Goal: Task Accomplishment & Management: Manage account settings

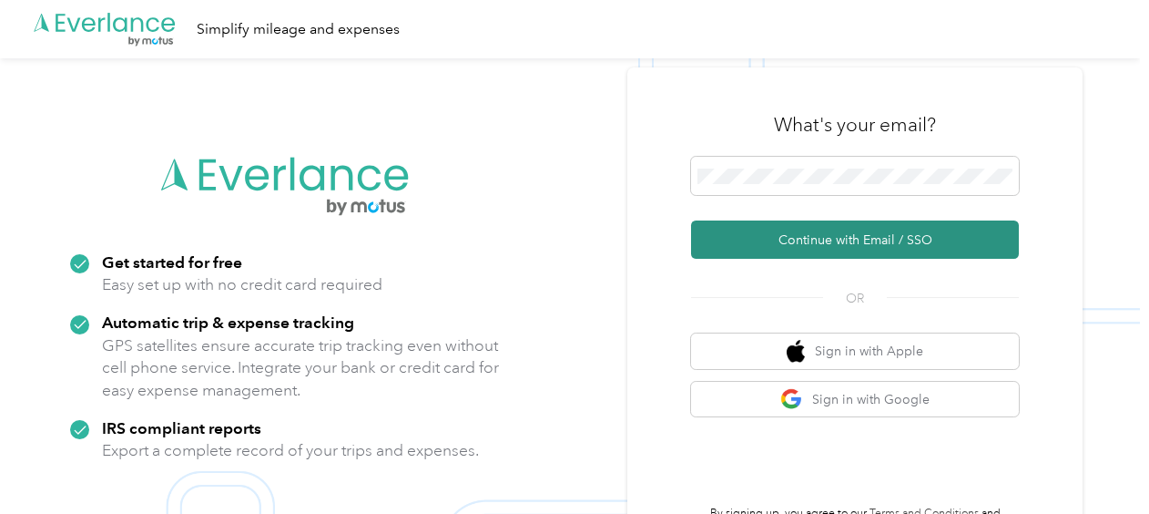
click at [800, 231] on button "Continue with Email / SSO" at bounding box center [855, 239] width 328 height 38
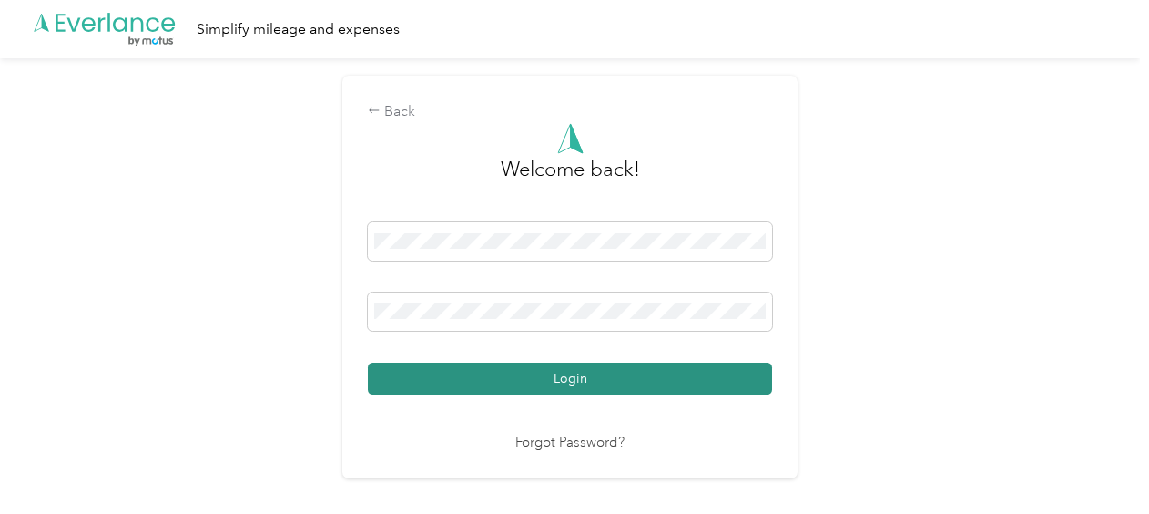
click at [701, 381] on button "Login" at bounding box center [570, 378] width 404 height 32
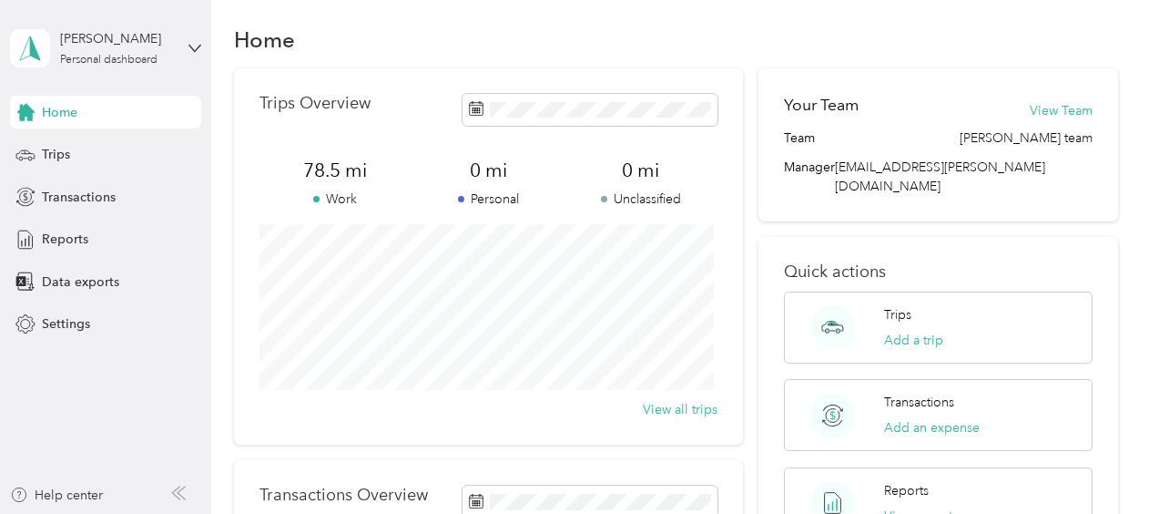
scroll to position [8, 0]
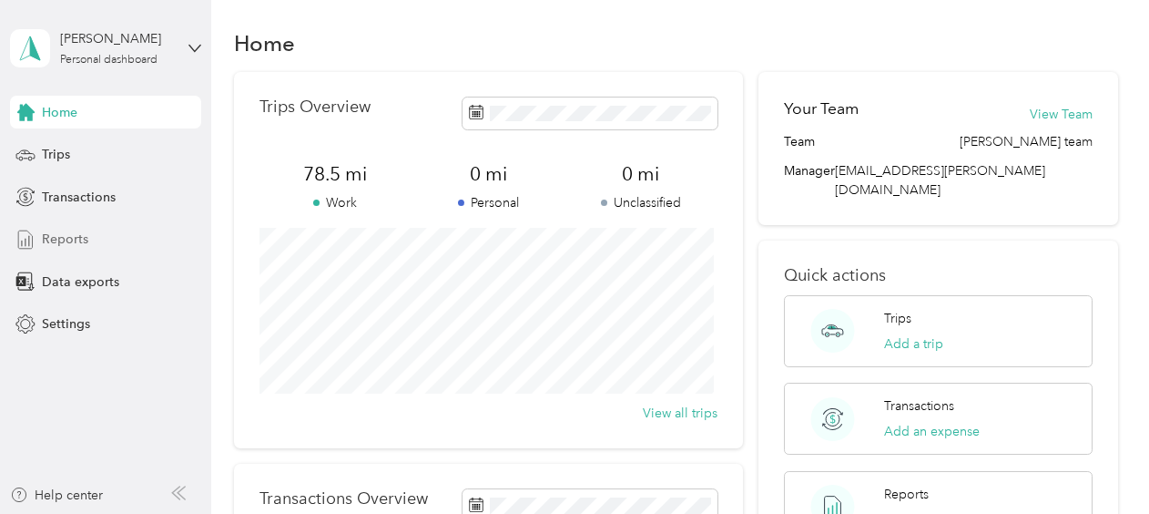
click at [71, 239] on span "Reports" at bounding box center [65, 239] width 46 height 19
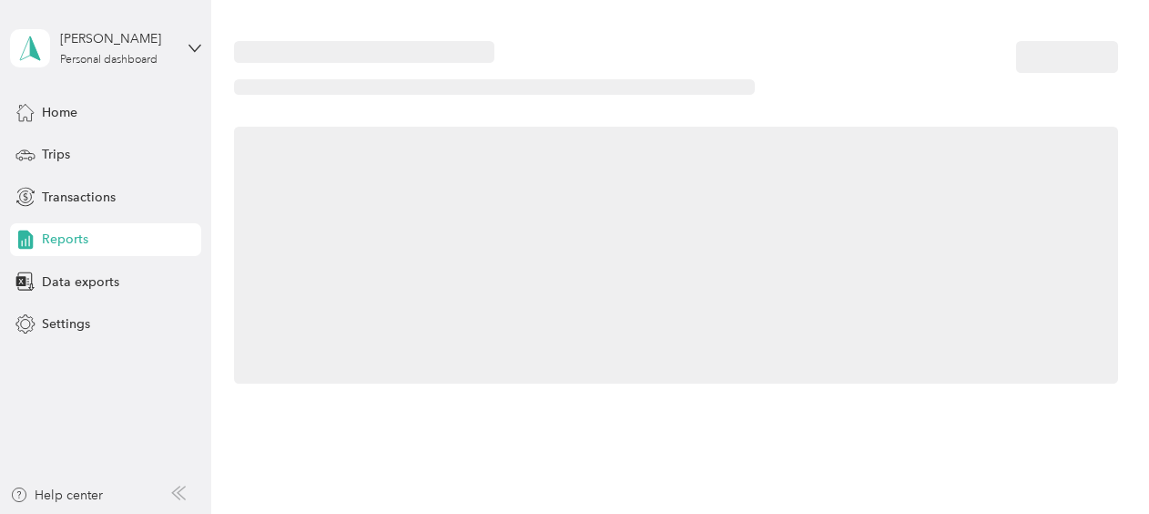
scroll to position [8, 0]
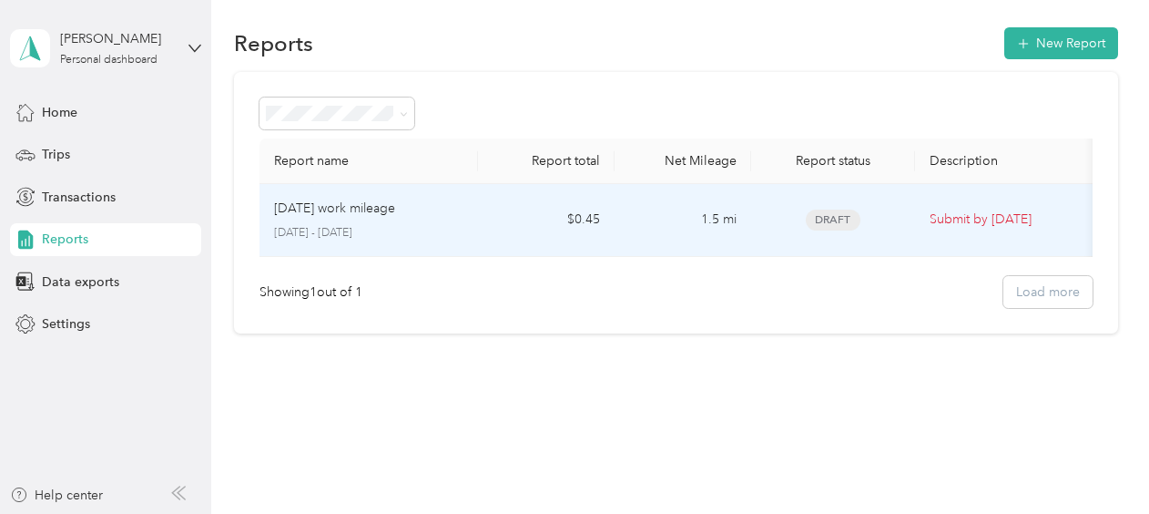
click at [450, 237] on p "[DATE] - [DATE]" at bounding box center [368, 233] width 189 height 16
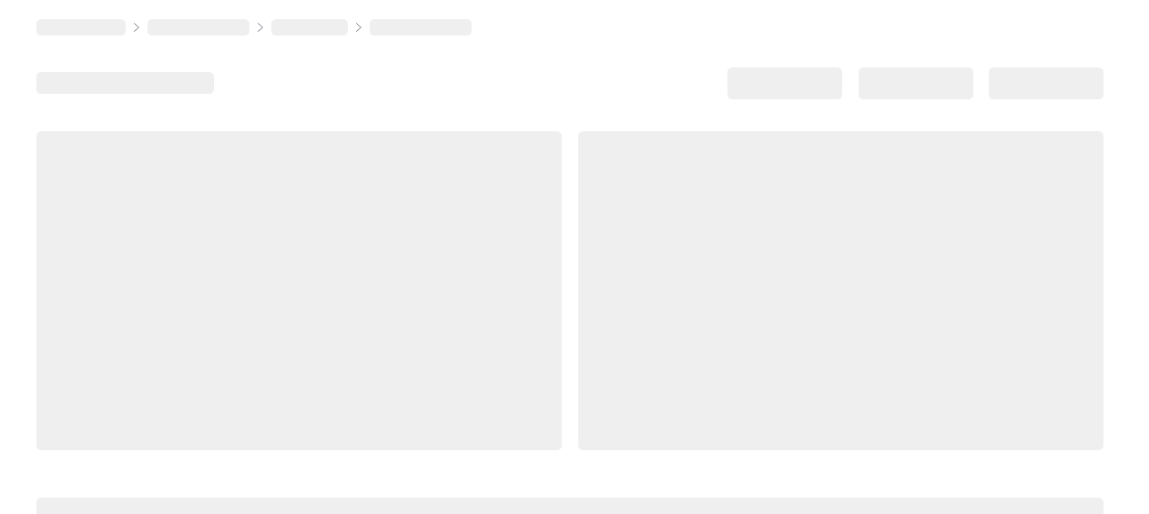
click at [450, 237] on div at bounding box center [299, 290] width 526 height 319
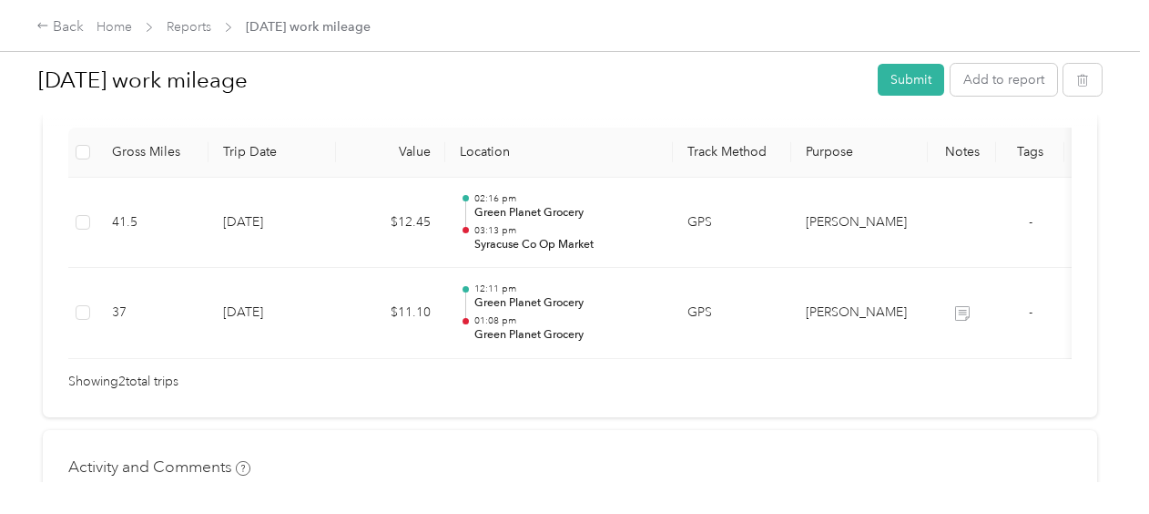
scroll to position [525, 0]
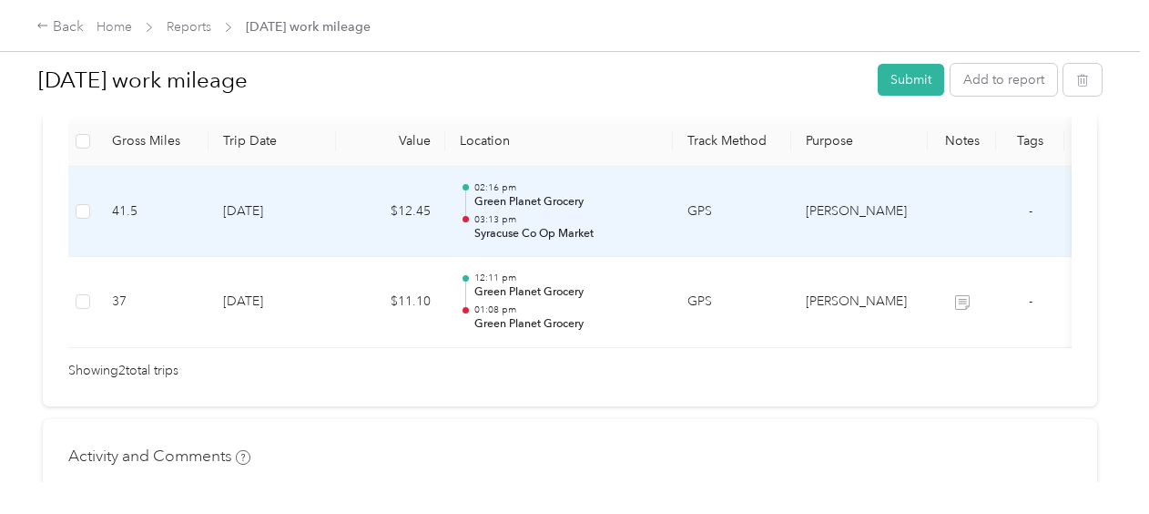
click at [557, 198] on p "Green Planet Grocery" at bounding box center [567, 202] width 184 height 16
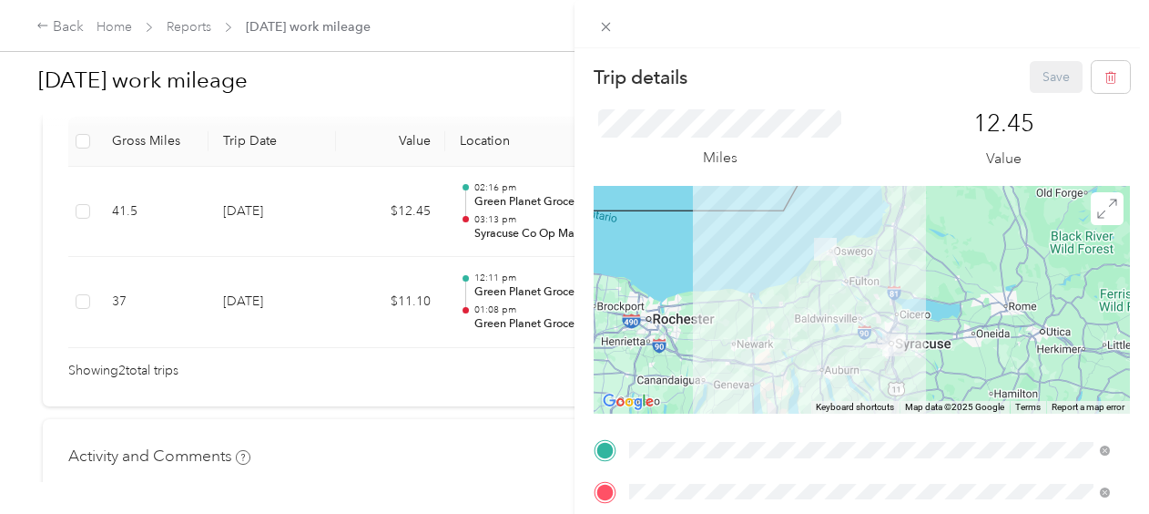
click at [470, 406] on div "Trip details Save This trip cannot be edited because it is either under review,…" at bounding box center [574, 257] width 1149 height 514
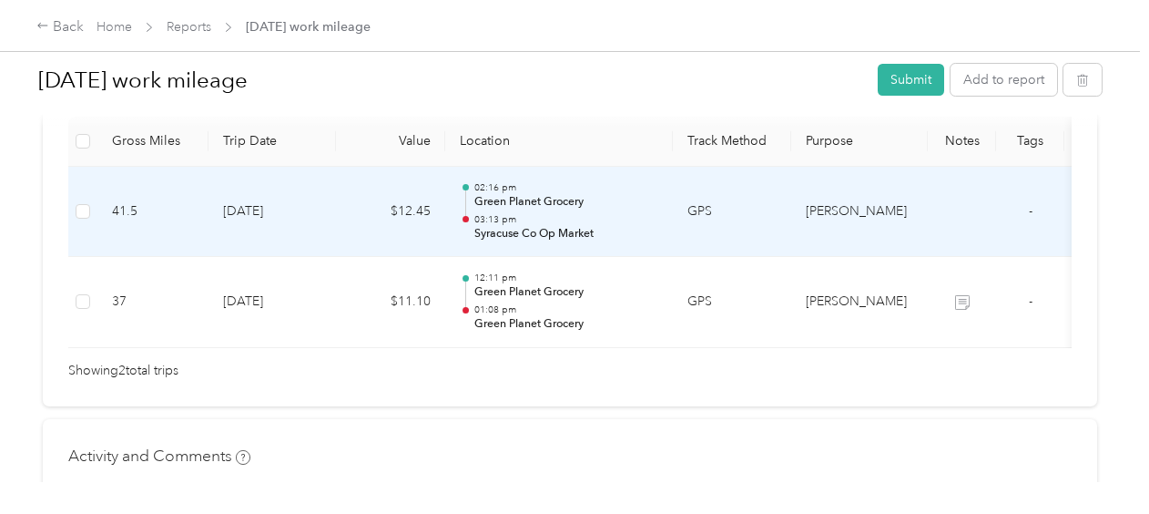
drag, startPoint x: 470, startPoint y: 406, endPoint x: 209, endPoint y: -36, distance: 513.6
click at [209, 0] on html "Back Home Reports Tuesday work mileage Tuesday work mileage Submit Add to repor…" at bounding box center [570, 257] width 1140 height 514
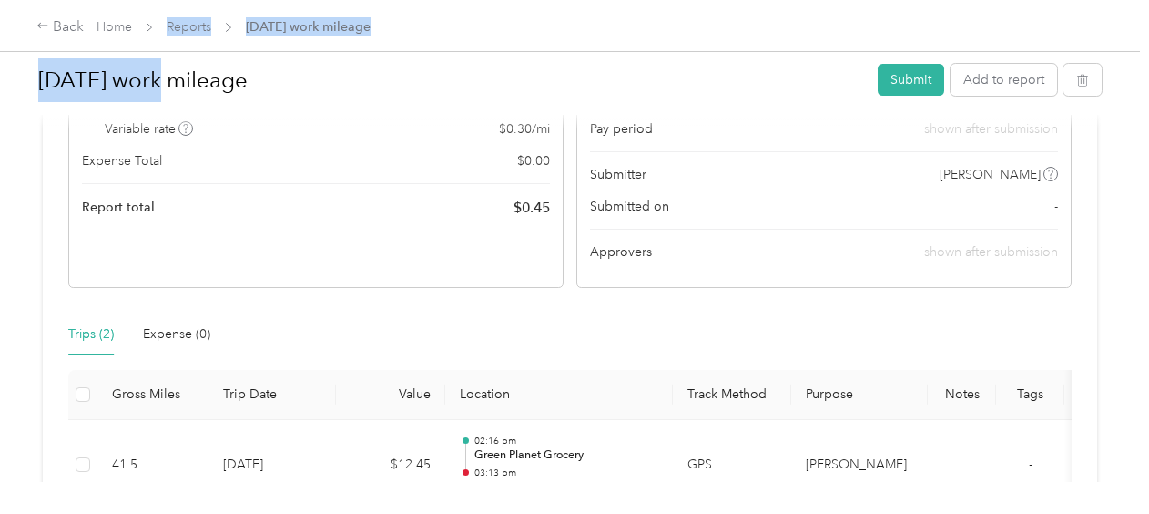
drag, startPoint x: 209, startPoint y: -36, endPoint x: 160, endPoint y: 51, distance: 100.3
click at [160, 51] on div "Back Home Reports Tuesday work mileage Tuesday work mileage Submit Add to repor…" at bounding box center [570, 257] width 1140 height 514
drag, startPoint x: 160, startPoint y: 51, endPoint x: 467, endPoint y: 2, distance: 310.9
click at [467, 2] on div "Back Home Reports Tuesday work mileage" at bounding box center [574, 25] width 1149 height 51
click at [467, 38] on div "Back Home Reports Tuesday work mileage" at bounding box center [574, 25] width 1149 height 51
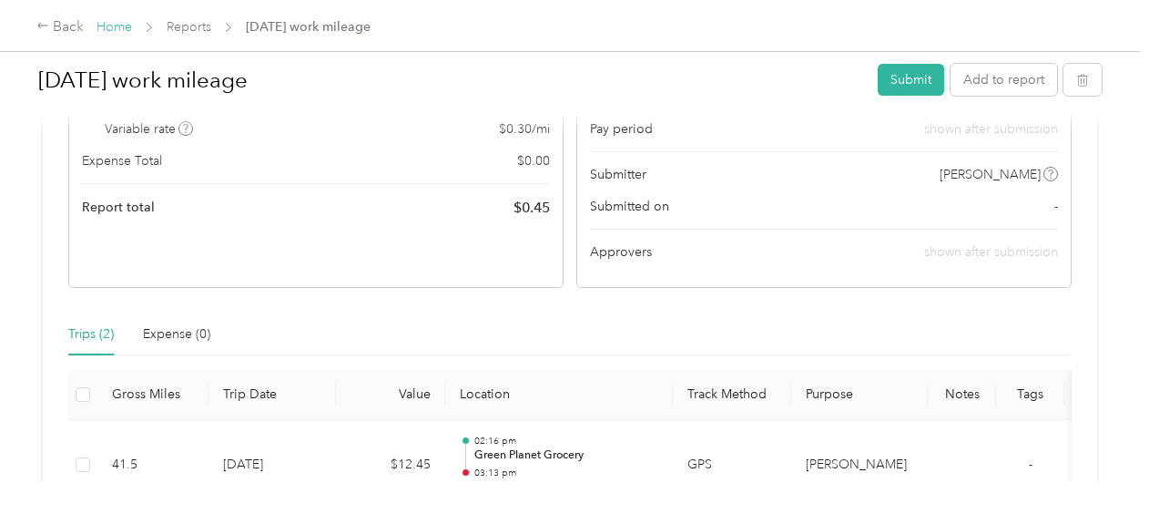
click at [118, 25] on link "Home" at bounding box center [115, 26] width 36 height 15
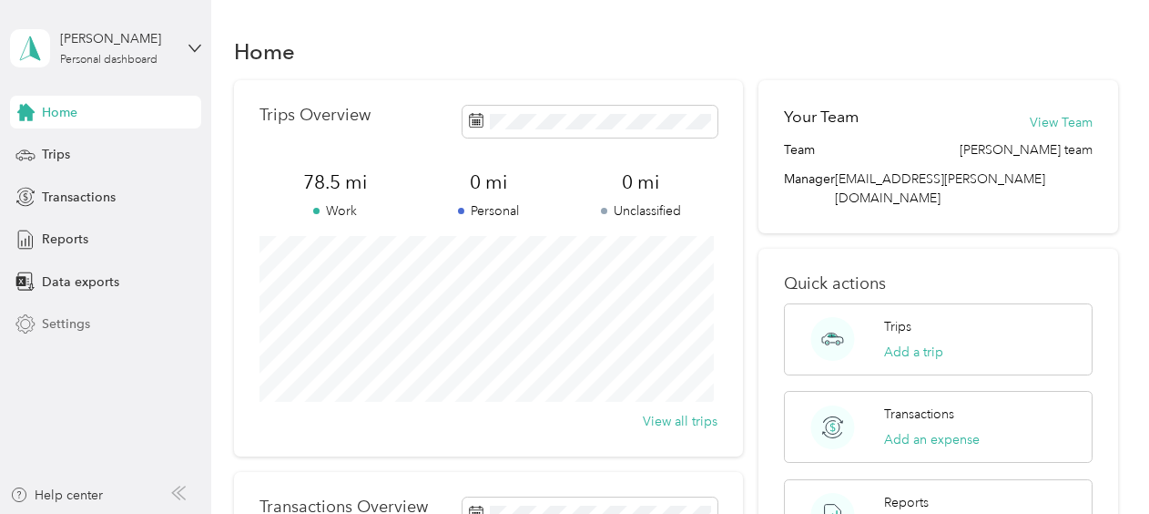
click at [70, 323] on span "Settings" at bounding box center [66, 323] width 48 height 19
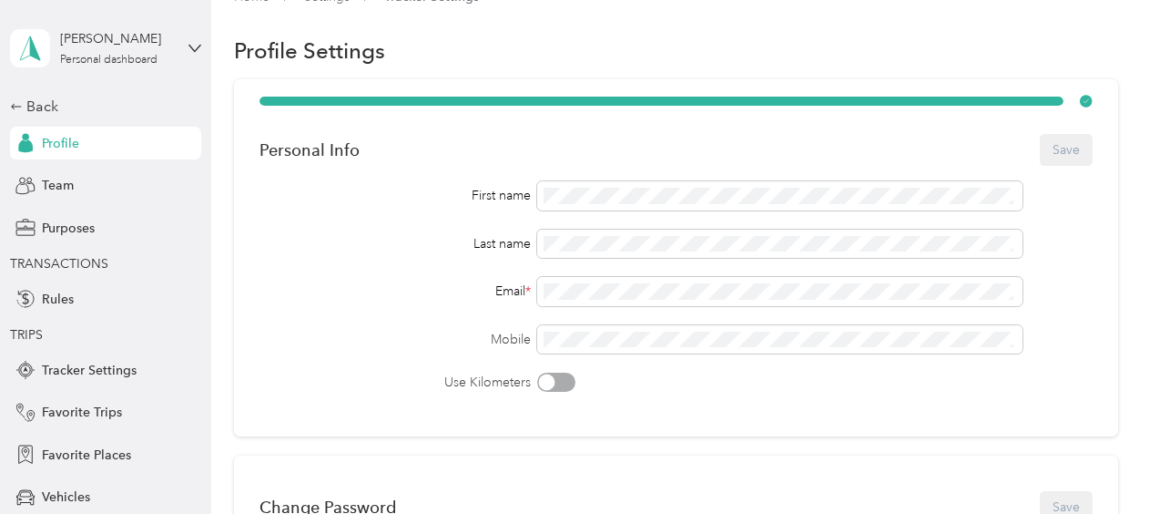
scroll to position [28, 0]
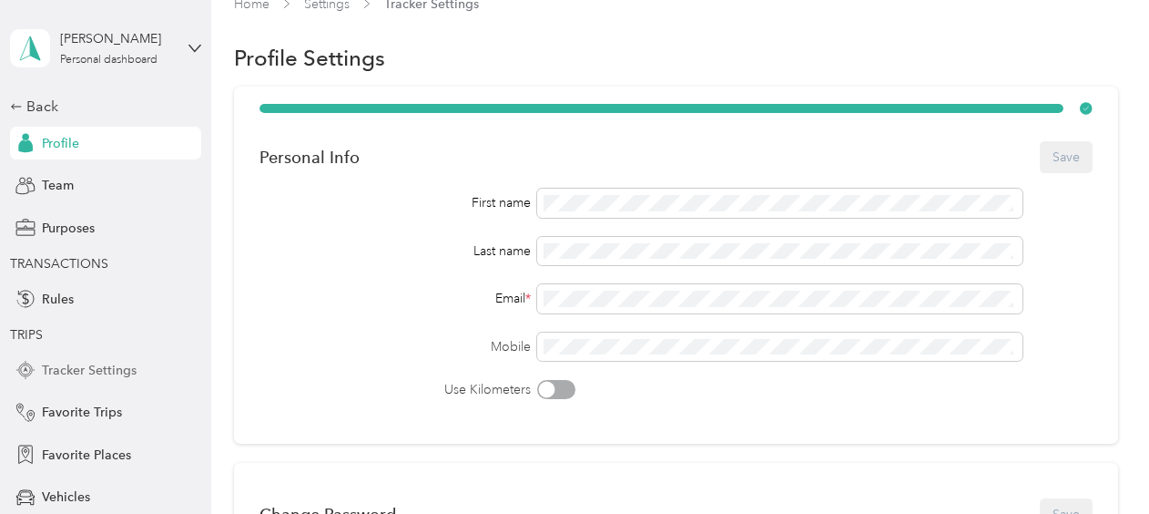
click at [113, 373] on span "Tracker Settings" at bounding box center [89, 370] width 95 height 19
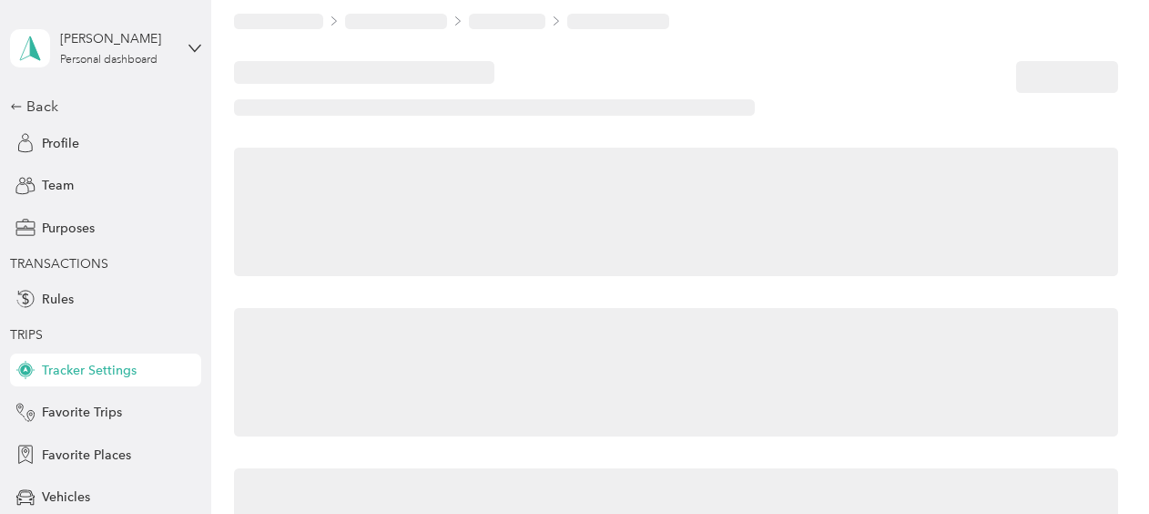
click at [113, 373] on span "Tracker Settings" at bounding box center [89, 370] width 95 height 19
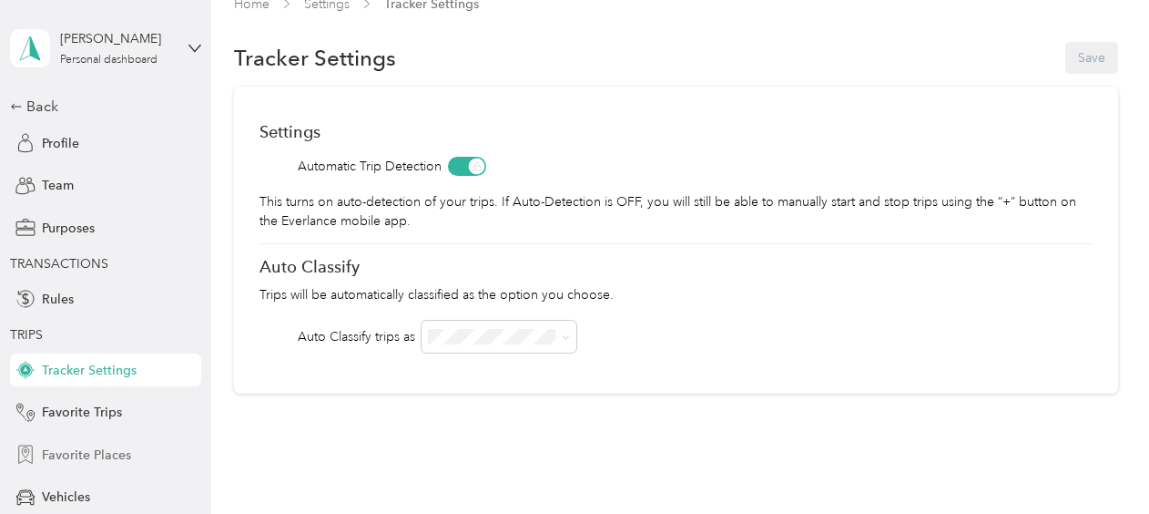
click at [79, 457] on span "Favorite Places" at bounding box center [86, 454] width 89 height 19
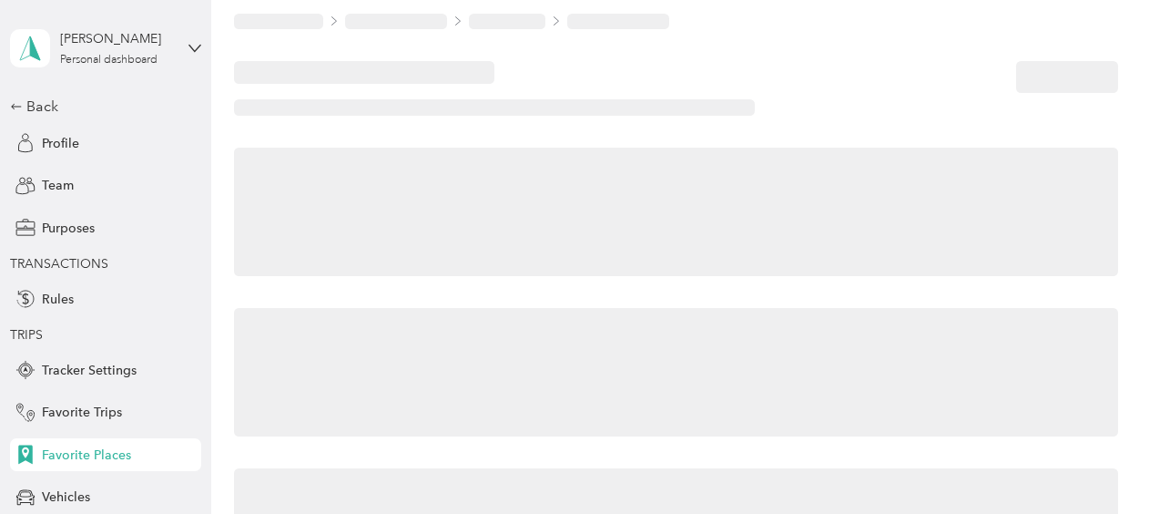
click at [79, 457] on span "Favorite Places" at bounding box center [86, 454] width 89 height 19
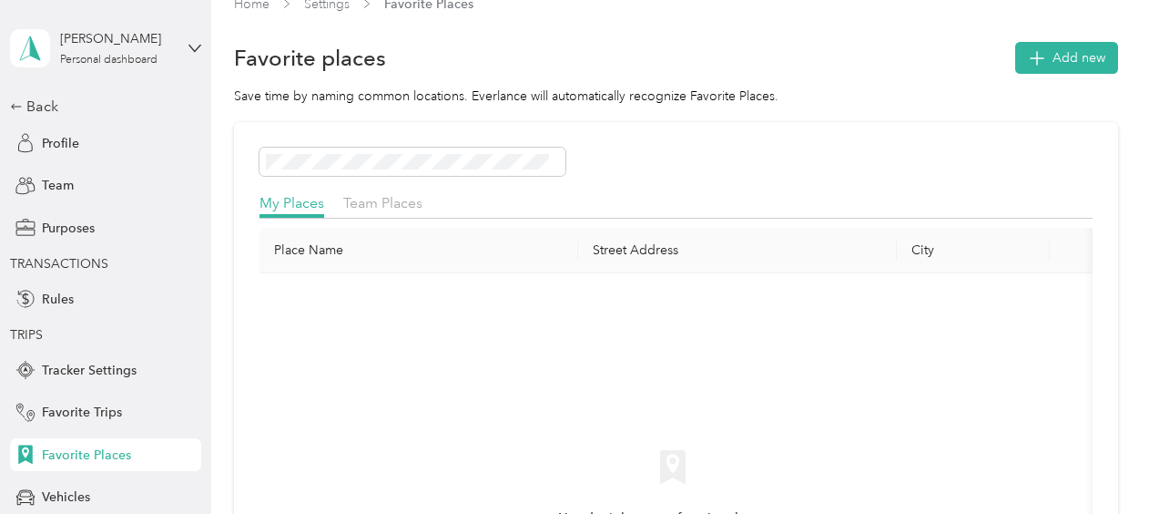
click at [365, 247] on th "Place Name" at bounding box center [419, 251] width 319 height 46
click at [1053, 60] on span "Add new" at bounding box center [1079, 57] width 53 height 19
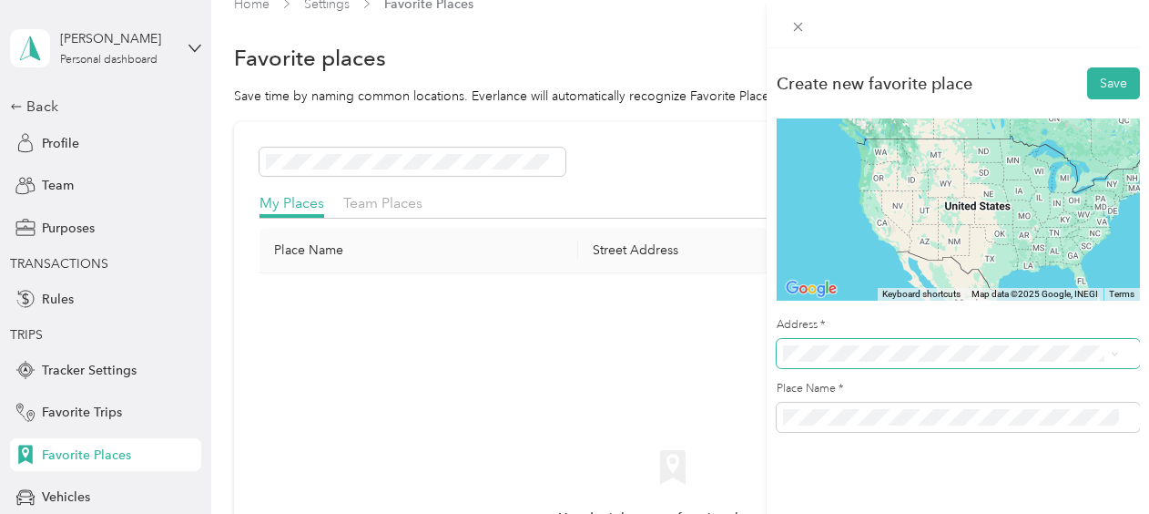
click at [854, 344] on span at bounding box center [958, 353] width 363 height 29
click at [932, 139] on span "15 Belmont Avenue Auburn, New York 13021, United States" at bounding box center [908, 131] width 182 height 16
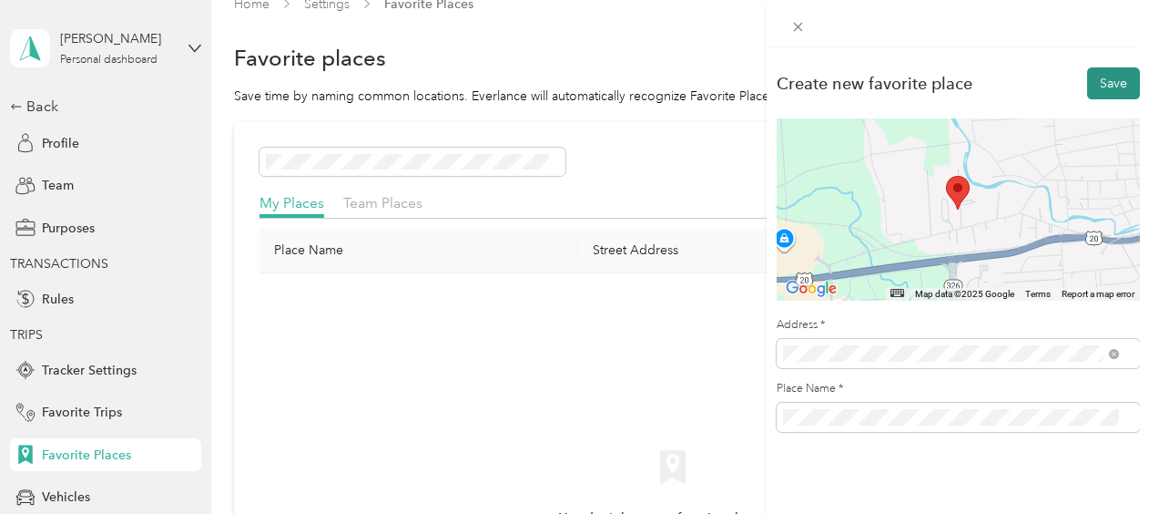
click at [1096, 78] on button "Save" at bounding box center [1113, 83] width 53 height 32
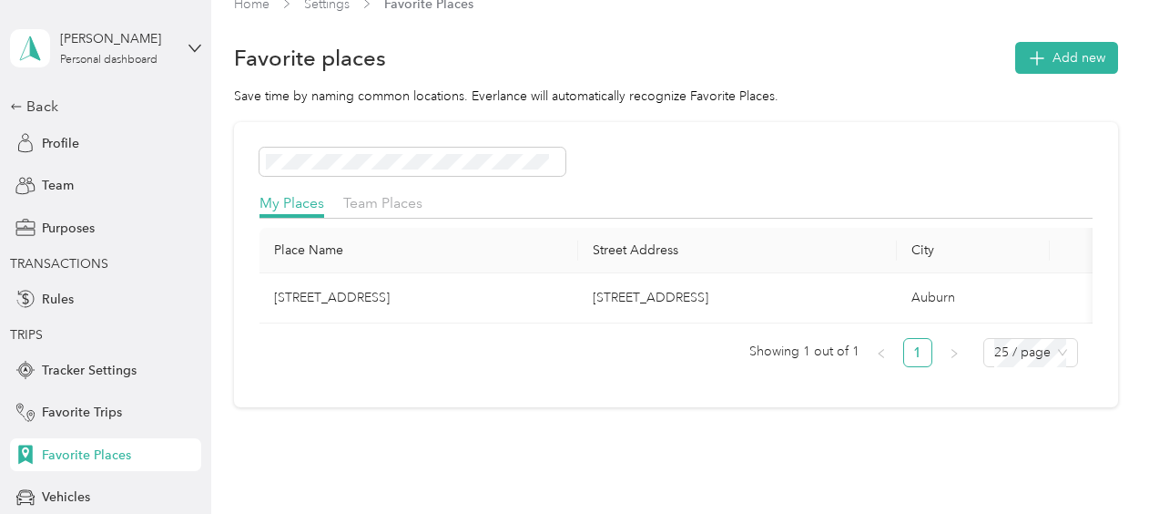
click at [71, 441] on div "Favorite Places" at bounding box center [105, 454] width 191 height 33
click at [33, 105] on div "Back" at bounding box center [101, 107] width 182 height 22
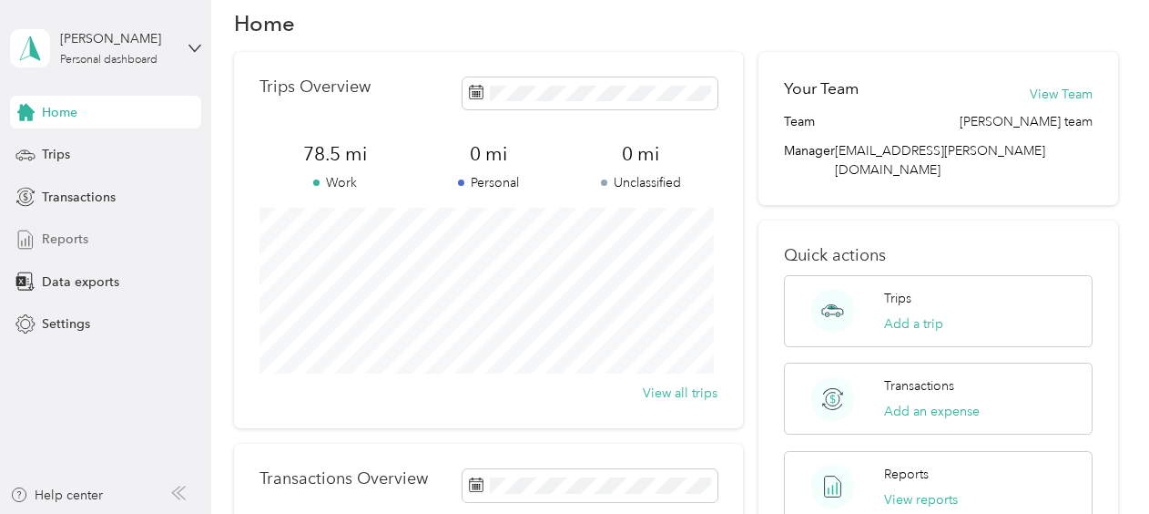
click at [58, 240] on span "Reports" at bounding box center [65, 239] width 46 height 19
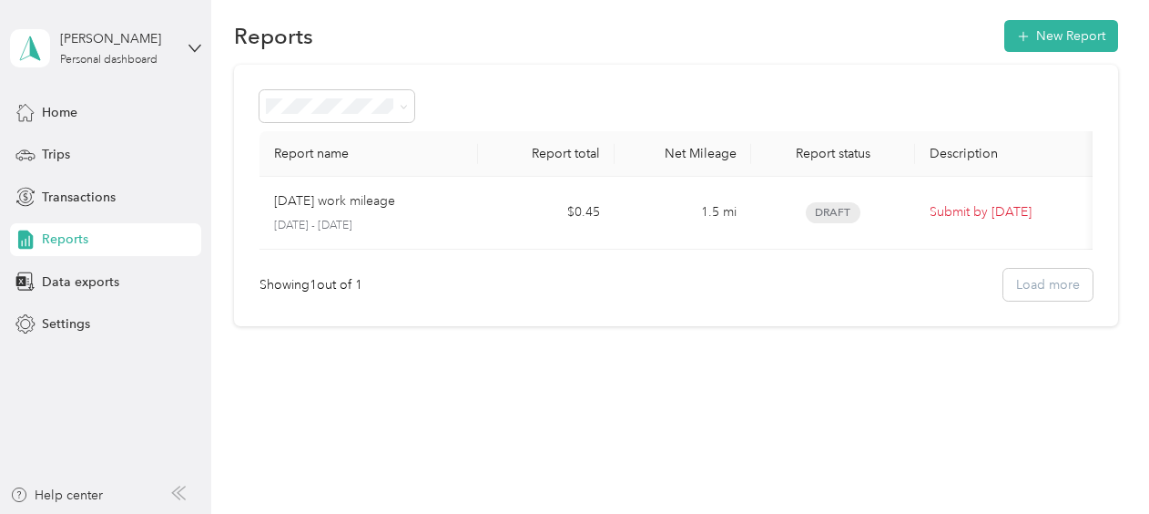
click at [781, 91] on div at bounding box center [676, 106] width 833 height 32
click at [38, 156] on div "Trips" at bounding box center [105, 154] width 191 height 33
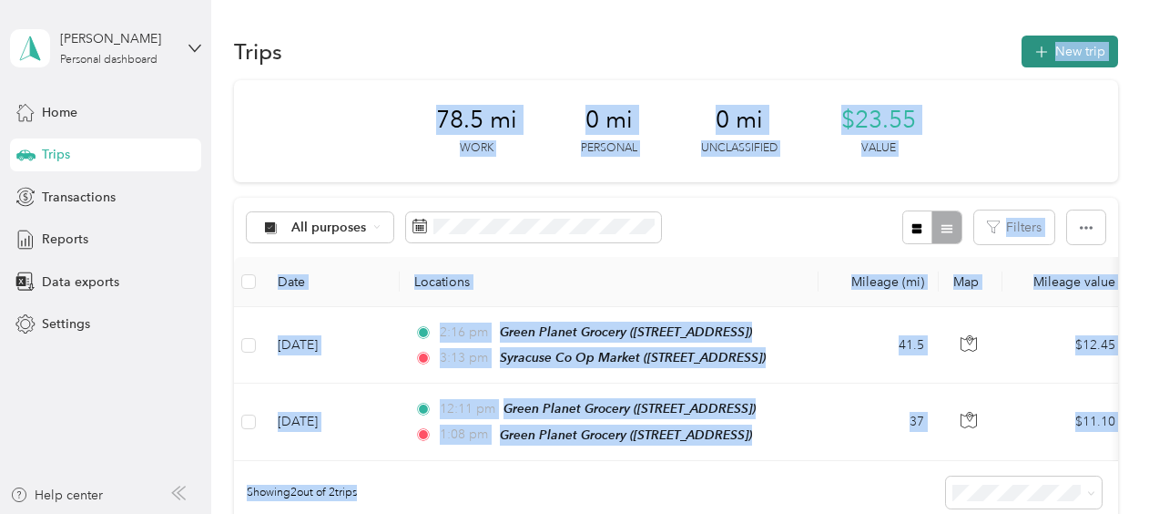
drag, startPoint x: 800, startPoint y: 468, endPoint x: 1031, endPoint y: 51, distance: 477.0
click at [1031, 51] on section "Trips New trip 78.5 mi Work 0 mi Personal 0 mi Unclassified $23.55 Value All pu…" at bounding box center [676, 310] width 884 height 556
click at [1031, 51] on icon "button" at bounding box center [1041, 52] width 21 height 21
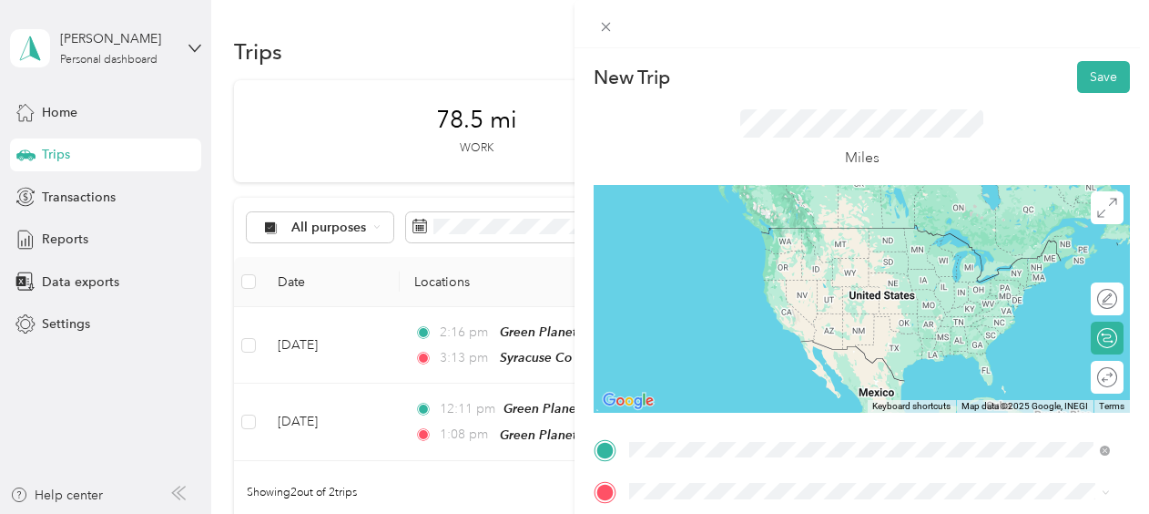
click at [707, 240] on div "15 Belmont Avenue, Auburn 15 Belmont Avenue, 13021, Auburn, New York, United St…" at bounding box center [755, 245] width 182 height 38
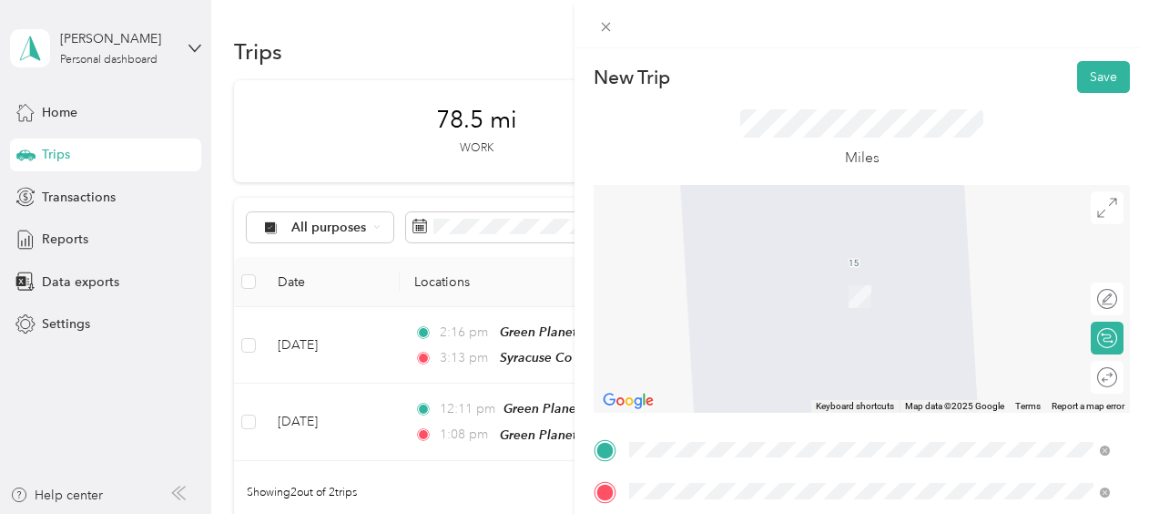
click at [727, 360] on span "3514 W Genesee St, 132192010, Syracuse, NY, USA" at bounding box center [722, 366] width 116 height 15
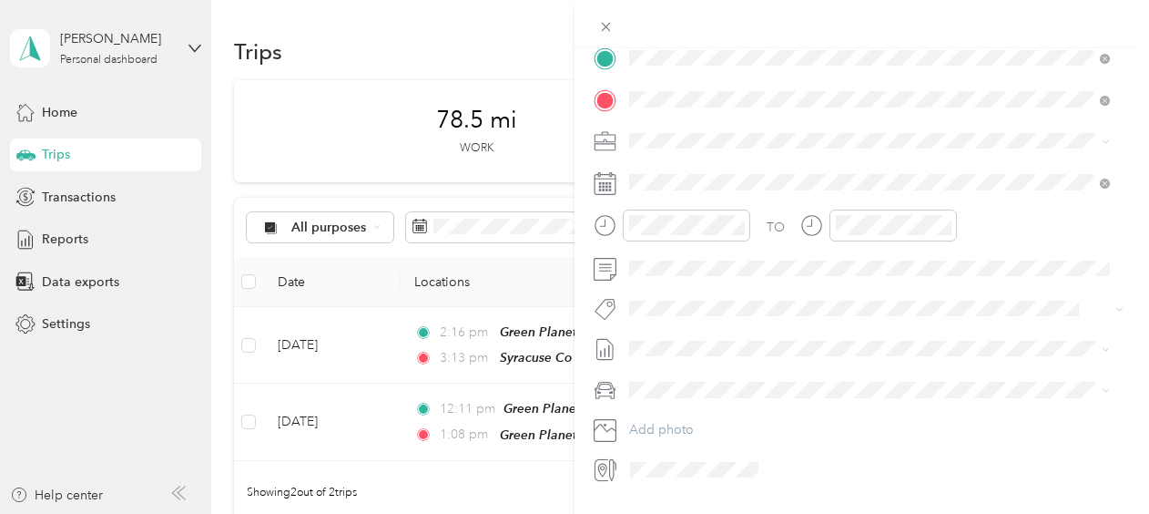
scroll to position [393, 0]
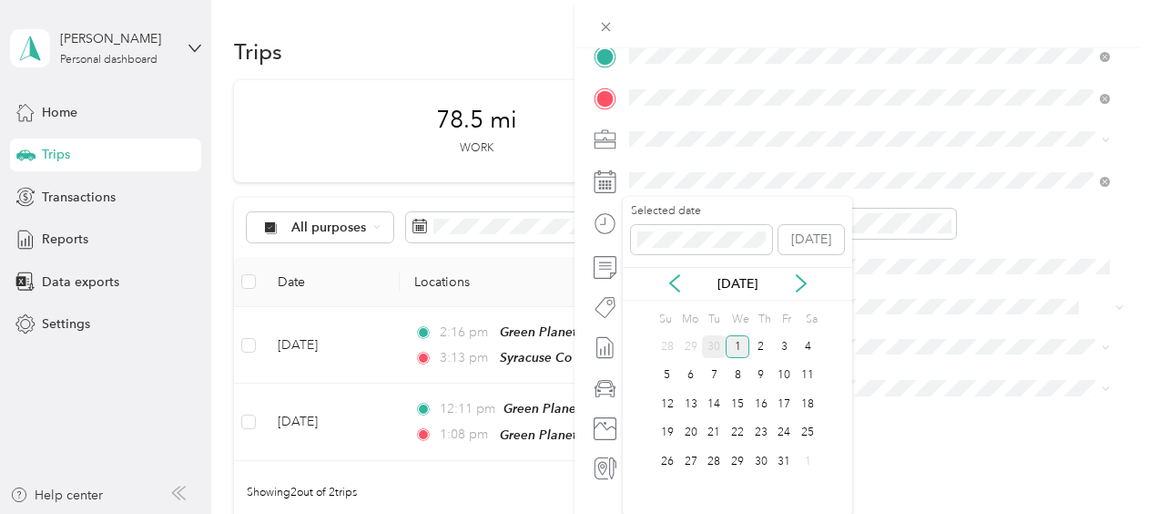
click at [714, 350] on div "30" at bounding box center [714, 346] width 24 height 23
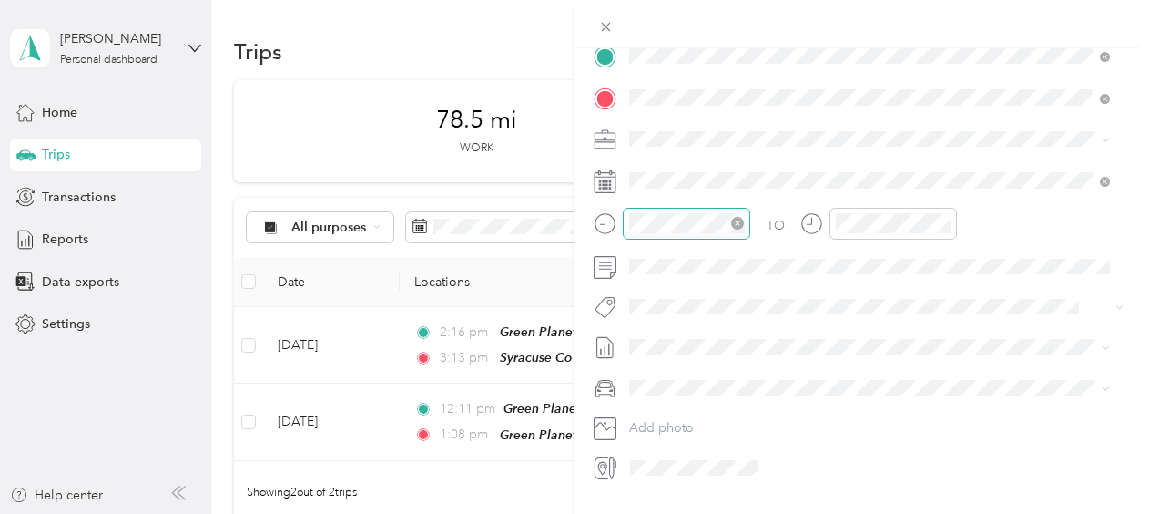
click at [739, 221] on icon "close-circle" at bounding box center [737, 223] width 13 height 13
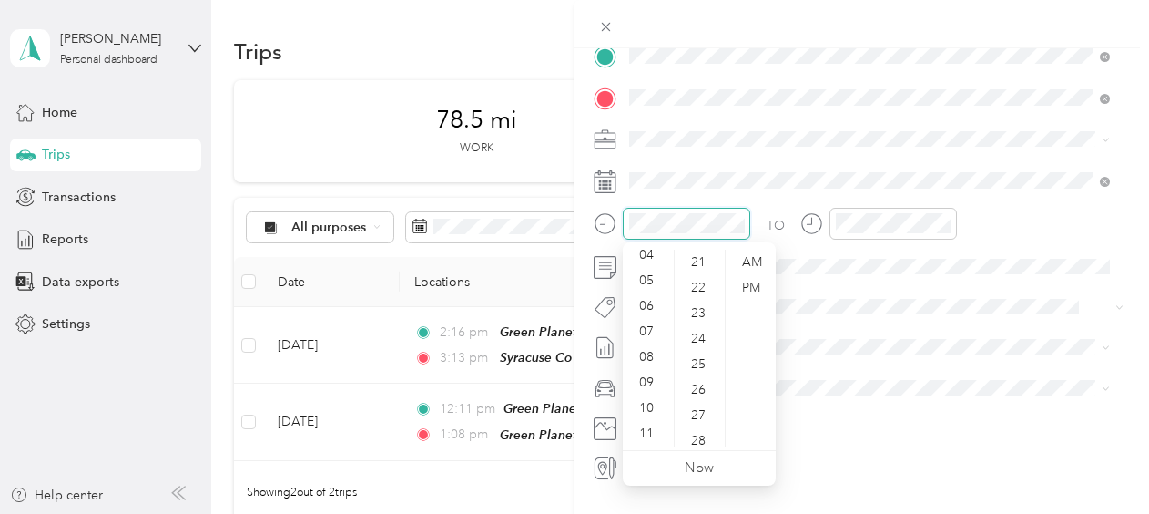
scroll to position [536, 0]
click at [851, 399] on span at bounding box center [876, 387] width 507 height 29
click at [699, 264] on div "21" at bounding box center [701, 263] width 44 height 26
click at [838, 410] on div "TO Add photo" at bounding box center [862, 262] width 536 height 440
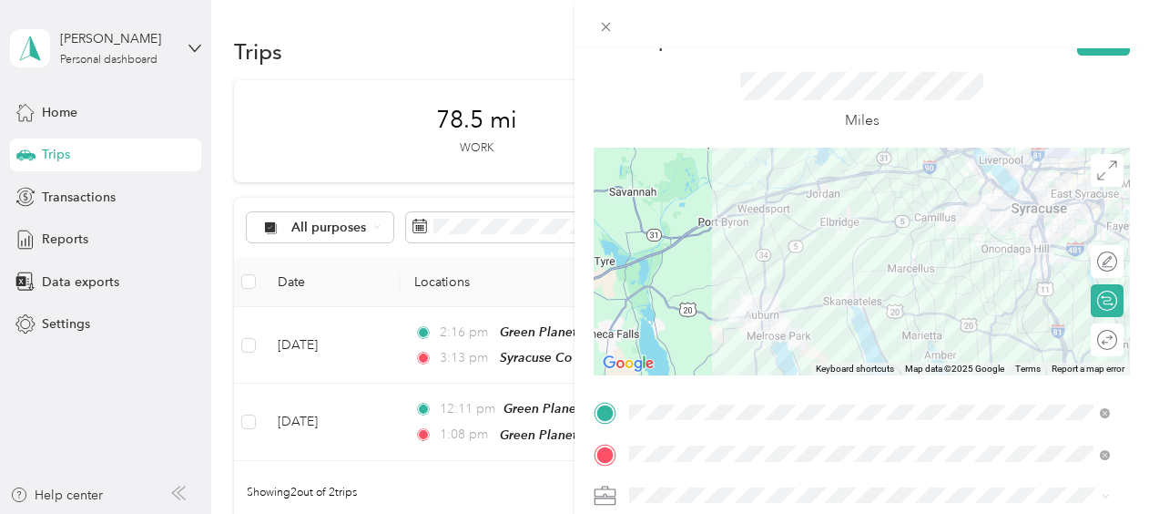
scroll to position [0, 0]
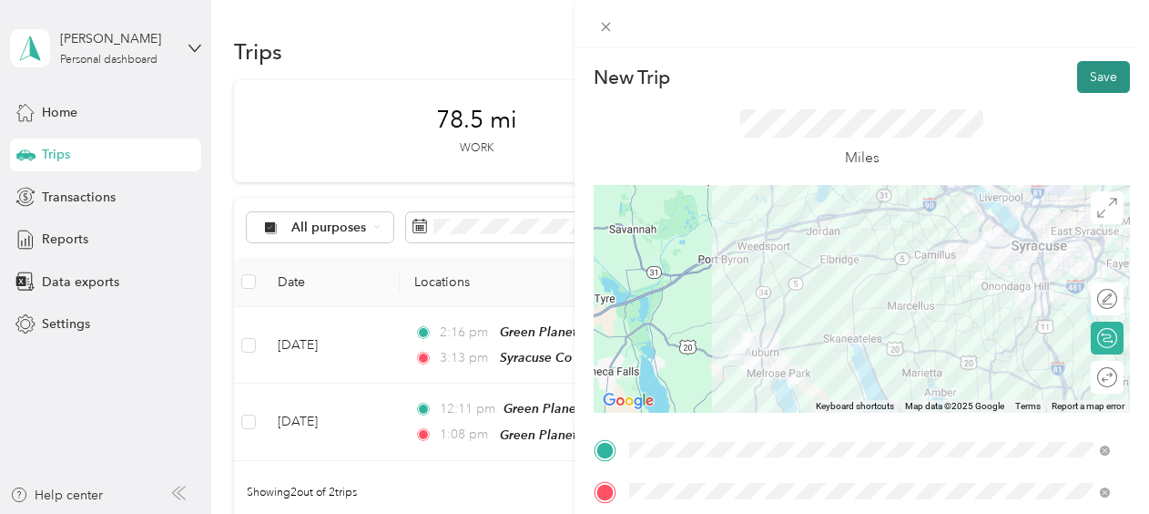
click at [1081, 87] on button "Save" at bounding box center [1103, 77] width 53 height 32
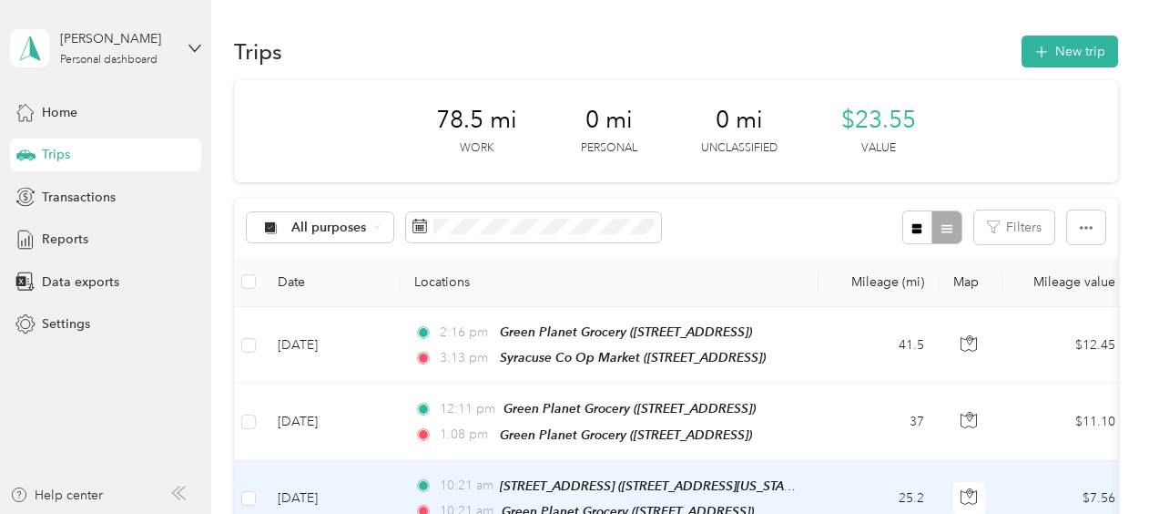
drag, startPoint x: 843, startPoint y: 491, endPoint x: 835, endPoint y: 485, distance: 9.9
click at [835, 485] on td "25.2" at bounding box center [879, 499] width 120 height 77
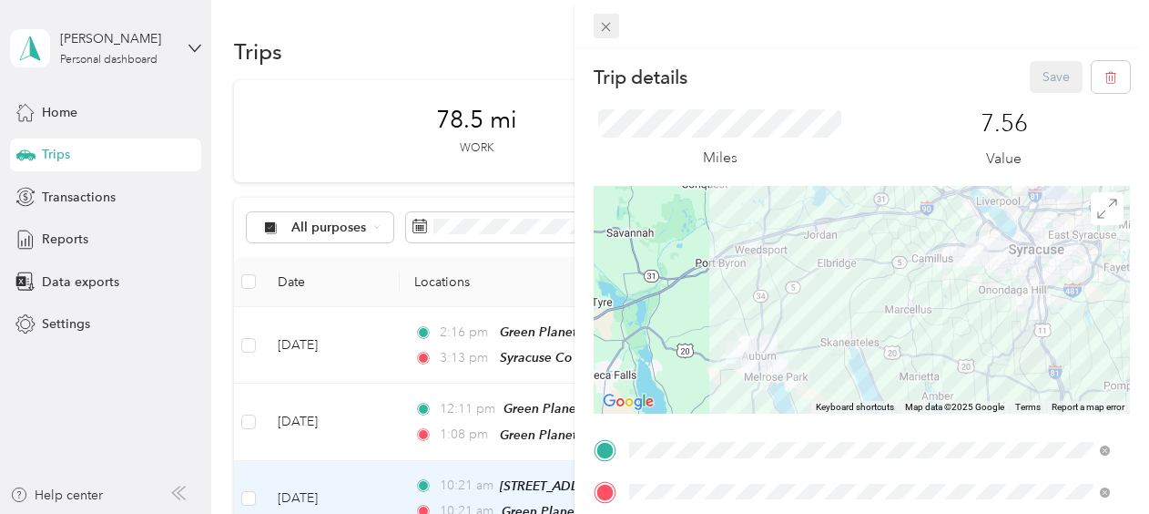
click at [609, 21] on icon at bounding box center [605, 26] width 15 height 15
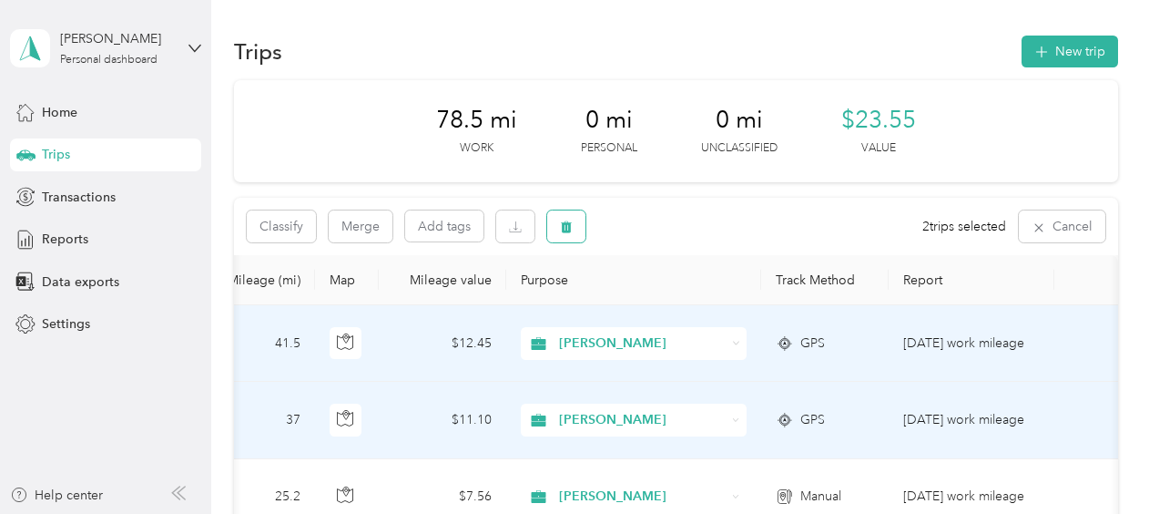
click at [577, 220] on button "button" at bounding box center [566, 226] width 38 height 32
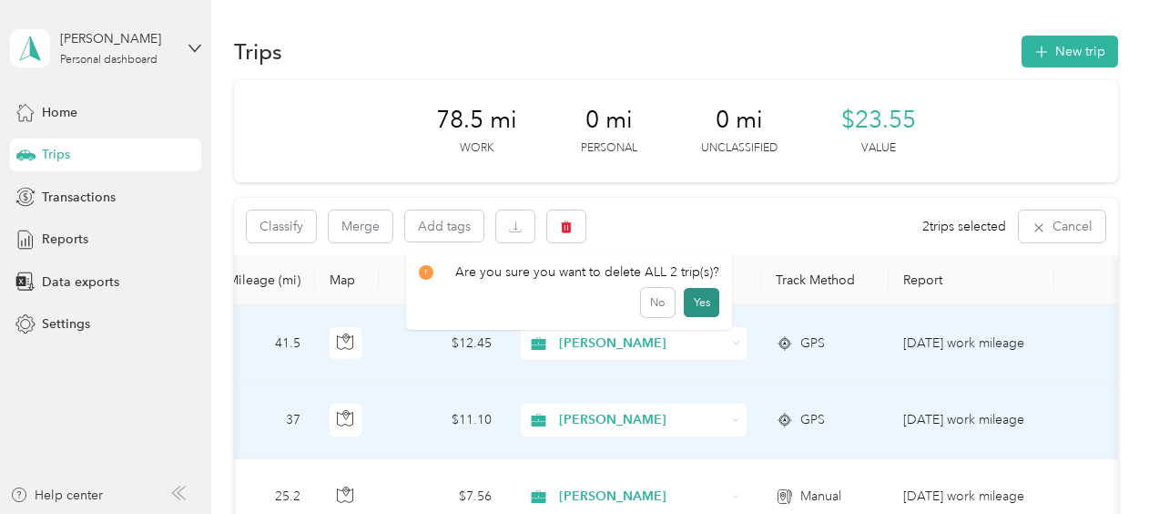
click at [690, 310] on button "Yes" at bounding box center [702, 302] width 36 height 29
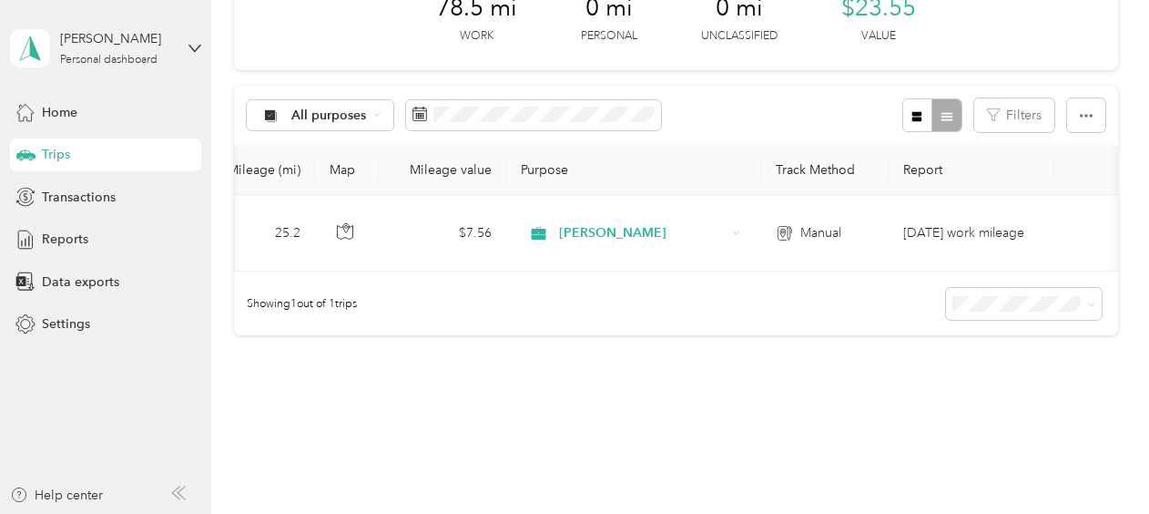
scroll to position [131, 0]
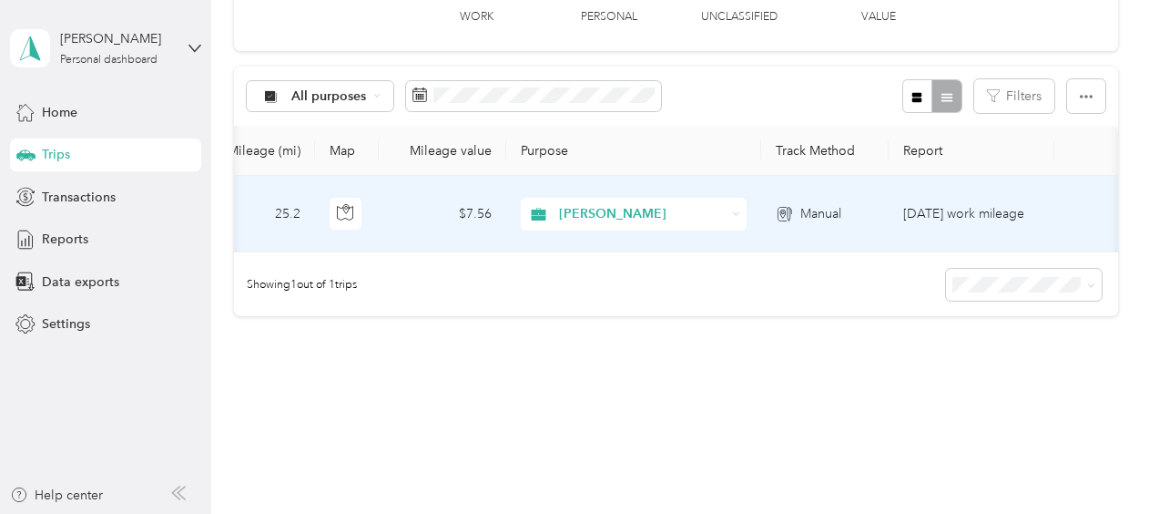
click at [686, 198] on div "[PERSON_NAME]" at bounding box center [634, 214] width 226 height 33
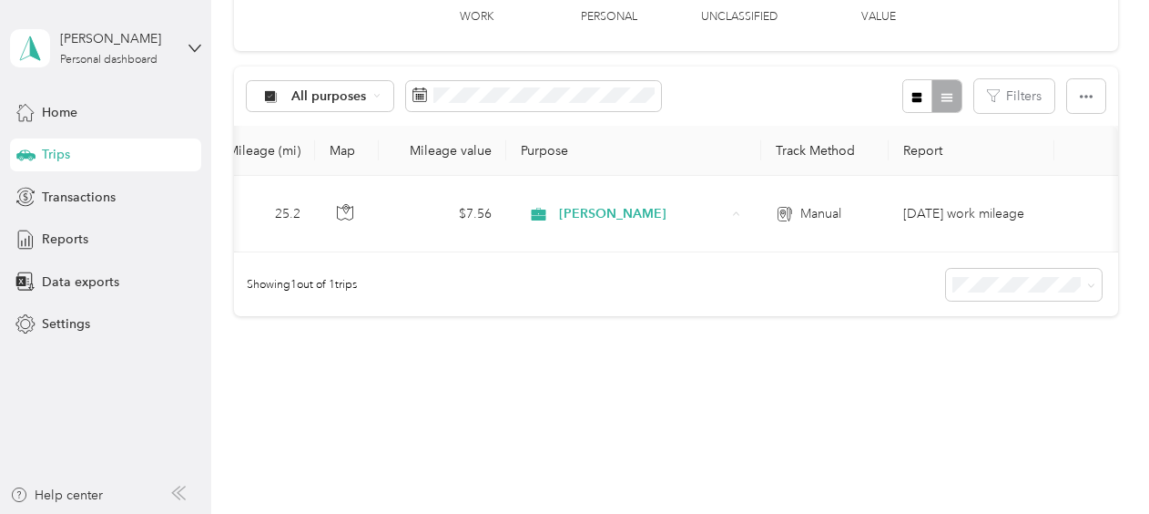
click at [701, 89] on div "All purposes Filters" at bounding box center [676, 95] width 884 height 59
click at [69, 323] on span "Settings" at bounding box center [66, 323] width 48 height 19
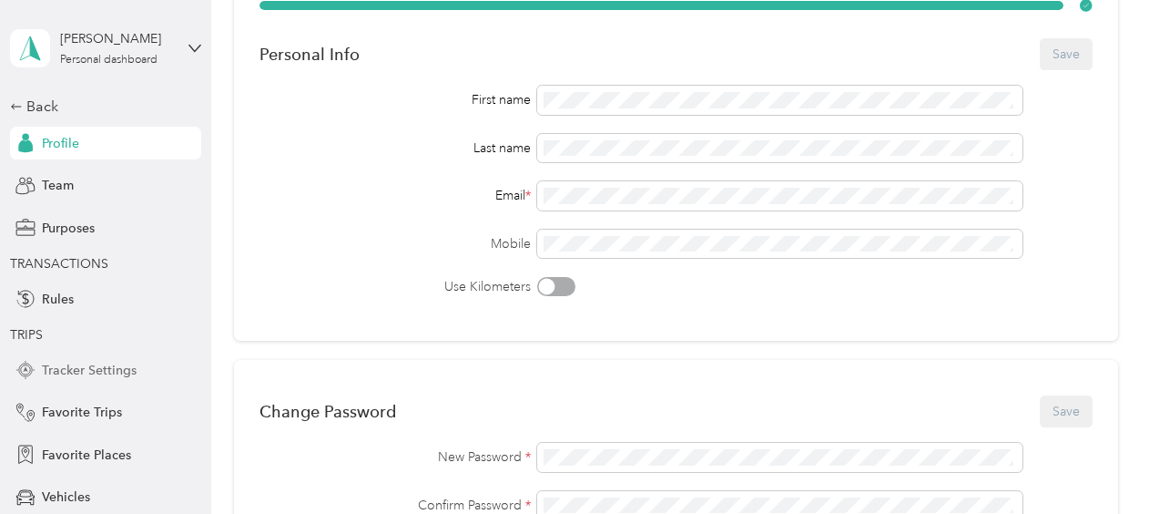
click at [46, 379] on span "Tracker Settings" at bounding box center [89, 370] width 95 height 19
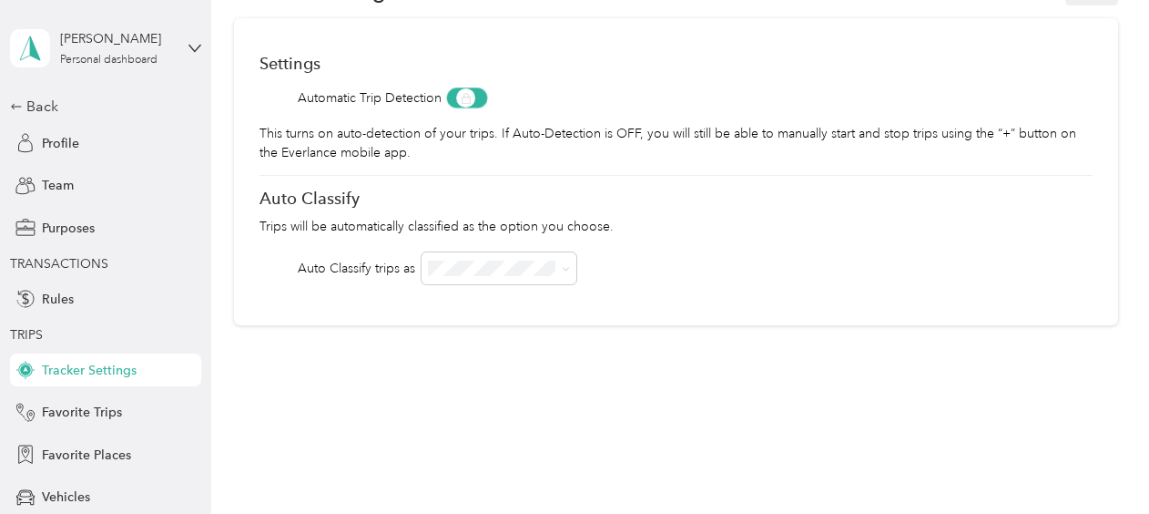
scroll to position [96, 0]
click at [49, 378] on span "Tracker Settings" at bounding box center [89, 370] width 95 height 19
click at [47, 293] on span "Rules" at bounding box center [58, 299] width 32 height 19
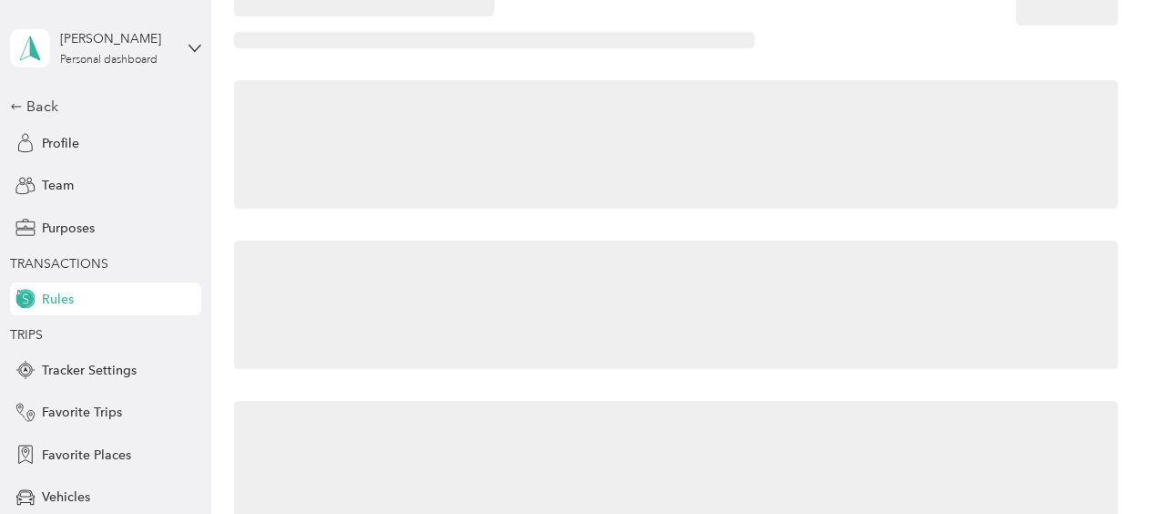
click at [47, 293] on span "Rules" at bounding box center [58, 299] width 32 height 19
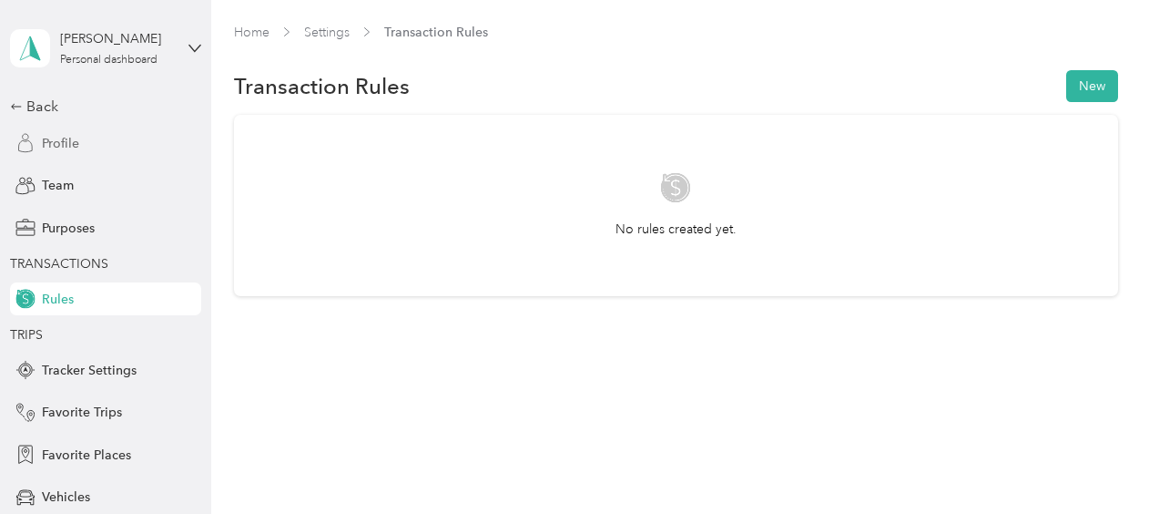
click at [55, 140] on span "Profile" at bounding box center [60, 143] width 37 height 19
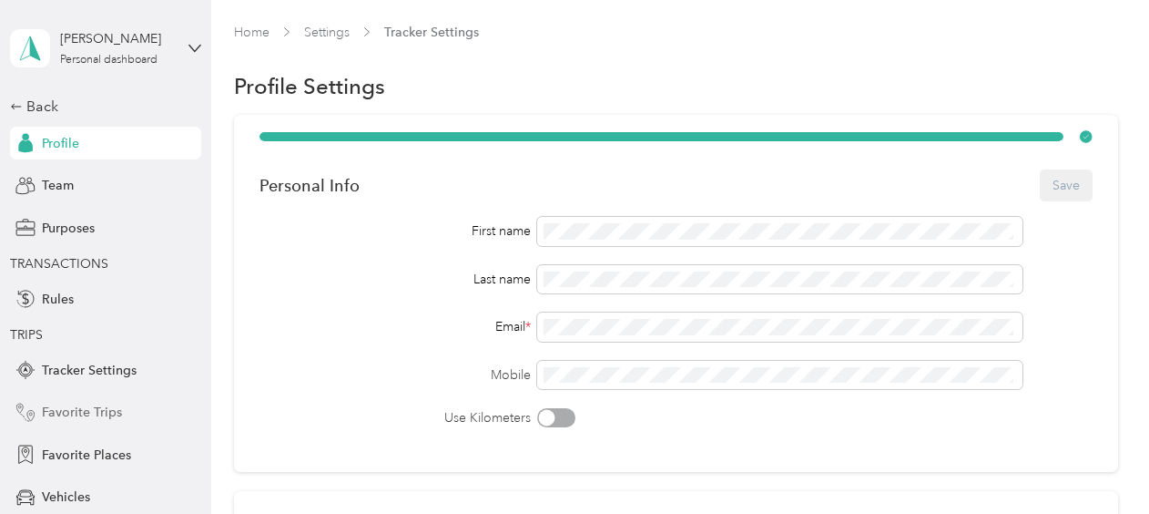
click at [91, 413] on span "Favorite Trips" at bounding box center [82, 412] width 80 height 19
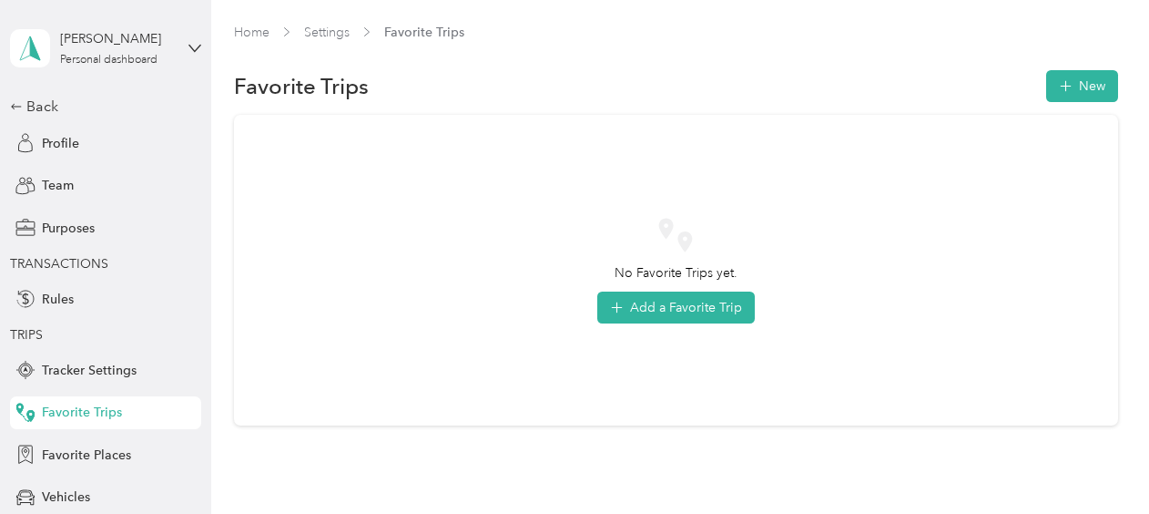
click at [95, 413] on span "Favorite Trips" at bounding box center [82, 412] width 80 height 19
click at [75, 493] on span "Vehicles" at bounding box center [66, 496] width 48 height 19
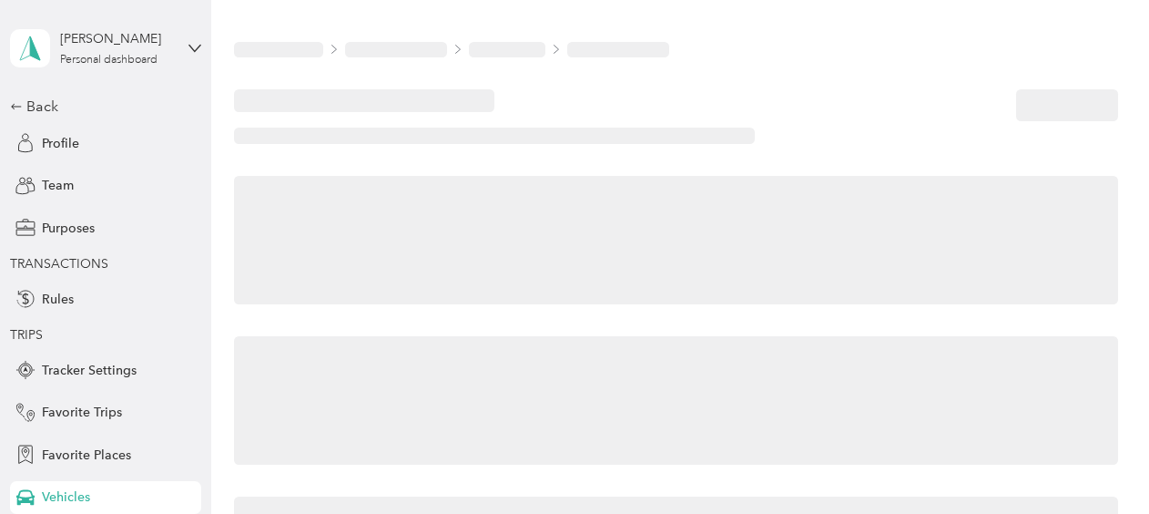
click at [75, 493] on span "Vehicles" at bounding box center [66, 496] width 48 height 19
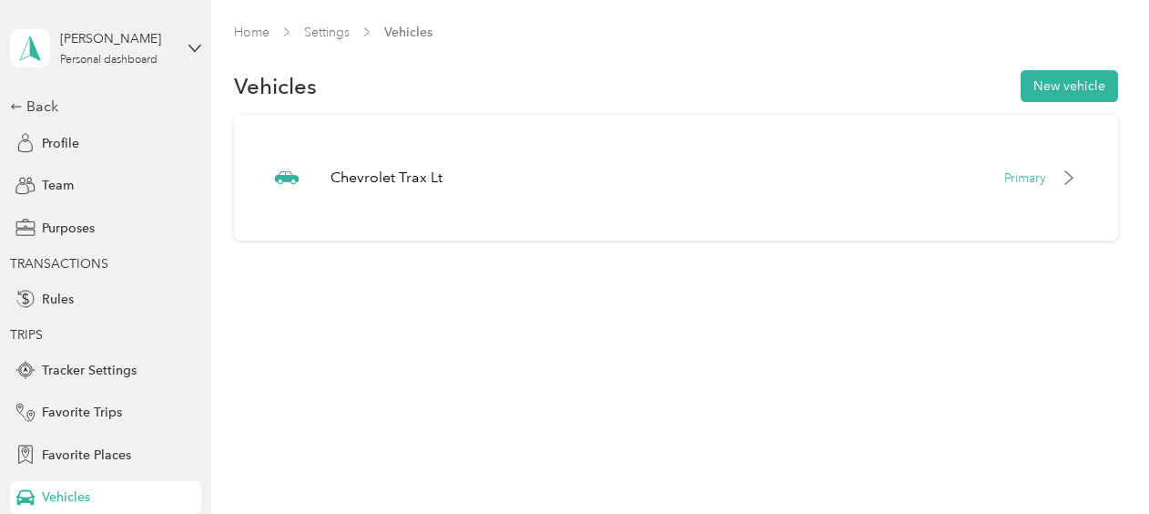
click at [257, 350] on div "Home Settings Vehicles Vehicles New vehicle Chevrolet Trax Lt Primary" at bounding box center [675, 257] width 929 height 514
click at [321, 430] on div "Home Settings Vehicles Vehicles New vehicle Chevrolet Trax Lt Primary" at bounding box center [675, 257] width 929 height 514
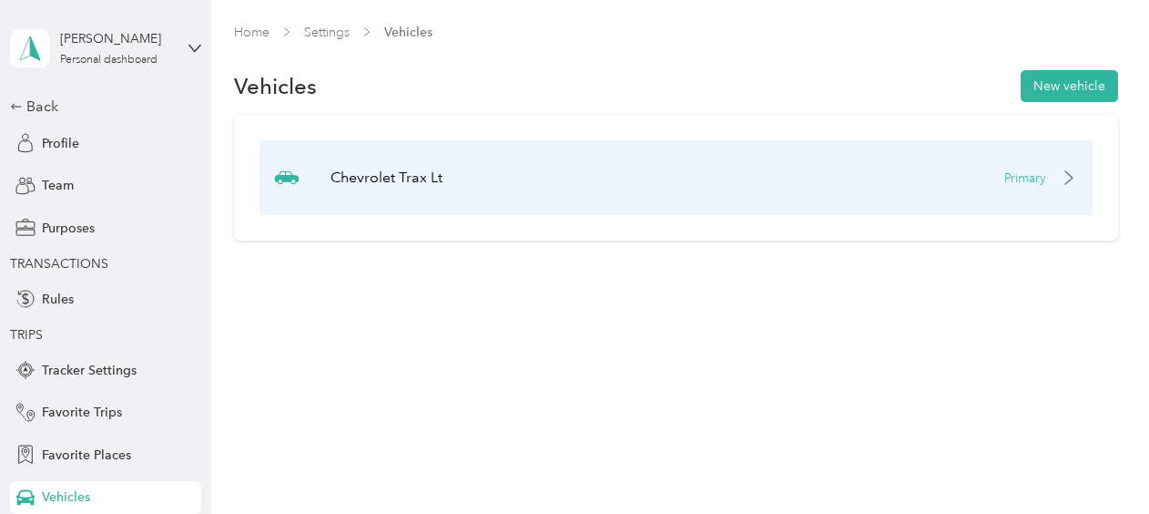
drag, startPoint x: 50, startPoint y: 188, endPoint x: 375, endPoint y: 188, distance: 325.2
click at [375, 188] on section "Kristin House Personal dashboard Back Profile Team Purposes TRANSACTIONS Rules …" at bounding box center [570, 257] width 1140 height 514
click at [375, 188] on p "Chevrolet Trax Lt" at bounding box center [387, 178] width 112 height 22
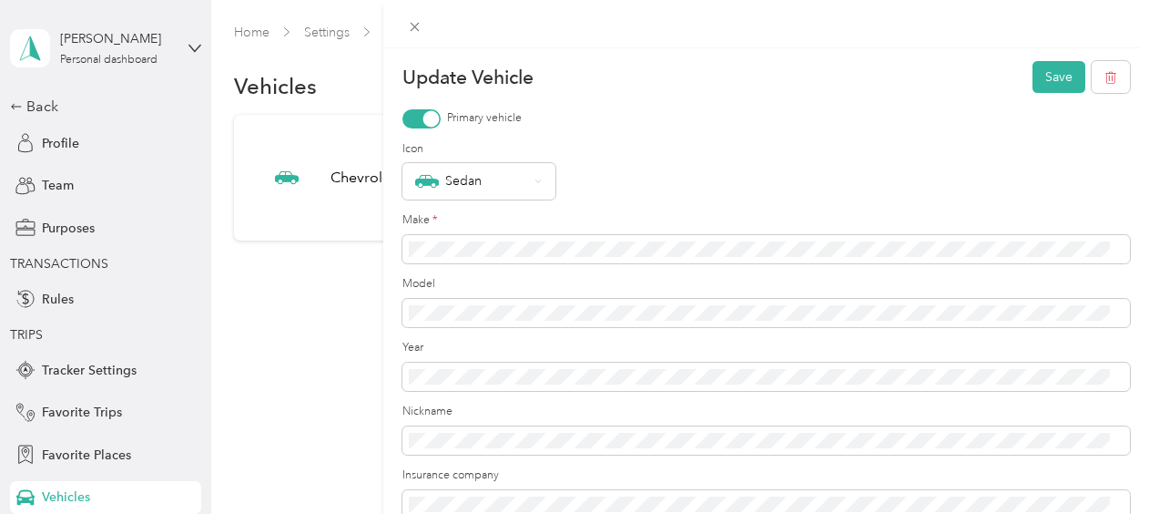
click at [45, 142] on div "Update Vehicle Save Primary vehicle Icon Sedan Make * Model Year Nickname Insur…" at bounding box center [574, 257] width 1149 height 514
click at [45, 142] on span "Profile" at bounding box center [60, 143] width 37 height 19
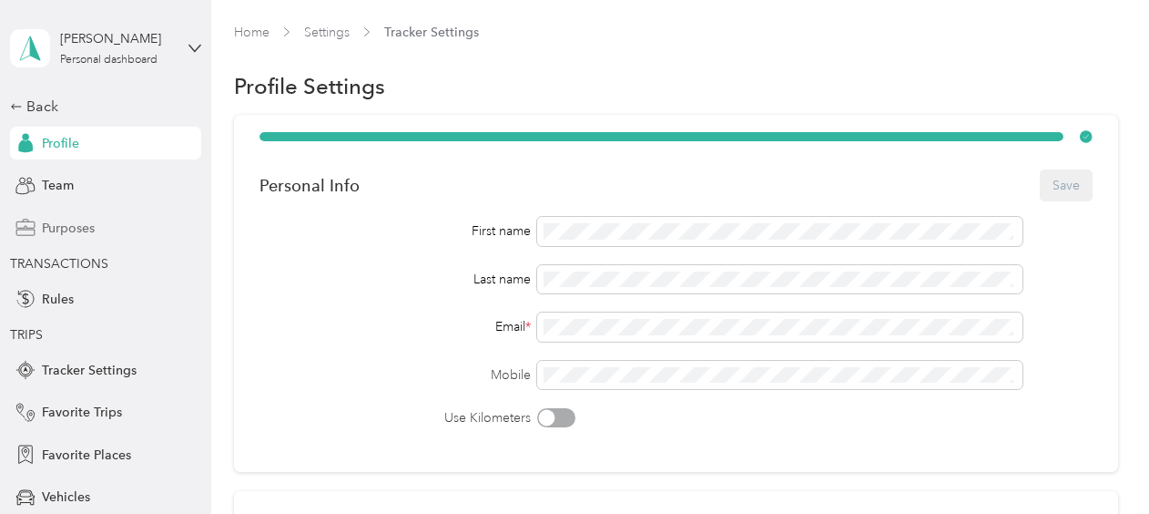
click at [44, 230] on span "Purposes" at bounding box center [68, 228] width 53 height 19
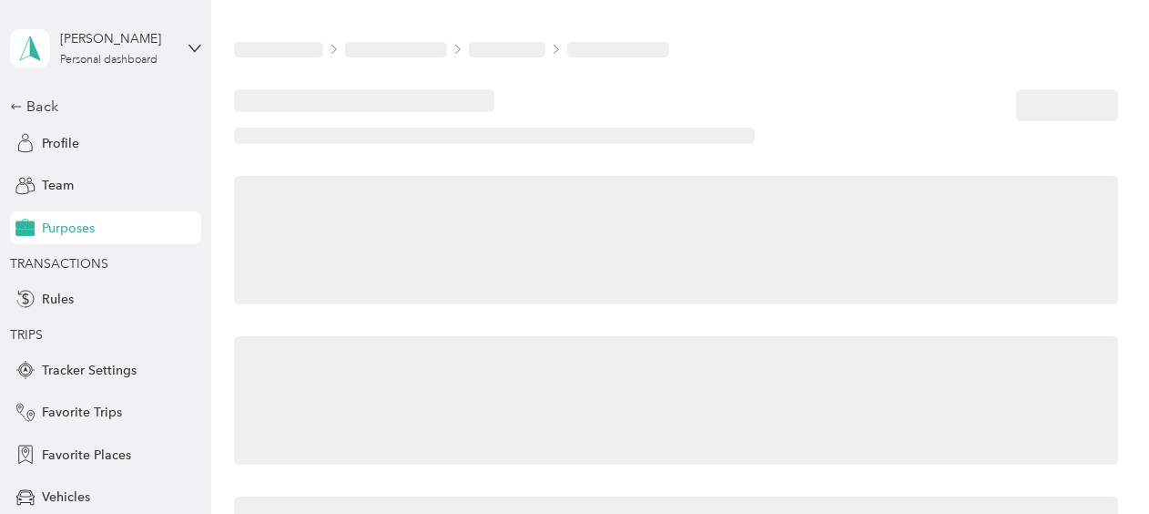
click at [44, 230] on span "Purposes" at bounding box center [68, 228] width 53 height 19
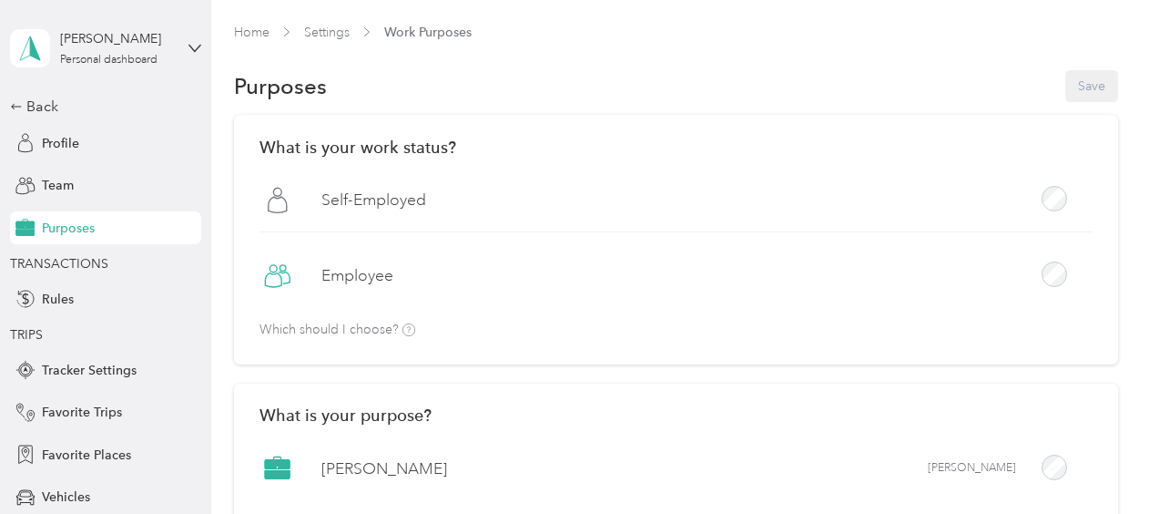
click at [597, 302] on div "Employee" at bounding box center [676, 282] width 833 height 49
click at [1055, 286] on div at bounding box center [1055, 274] width 26 height 26
click at [1084, 89] on button "Save" at bounding box center [1092, 86] width 53 height 32
click at [703, 79] on div "Purposes Save" at bounding box center [676, 86] width 884 height 38
click at [525, 304] on div "Employee" at bounding box center [676, 282] width 833 height 49
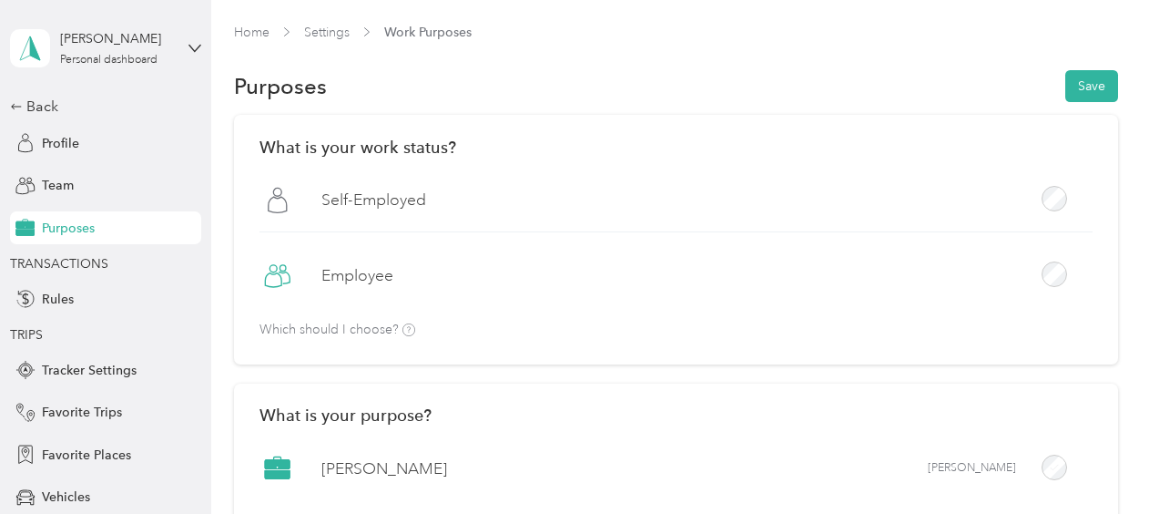
click at [77, 266] on span "TRANSACTIONS" at bounding box center [59, 263] width 98 height 15
click at [72, 267] on span "TRANSACTIONS" at bounding box center [59, 263] width 98 height 15
click at [874, 328] on div "What is your work status? Self-Employed Employee Which should I choose?" at bounding box center [676, 240] width 884 height 250
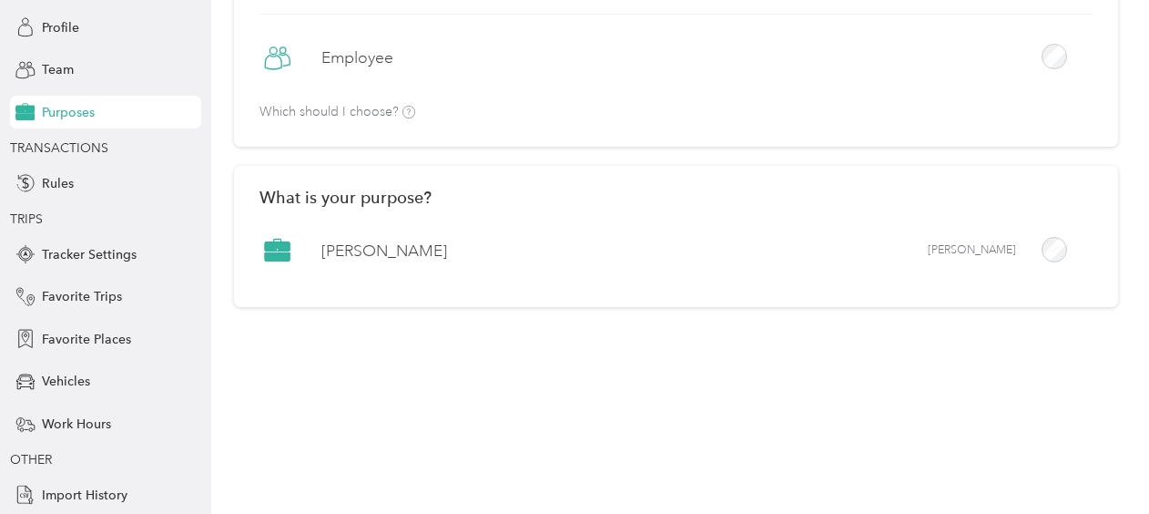
scroll to position [158, 0]
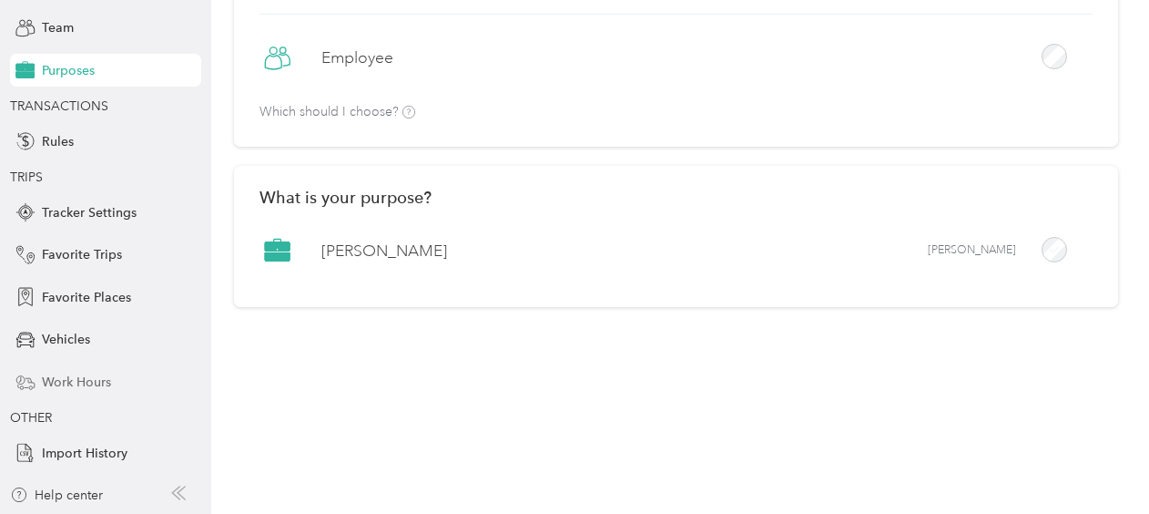
click at [84, 375] on span "Work Hours" at bounding box center [76, 382] width 69 height 19
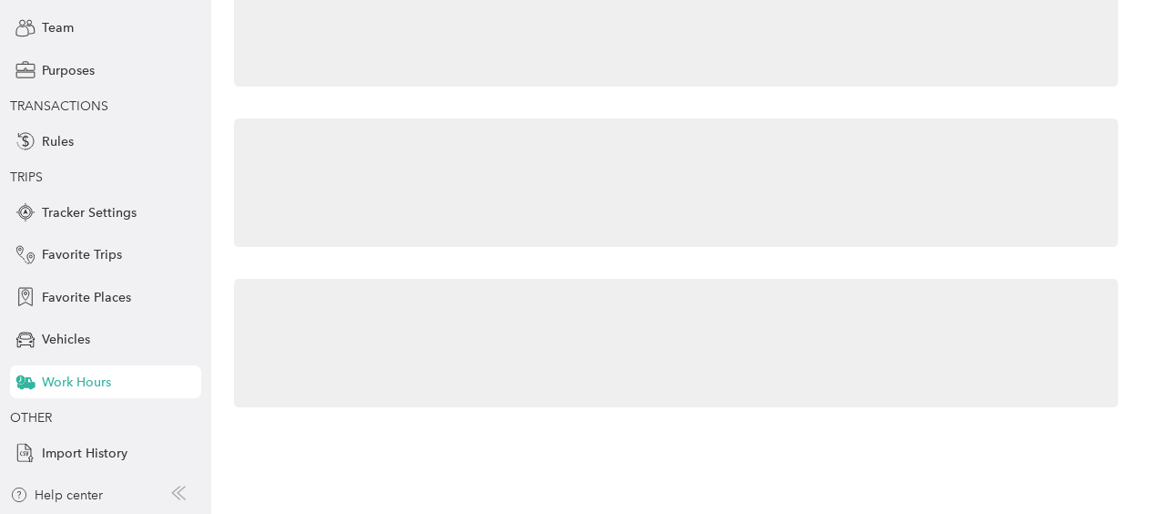
click at [84, 375] on span "Work Hours" at bounding box center [76, 382] width 69 height 19
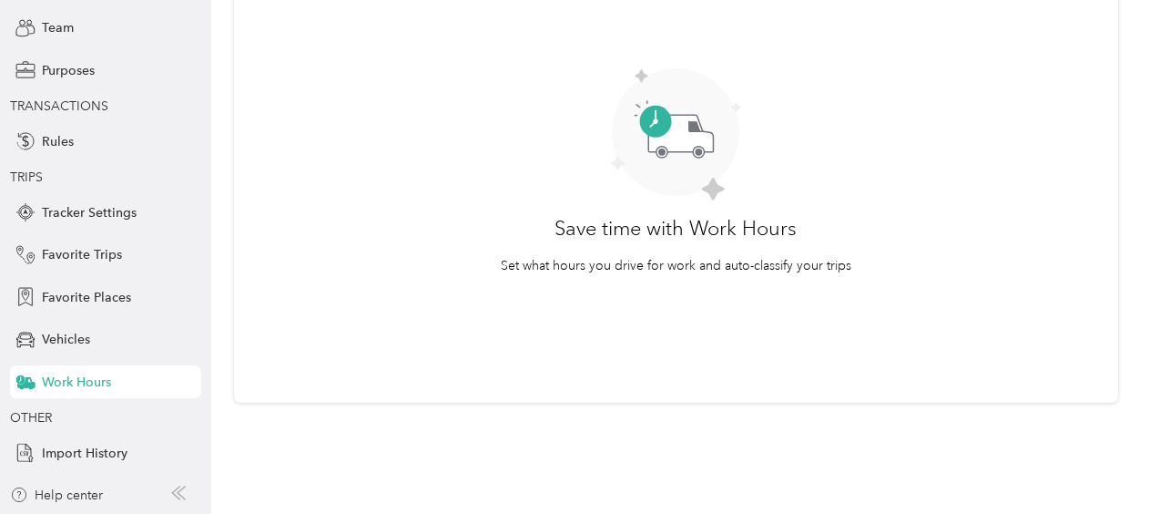
click at [560, 39] on article "Work Hours is OFF Save time with Work Hours Set what hours you drive for work a…" at bounding box center [676, 162] width 884 height 481
click at [594, 257] on p "Set what hours you drive for work and auto-classify your trips" at bounding box center [676, 265] width 351 height 19
click at [85, 458] on span "Import History" at bounding box center [85, 453] width 86 height 19
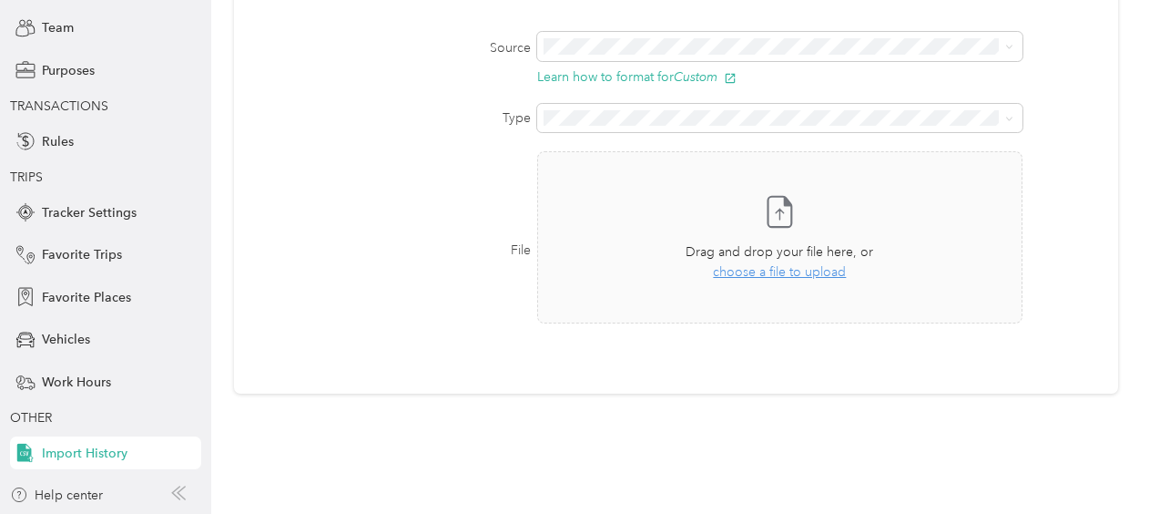
scroll to position [208, 0]
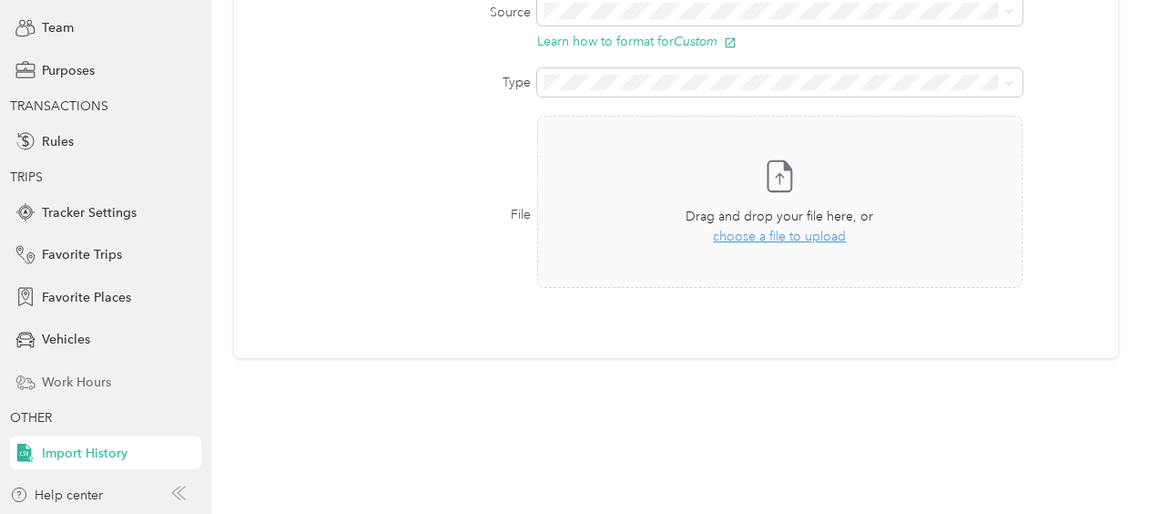
click at [55, 385] on span "Work Hours" at bounding box center [76, 382] width 69 height 19
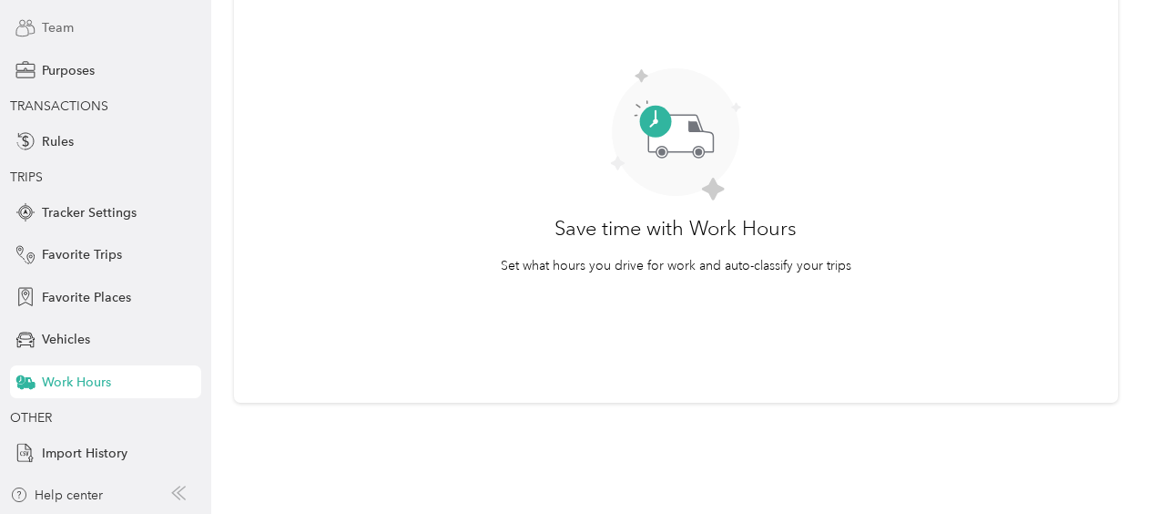
click at [42, 26] on span "Team" at bounding box center [58, 27] width 32 height 19
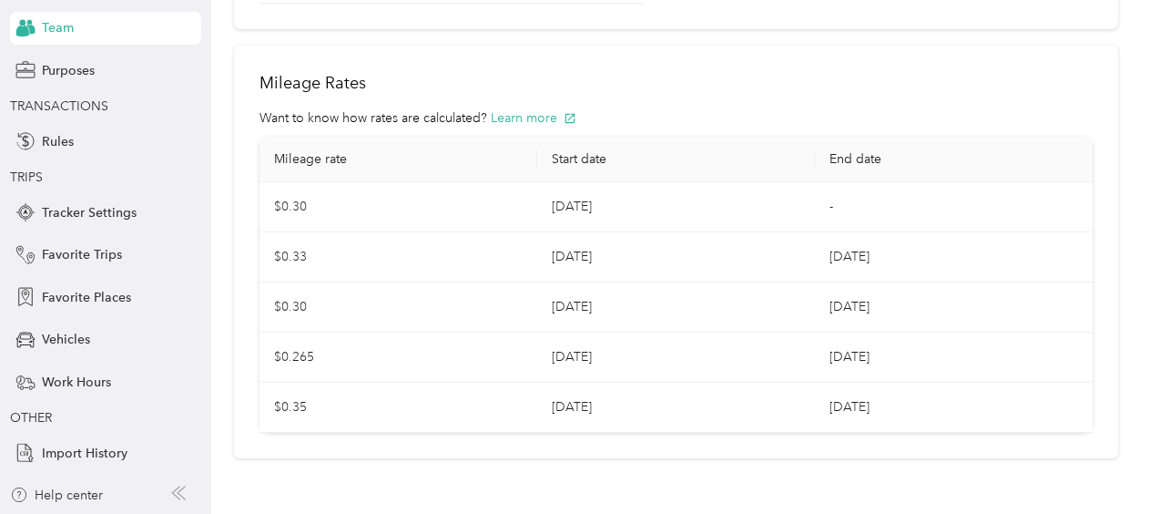
scroll to position [388, 0]
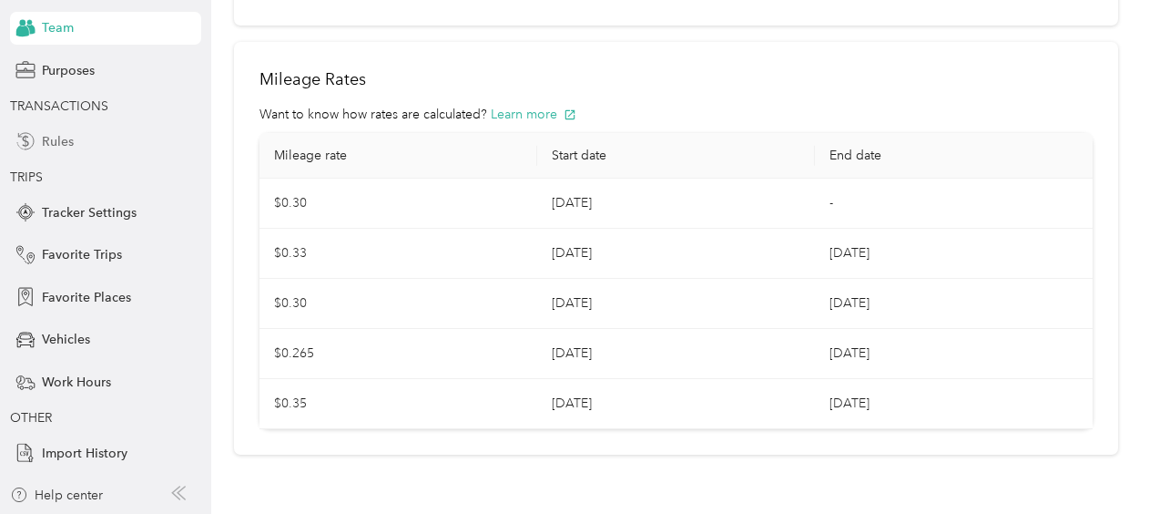
click at [189, 146] on div "Rules" at bounding box center [105, 141] width 191 height 33
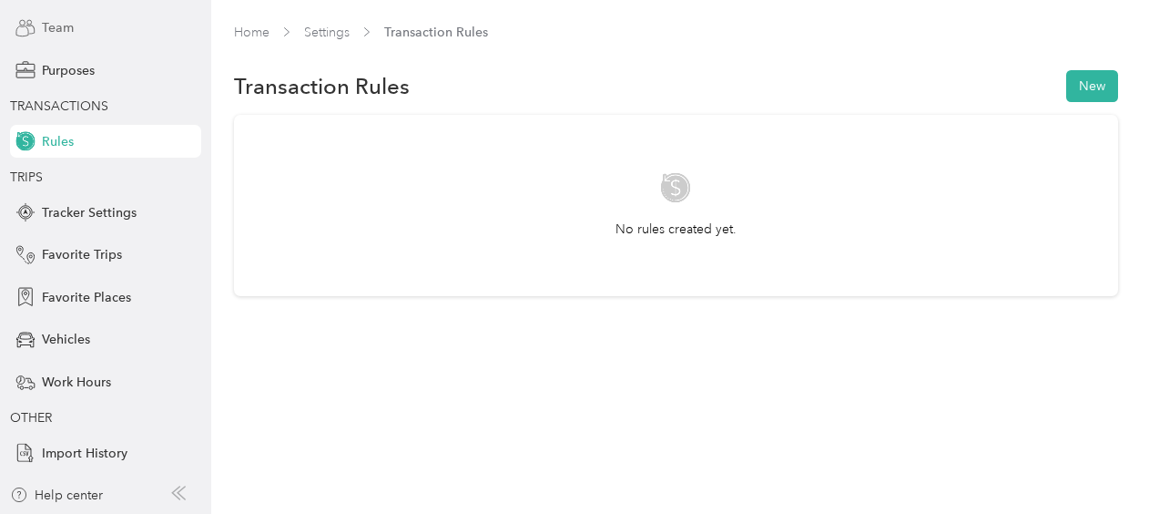
click at [62, 28] on span "Team" at bounding box center [58, 27] width 32 height 19
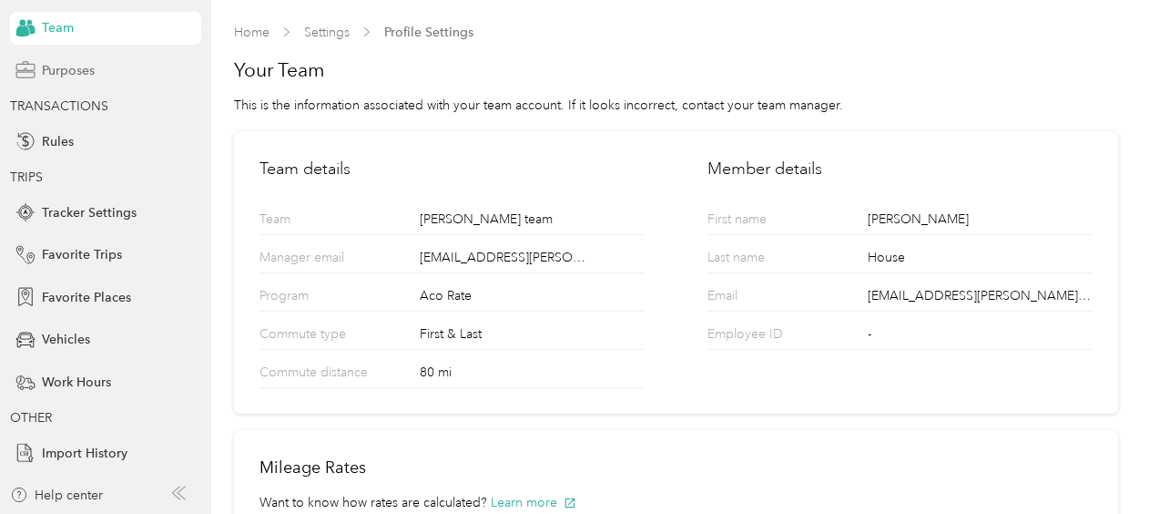
click at [45, 73] on span "Purposes" at bounding box center [68, 70] width 53 height 19
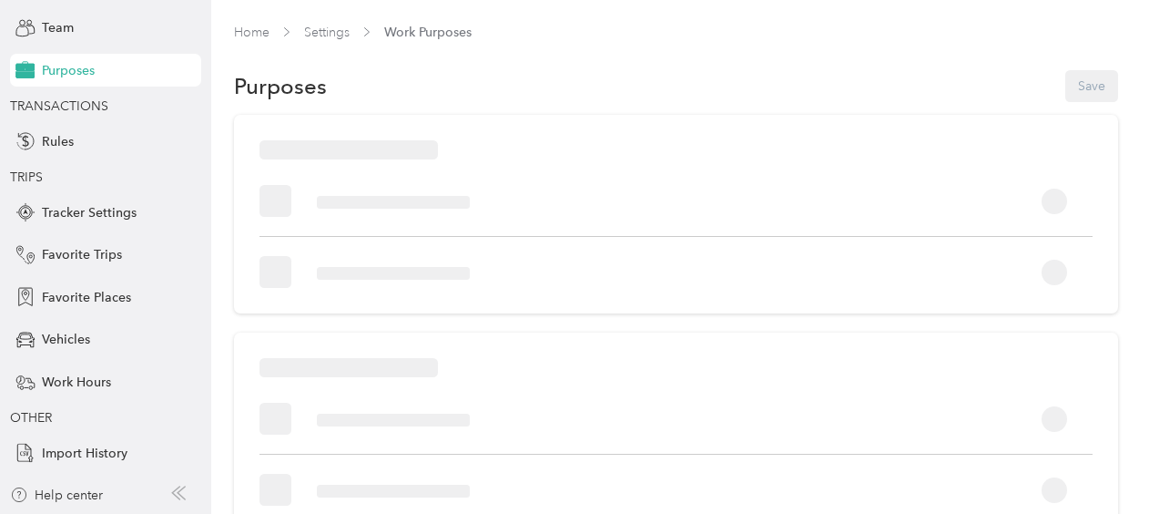
click at [45, 73] on span "Purposes" at bounding box center [68, 70] width 53 height 19
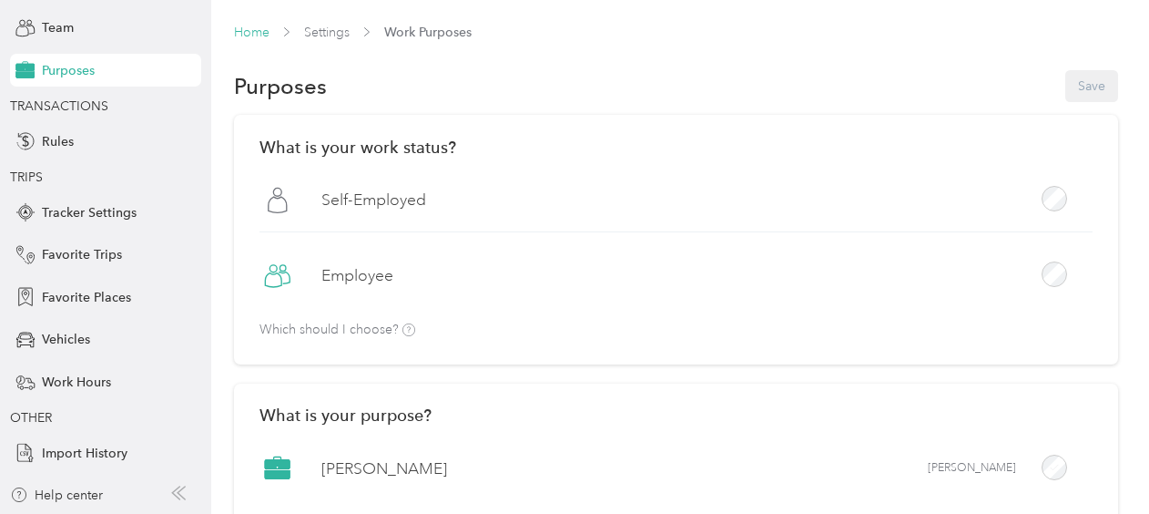
click at [253, 31] on link "Home" at bounding box center [252, 32] width 36 height 15
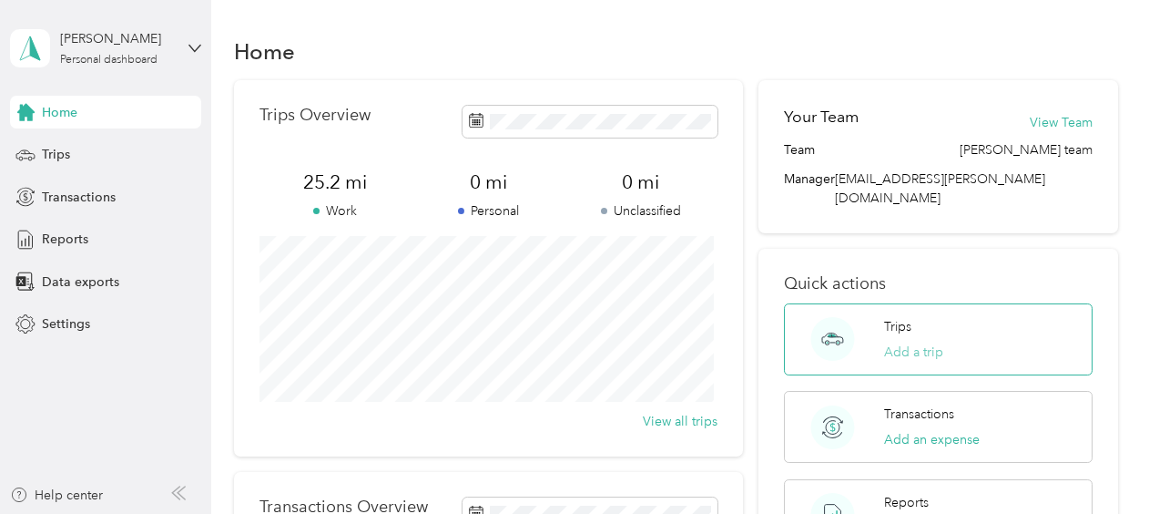
click at [917, 342] on button "Add a trip" at bounding box center [913, 351] width 59 height 19
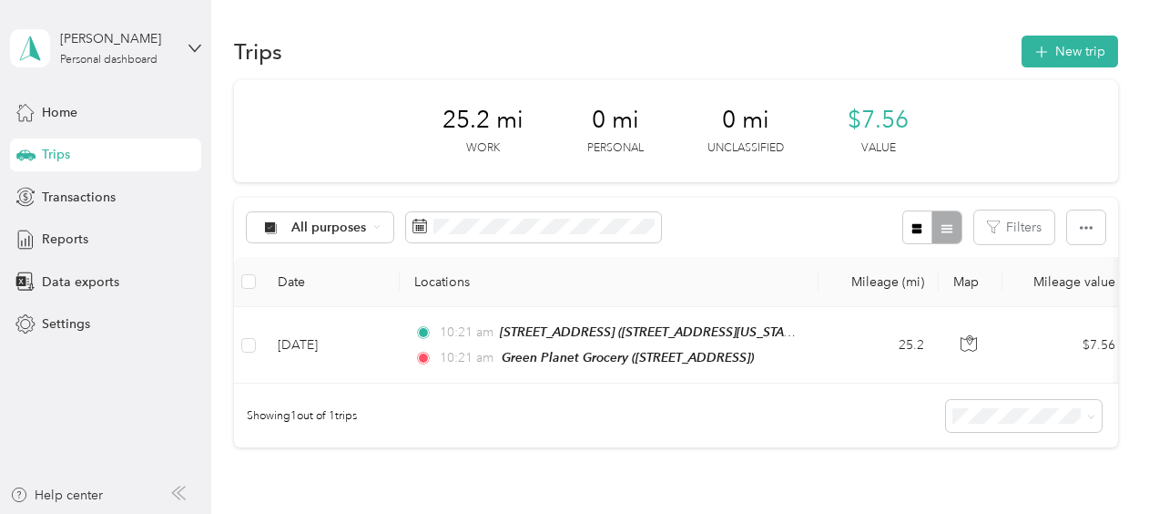
click at [830, 475] on div "25.2 mi Work 0 mi Personal 0 mi Unclassified $7.56 Value All purposes Filters D…" at bounding box center [676, 296] width 884 height 432
click at [1042, 54] on icon "button" at bounding box center [1041, 52] width 21 height 21
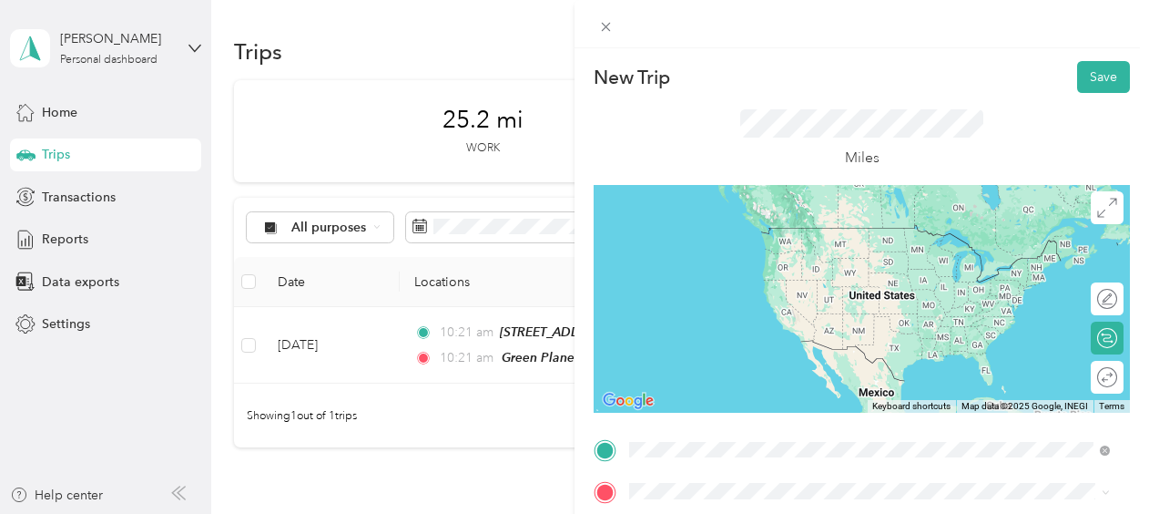
click at [761, 236] on span "3514 West Genesee Street Syracuse, New York 13219, United States" at bounding box center [755, 228] width 182 height 16
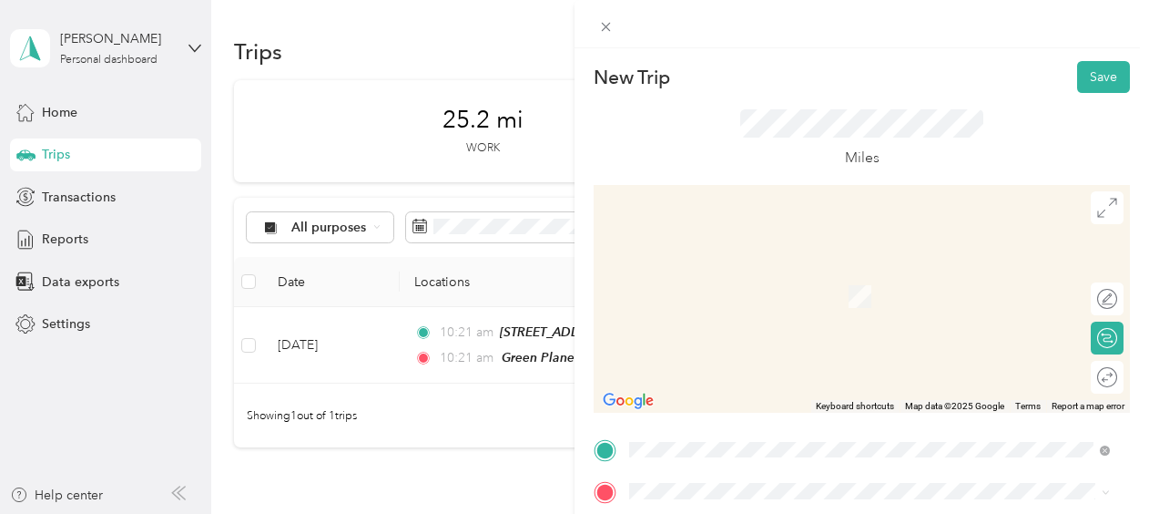
click at [641, 230] on icon at bounding box center [645, 229] width 18 height 18
click at [730, 350] on div "TEAM Green Planet Grocery 250 W Seneca St Ste C, 131261833, Oswego, NY, USA" at bounding box center [760, 353] width 192 height 45
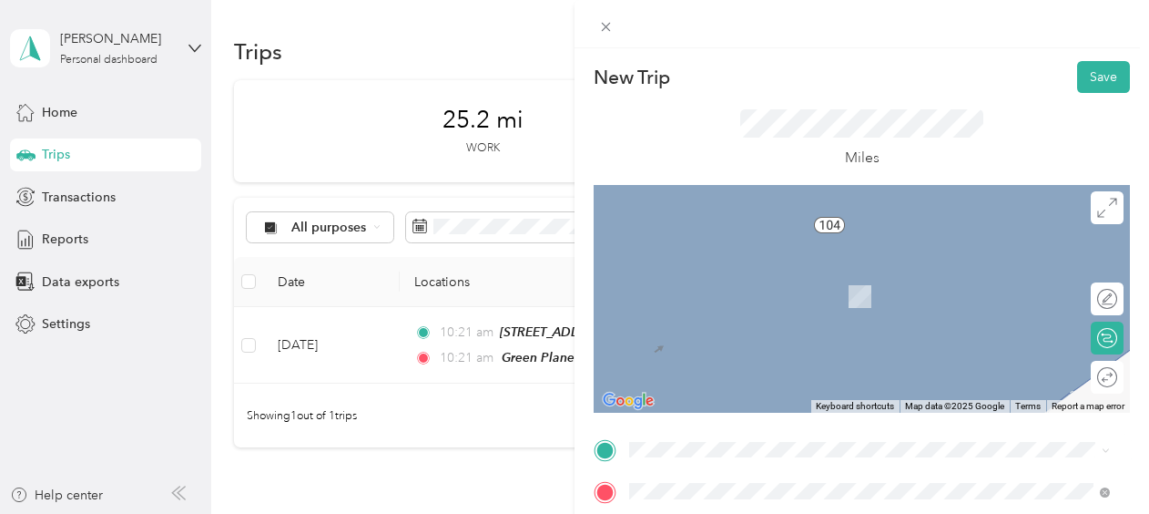
click at [712, 301] on span "3514 West Genesee Street Syracuse, New York 13219, United States" at bounding box center [755, 298] width 182 height 16
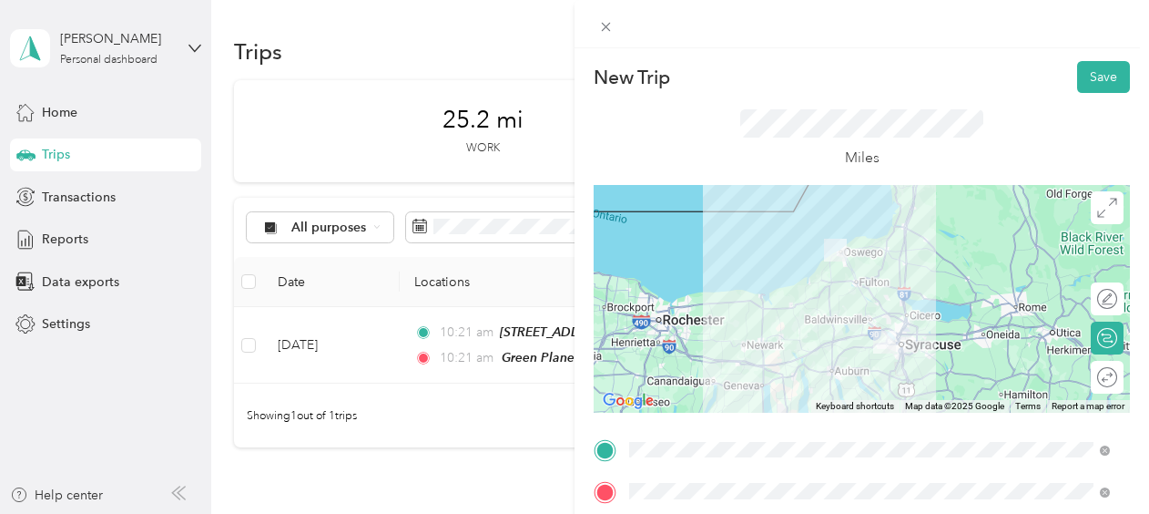
click at [515, 177] on div "New Trip Save This trip cannot be edited because it is either under review, app…" at bounding box center [574, 257] width 1149 height 514
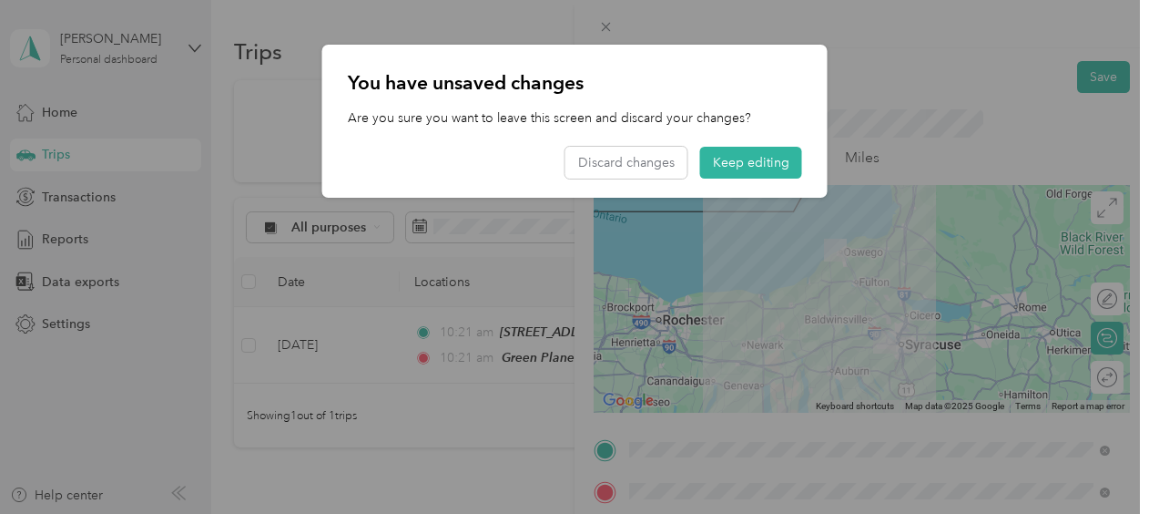
click at [710, 97] on div "You have unsaved changes Are you sure you want to leave this screen and discard…" at bounding box center [574, 121] width 505 height 153
click at [771, 162] on button "Keep editing" at bounding box center [751, 163] width 102 height 32
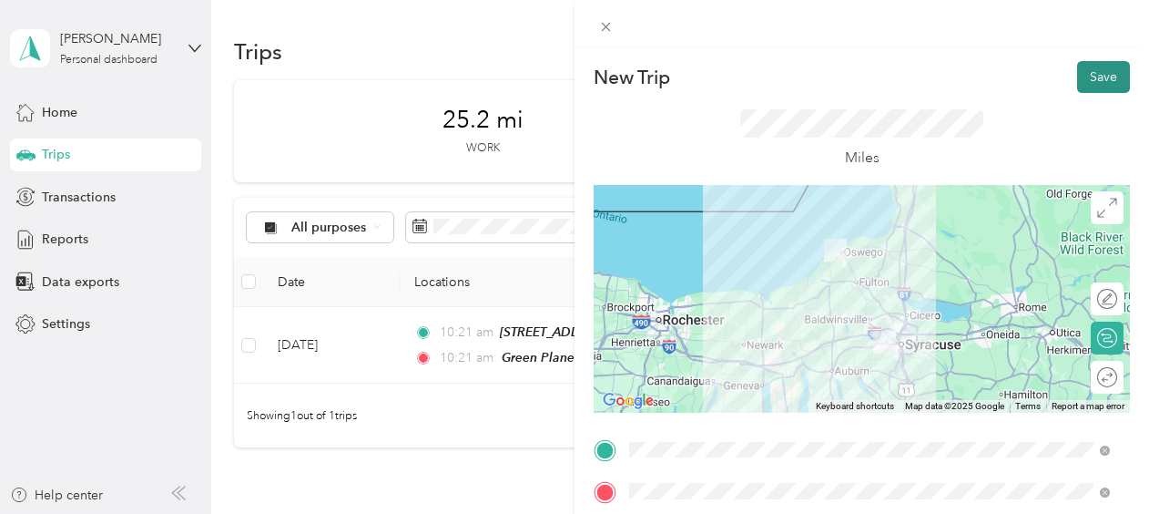
click at [1096, 73] on button "Save" at bounding box center [1103, 77] width 53 height 32
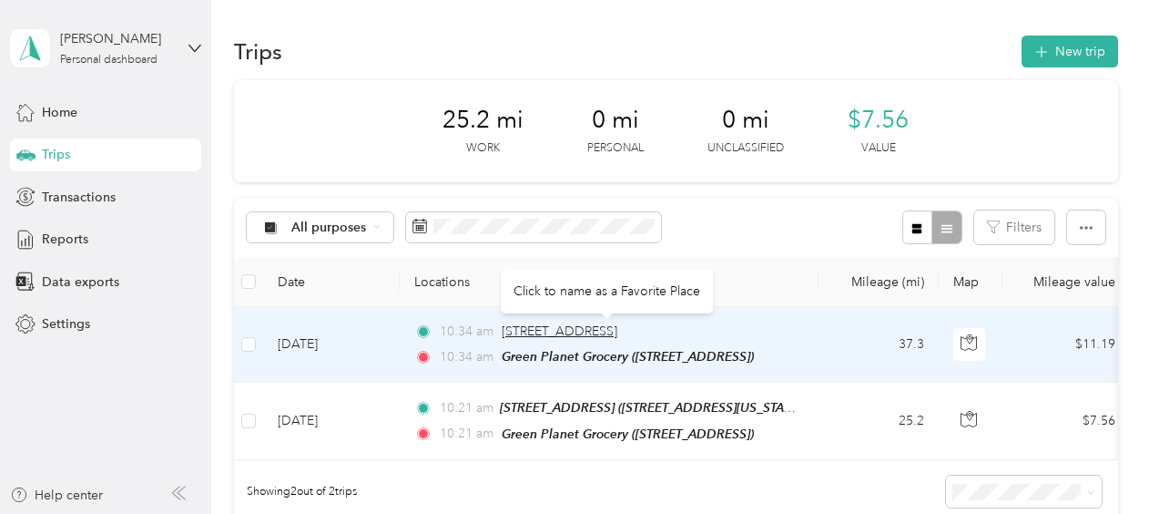
drag, startPoint x: 602, startPoint y: 332, endPoint x: 517, endPoint y: 335, distance: 84.8
click at [517, 335] on span "3514 West Genesee Street, Syracuse" at bounding box center [560, 330] width 116 height 15
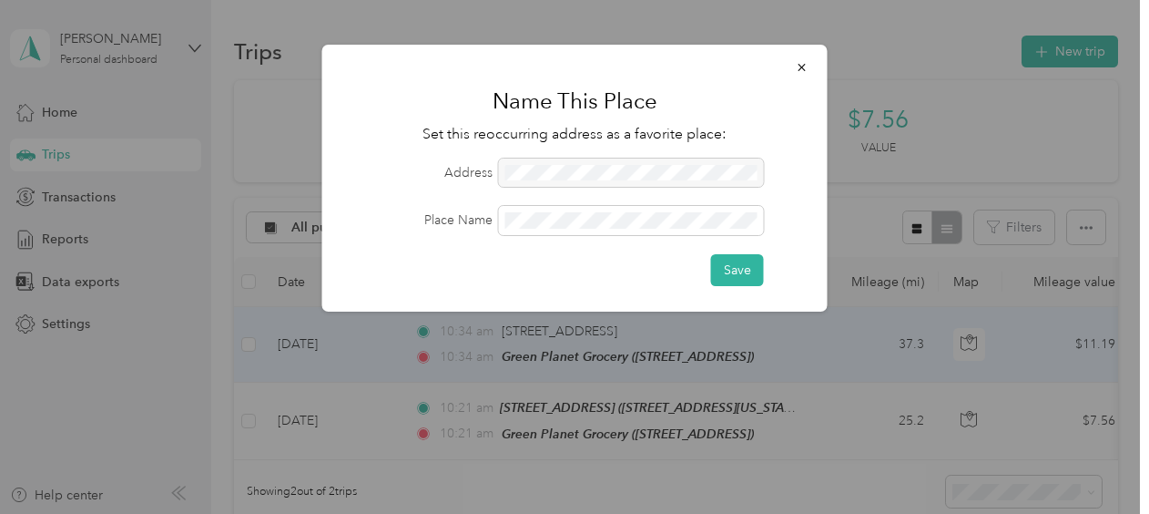
click at [561, 166] on div at bounding box center [631, 172] width 265 height 29
click at [800, 66] on icon "button" at bounding box center [802, 67] width 13 height 13
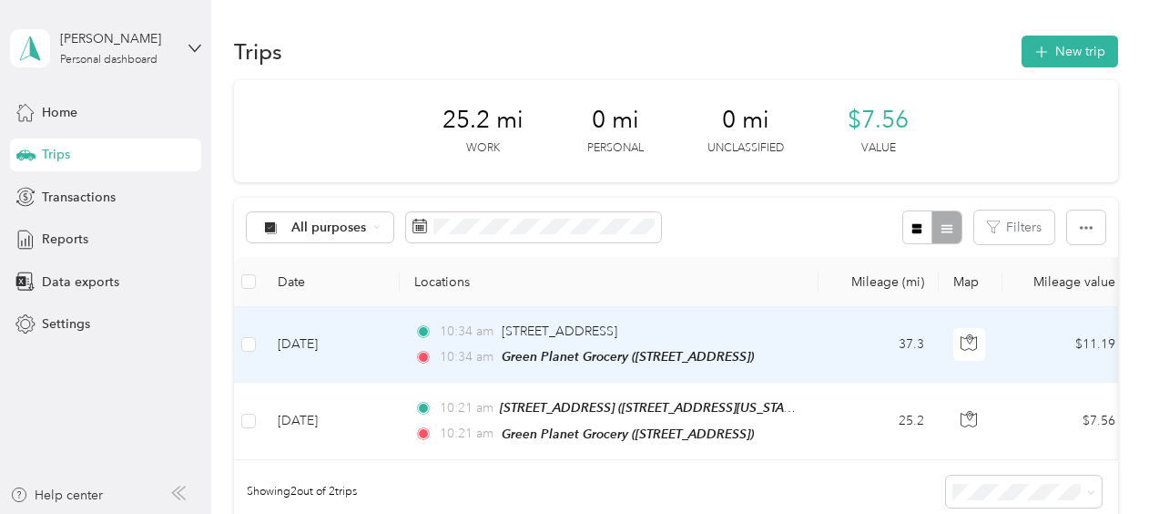
click at [871, 342] on td "37.3" at bounding box center [879, 345] width 120 height 76
click at [871, 513] on div at bounding box center [570, 514] width 1140 height 0
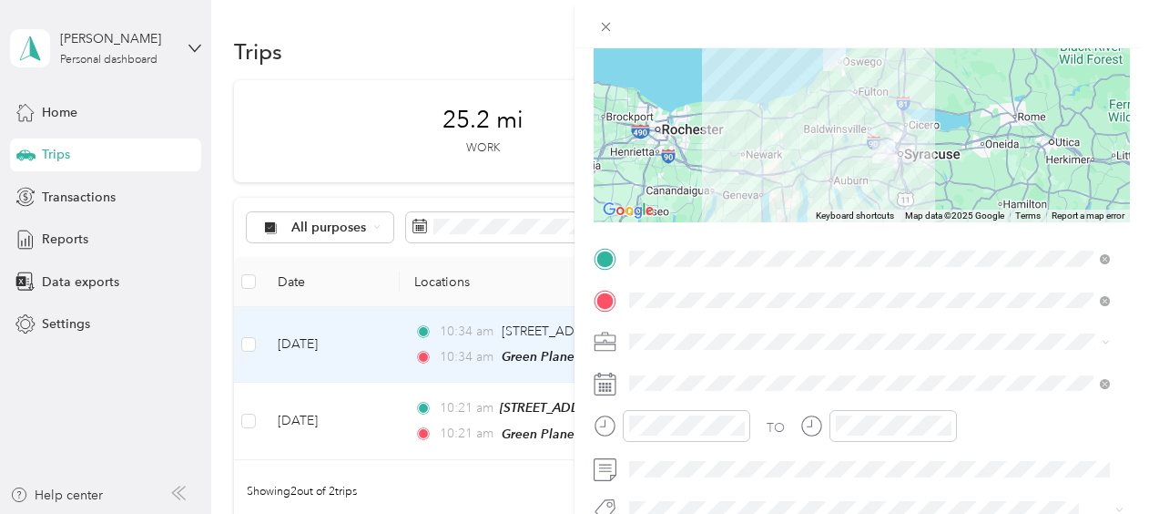
scroll to position [189, 0]
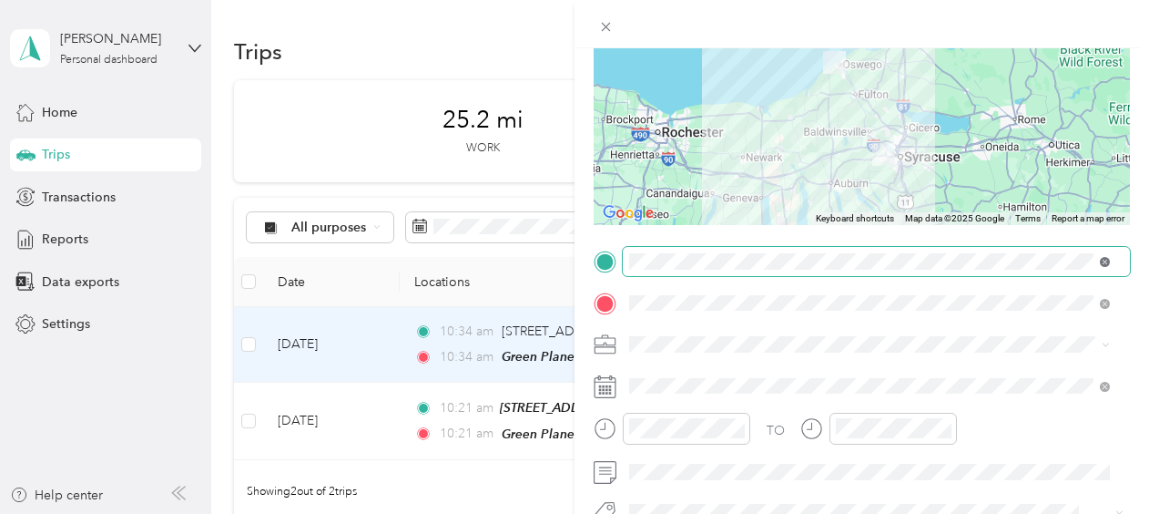
click at [1108, 260] on icon at bounding box center [1105, 262] width 10 height 10
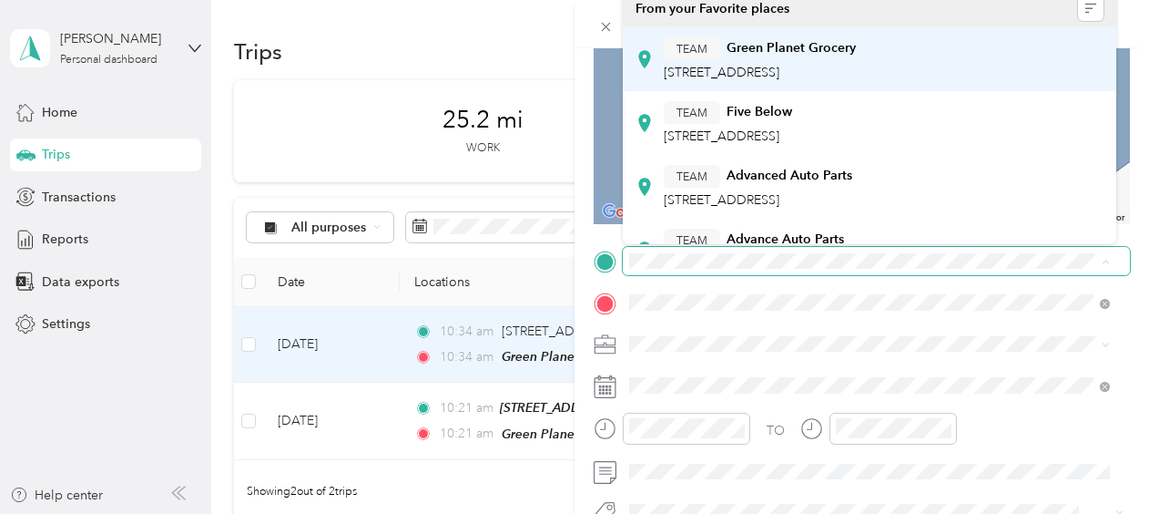
click at [780, 74] on span "3514 W Genesee St, 132192010, Syracuse, NY, USA" at bounding box center [722, 72] width 116 height 15
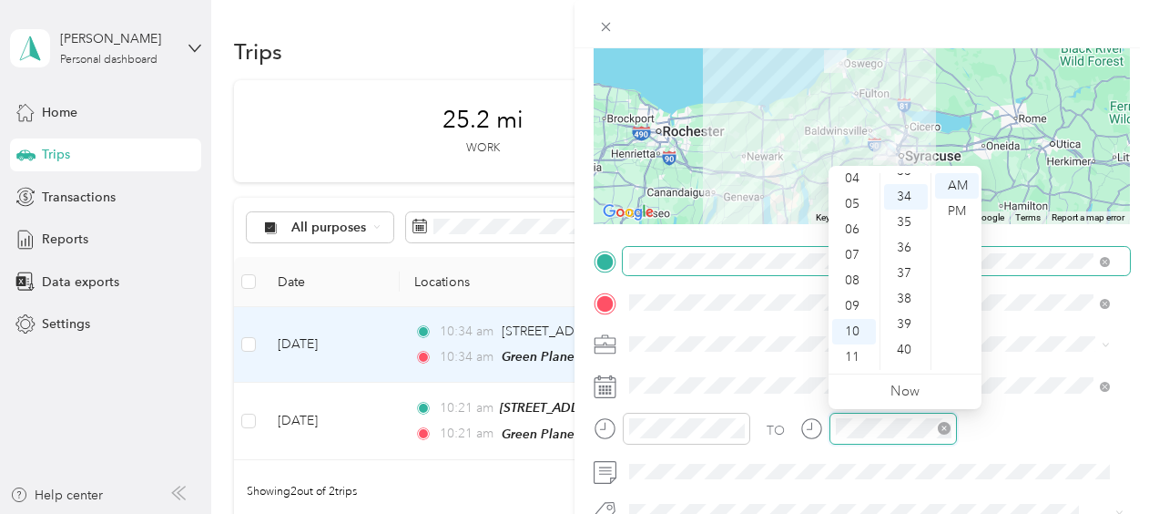
scroll to position [867, 0]
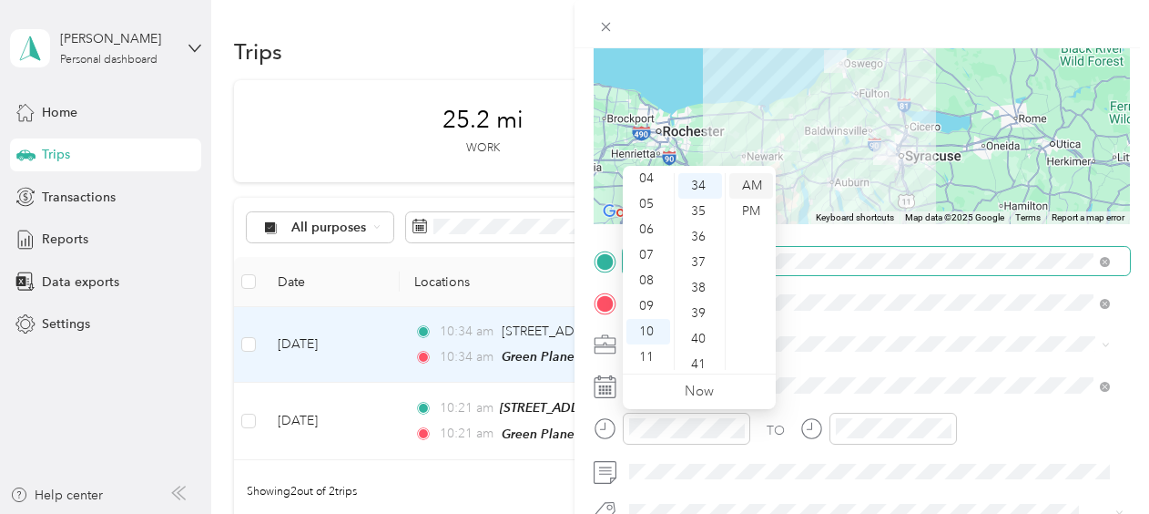
click at [756, 180] on div "AM" at bounding box center [752, 186] width 44 height 26
click at [651, 352] on div "11" at bounding box center [649, 357] width 44 height 26
click at [699, 217] on div "01" at bounding box center [701, 212] width 44 height 26
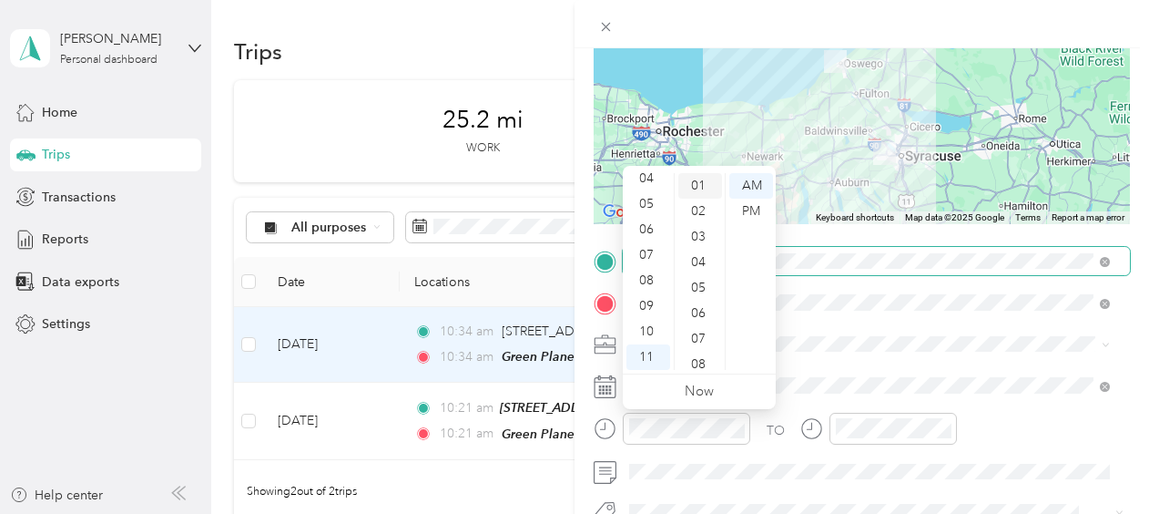
click at [699, 217] on div "02" at bounding box center [701, 212] width 44 height 26
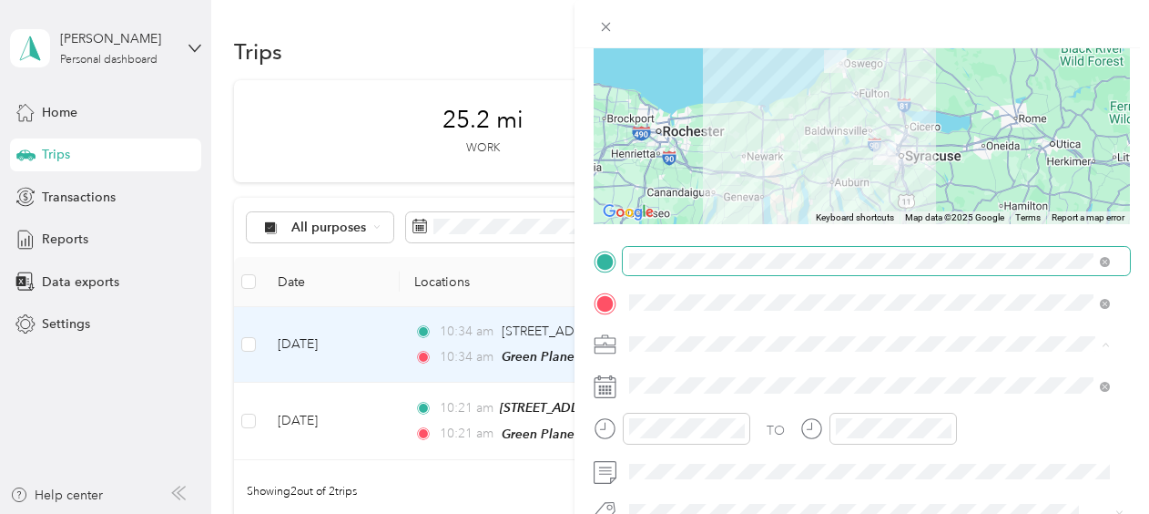
click at [791, 375] on div "[PERSON_NAME]" at bounding box center [859, 375] width 446 height 19
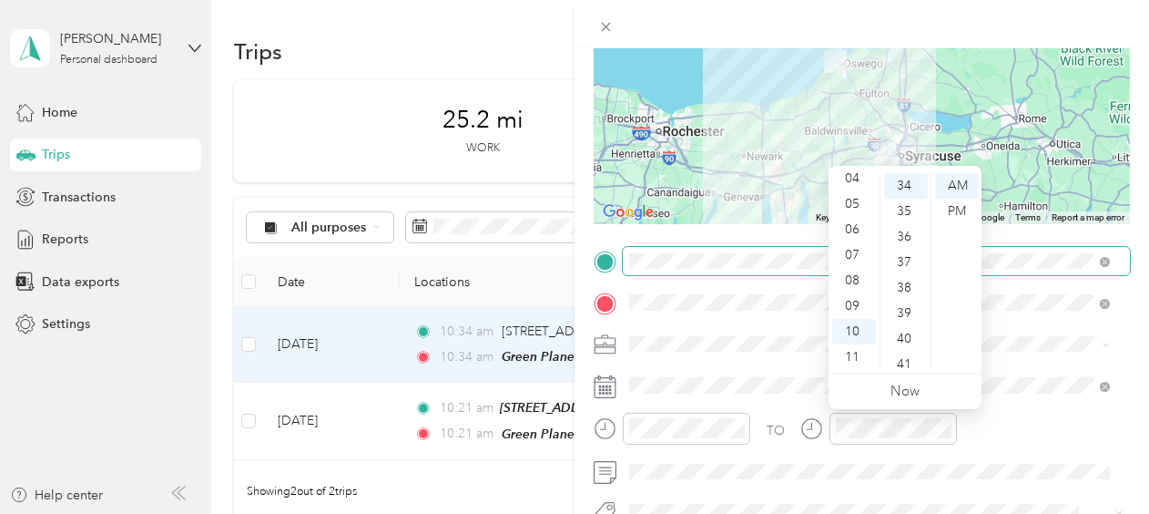
click at [991, 433] on div "TO" at bounding box center [862, 435] width 536 height 45
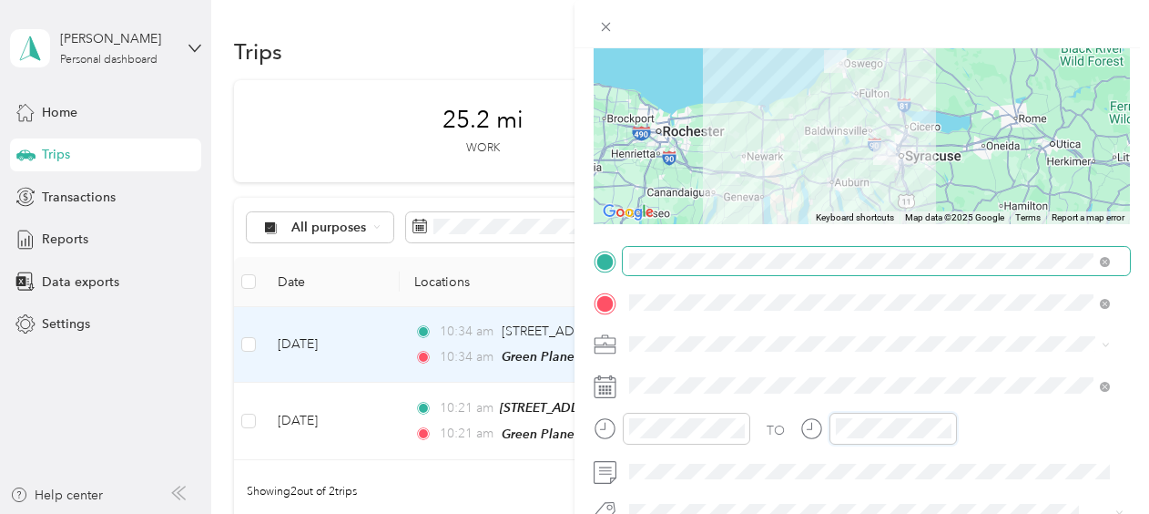
click at [787, 419] on div "TO" at bounding box center [862, 435] width 536 height 45
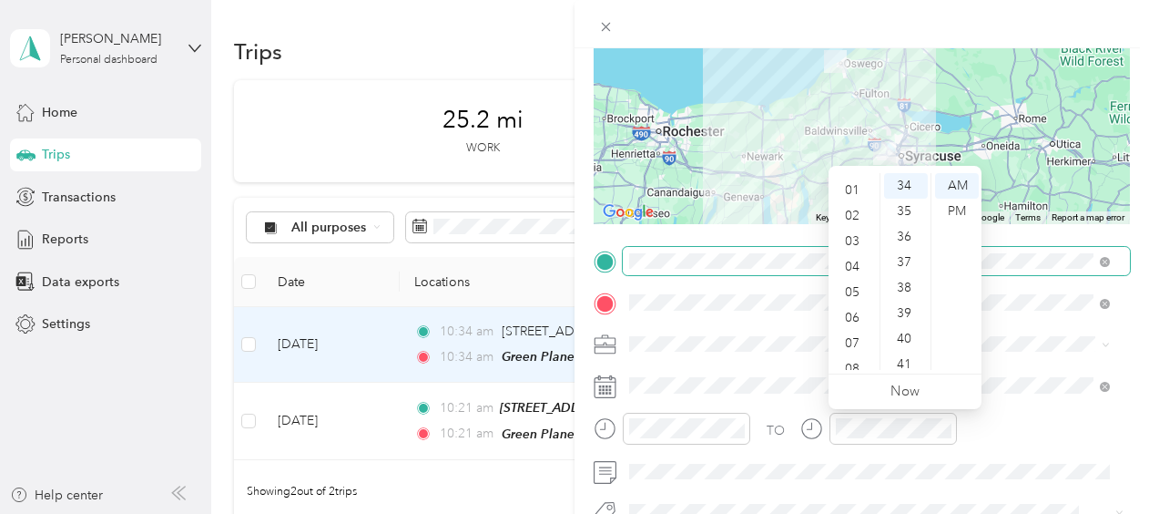
scroll to position [0, 0]
click at [853, 186] on div "12" at bounding box center [854, 186] width 44 height 26
click at [910, 312] on div "09" at bounding box center [906, 320] width 44 height 26
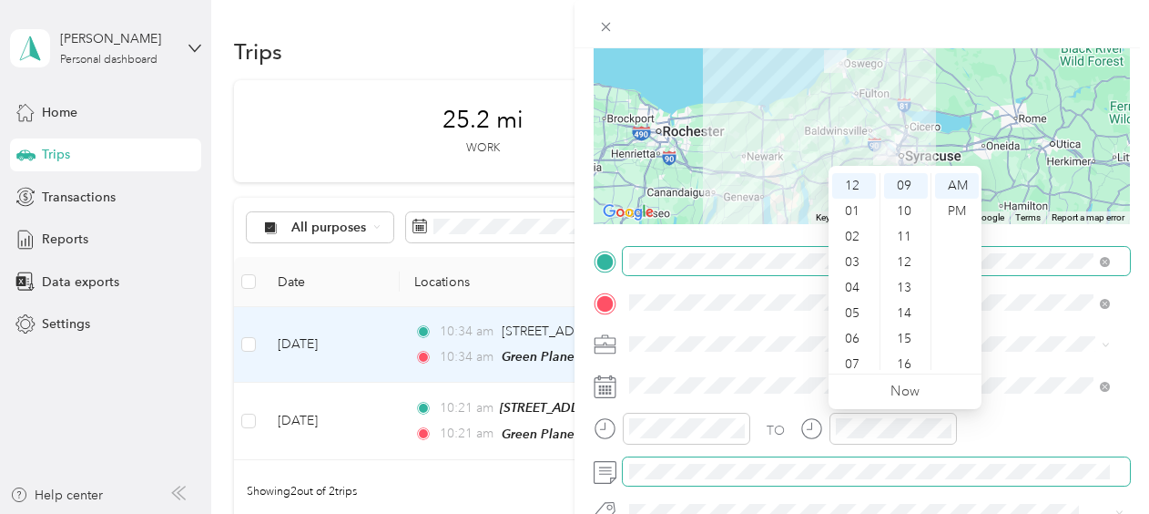
click at [952, 481] on span at bounding box center [876, 471] width 507 height 29
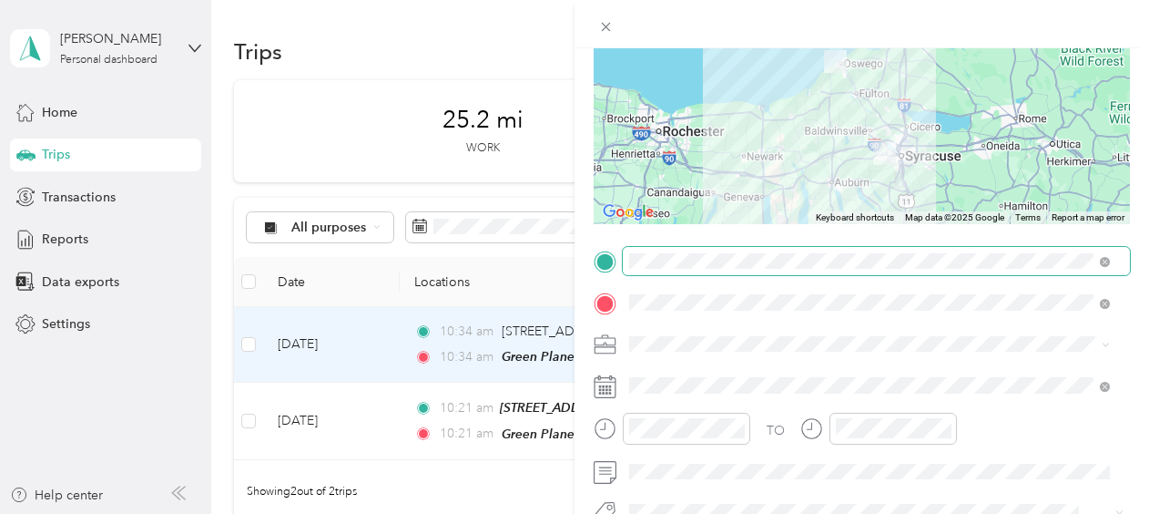
click at [805, 364] on div "TO Add photo" at bounding box center [862, 467] width 536 height 440
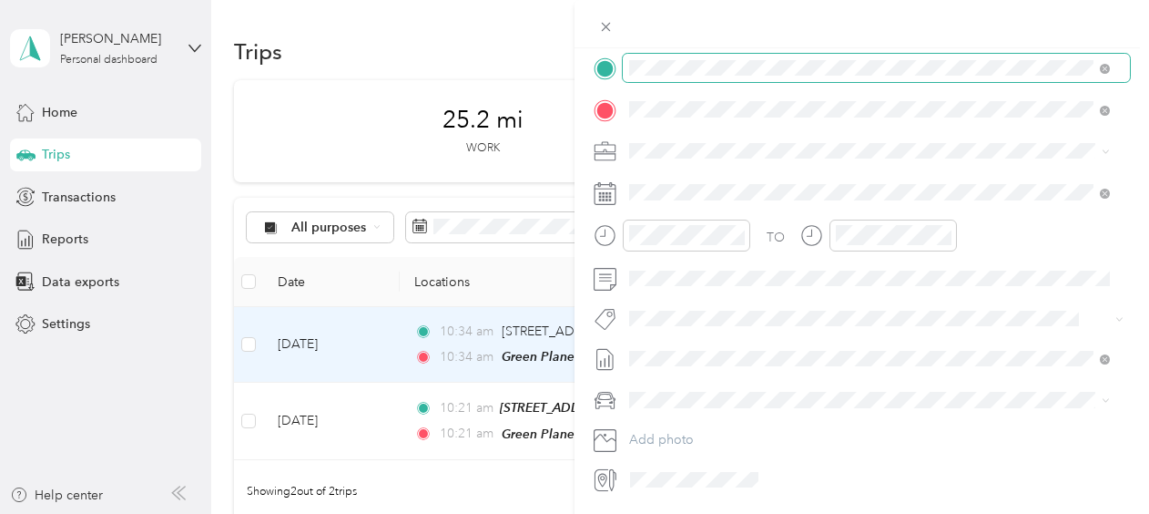
scroll to position [381, 0]
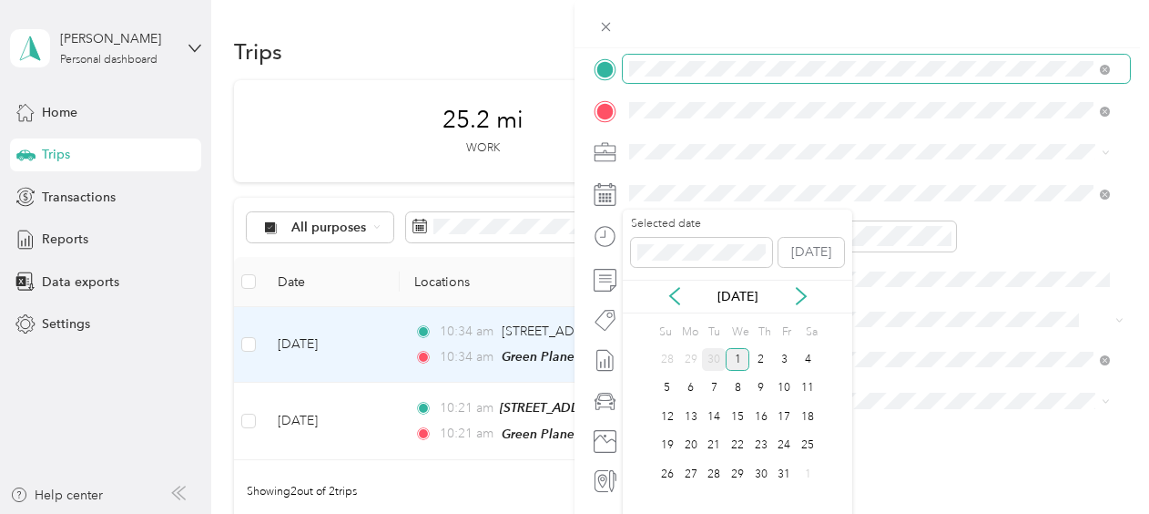
click at [723, 360] on div "30" at bounding box center [714, 359] width 24 height 23
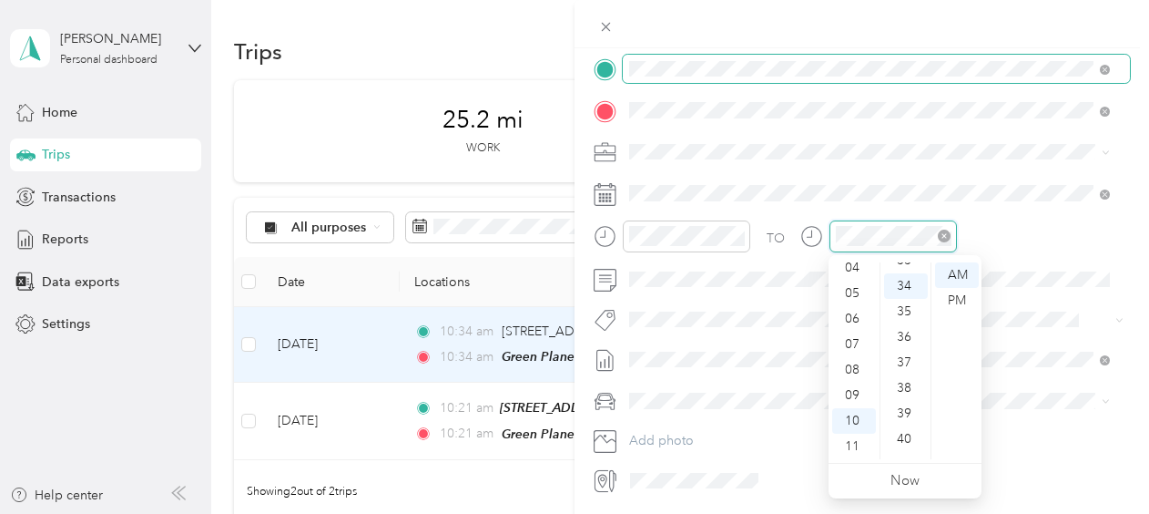
scroll to position [867, 0]
click at [855, 443] on div "11" at bounding box center [854, 447] width 44 height 26
click at [904, 326] on div "02" at bounding box center [906, 326] width 44 height 26
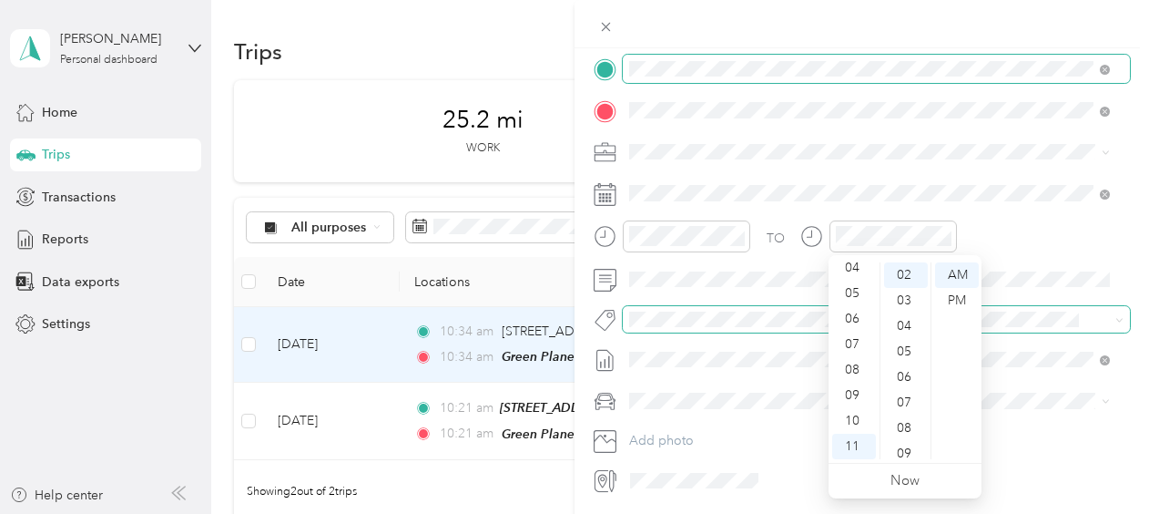
click at [1001, 513] on div "Trip details Save This trip cannot be edited because it is either under review,…" at bounding box center [570, 514] width 1140 height 0
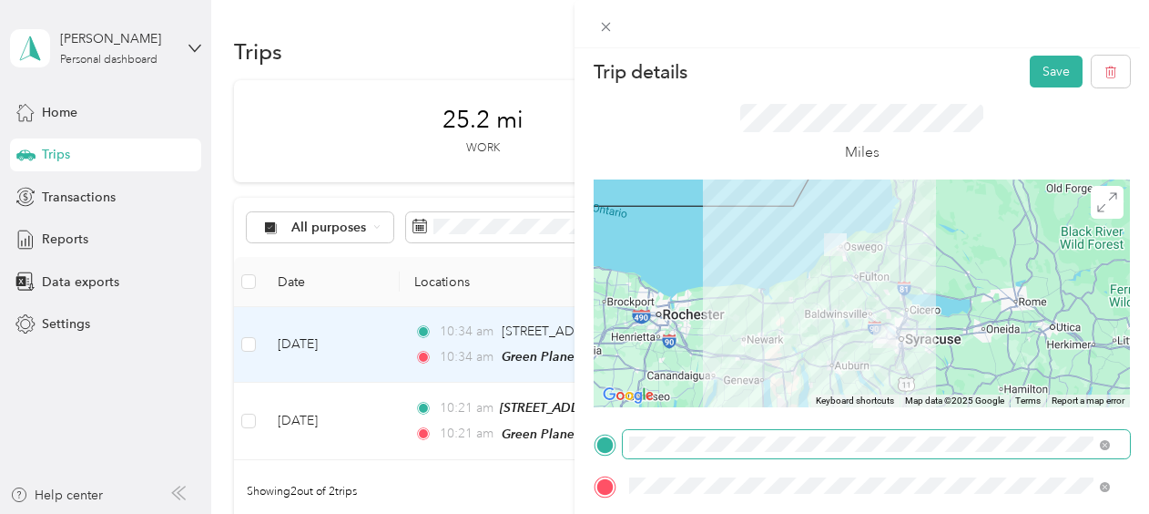
scroll to position [0, 0]
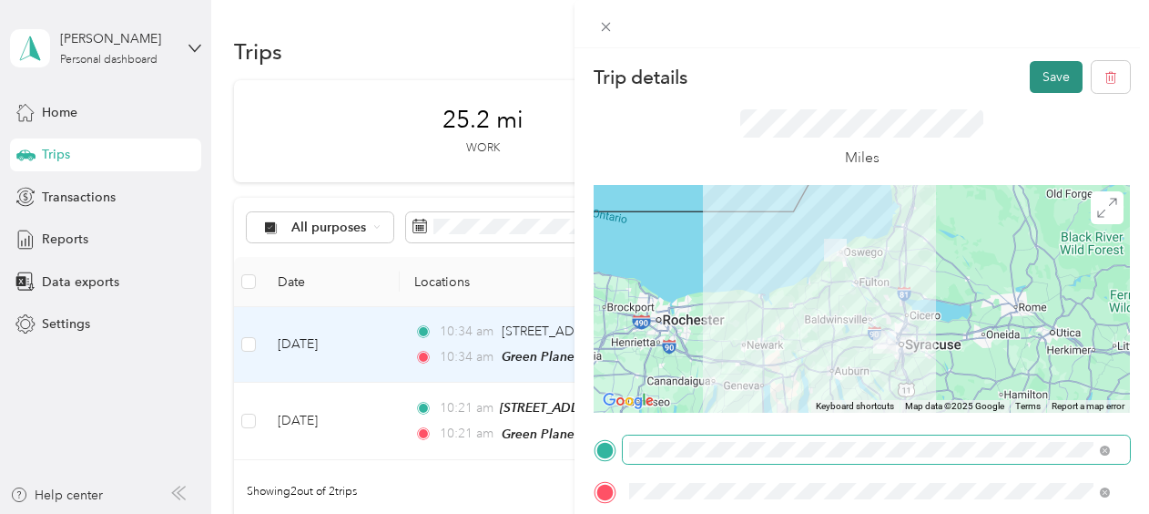
click at [1048, 75] on button "Save" at bounding box center [1056, 77] width 53 height 32
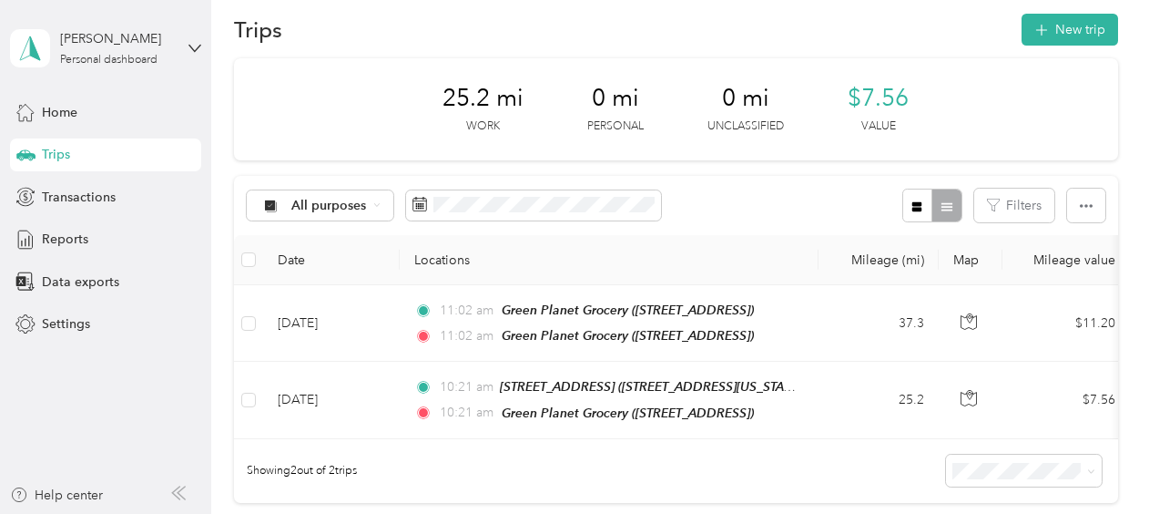
scroll to position [23, 0]
click at [1043, 26] on icon "button" at bounding box center [1041, 29] width 21 height 21
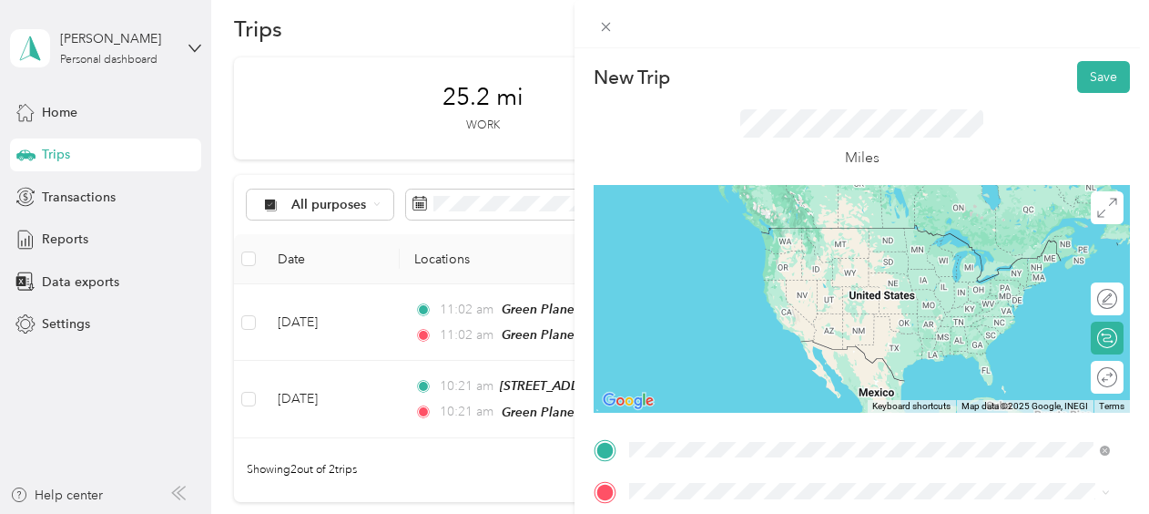
click at [742, 312] on div "TEAM Green Planet Grocery 250 W Seneca St Ste C, 131261833, Oswego, NY, USA" at bounding box center [760, 312] width 192 height 45
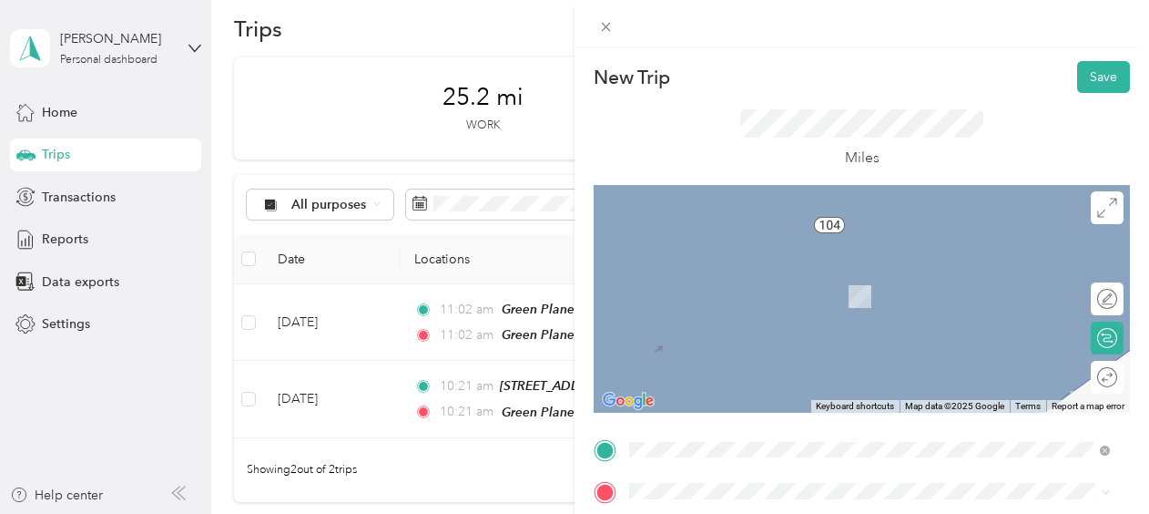
click at [761, 295] on span "618 Kensington Rd, 132103133, Syracuse, NY, USA" at bounding box center [722, 300] width 116 height 15
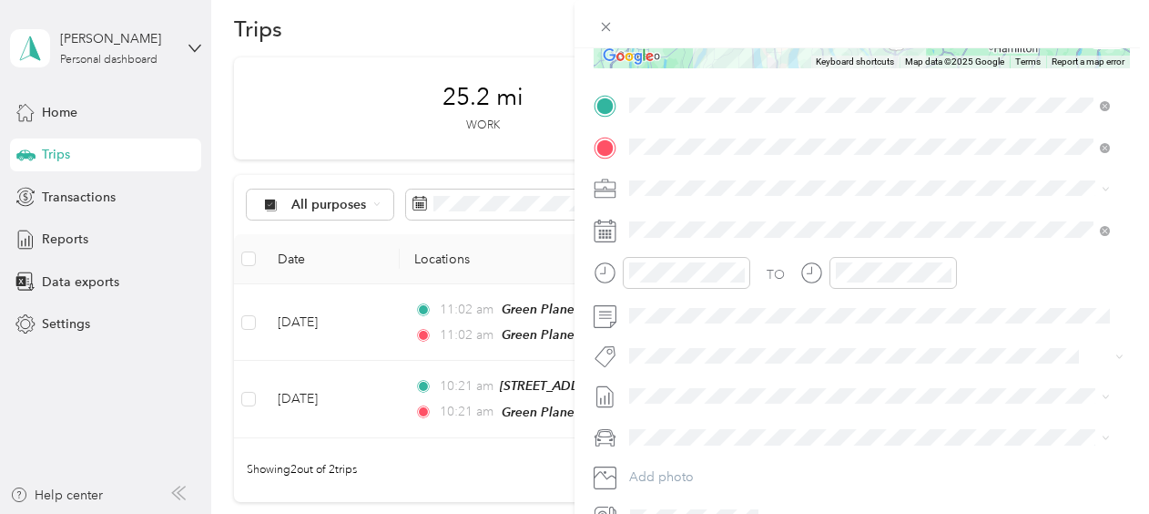
scroll to position [345, 0]
click at [608, 228] on icon at bounding box center [605, 230] width 23 height 23
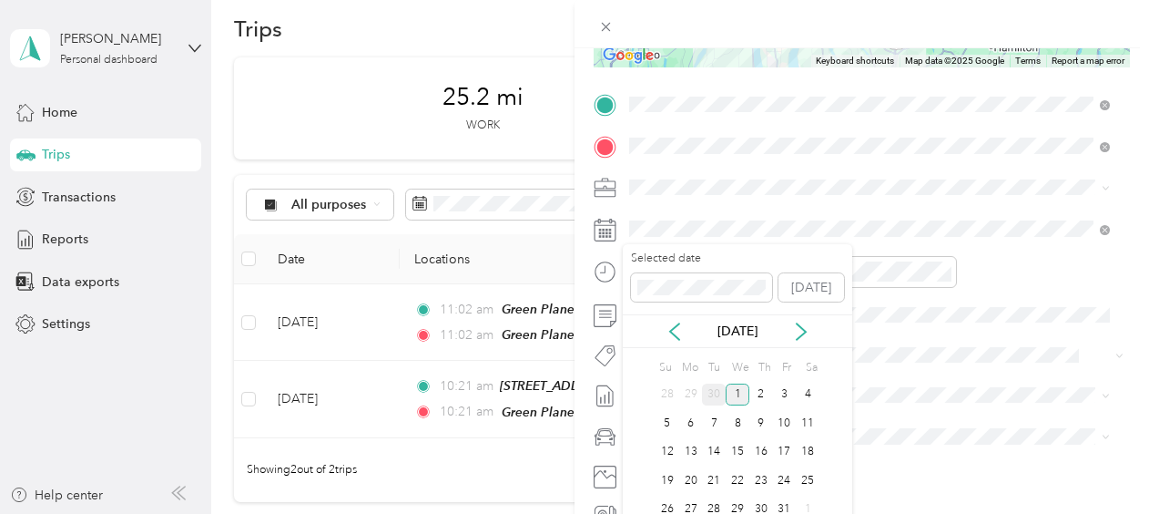
click at [714, 403] on div "30" at bounding box center [714, 394] width 24 height 23
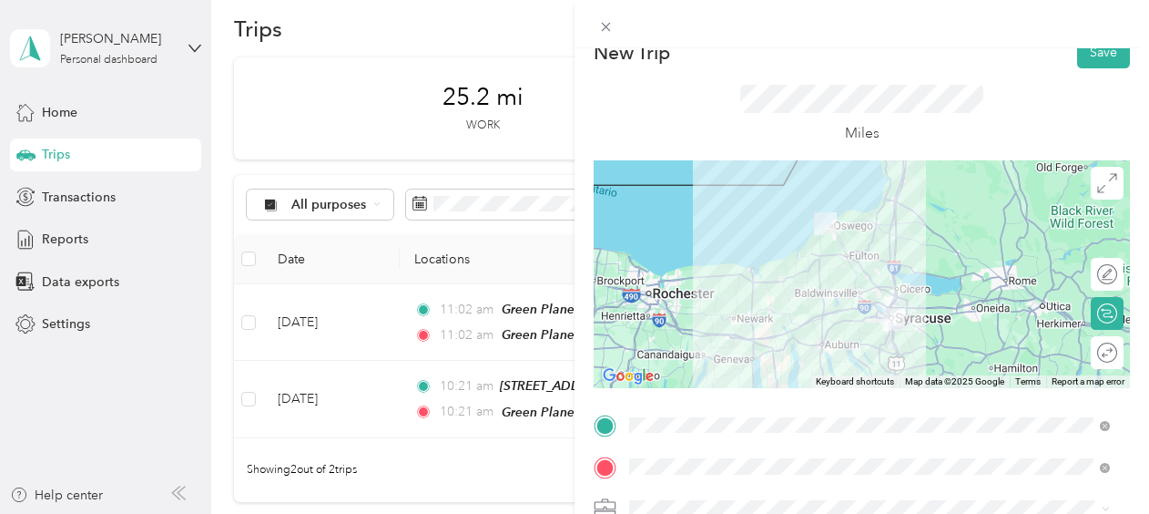
scroll to position [0, 0]
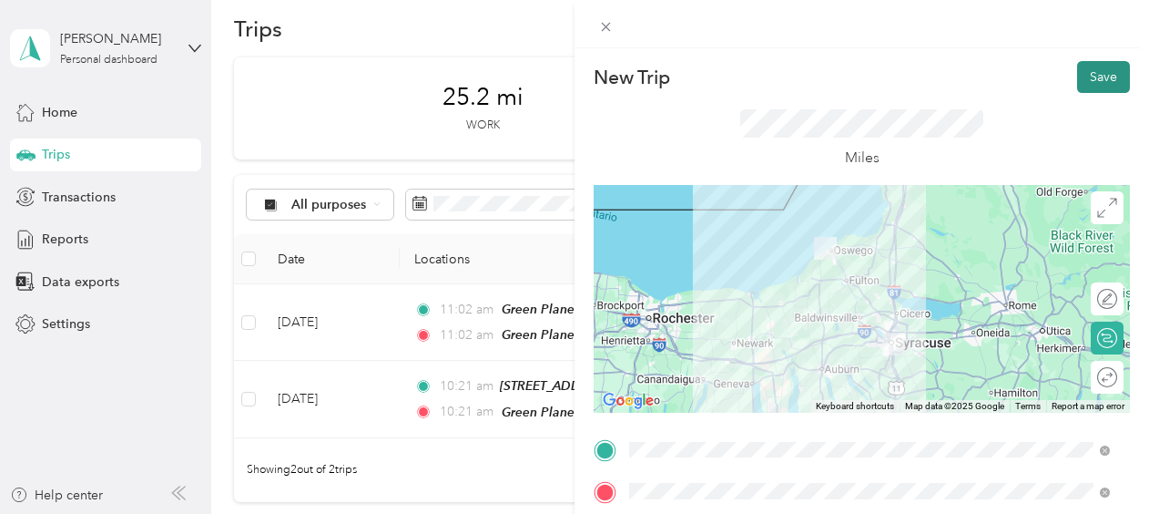
click at [1097, 74] on button "Save" at bounding box center [1103, 77] width 53 height 32
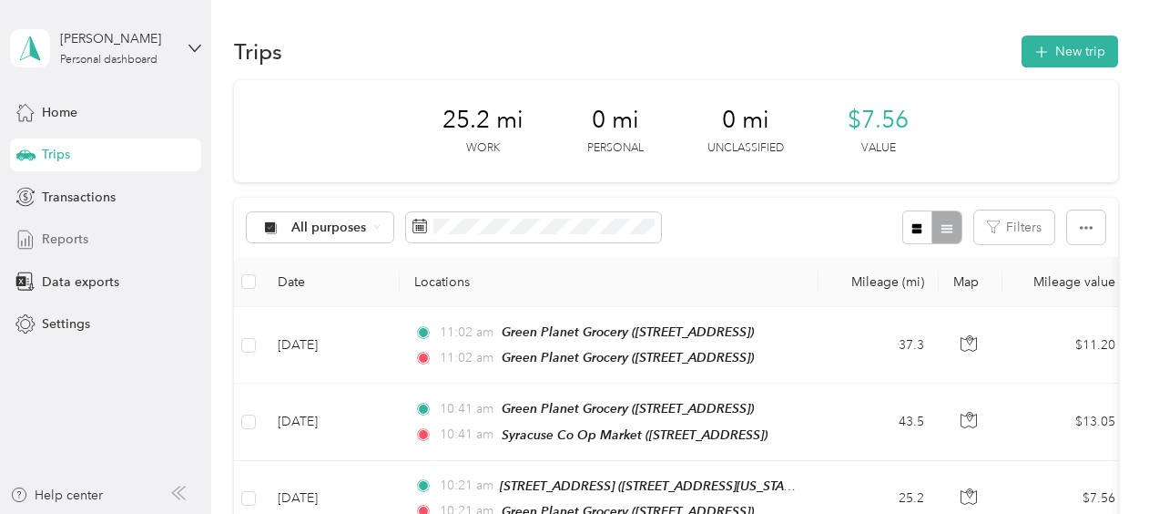
click at [56, 231] on span "Reports" at bounding box center [65, 239] width 46 height 19
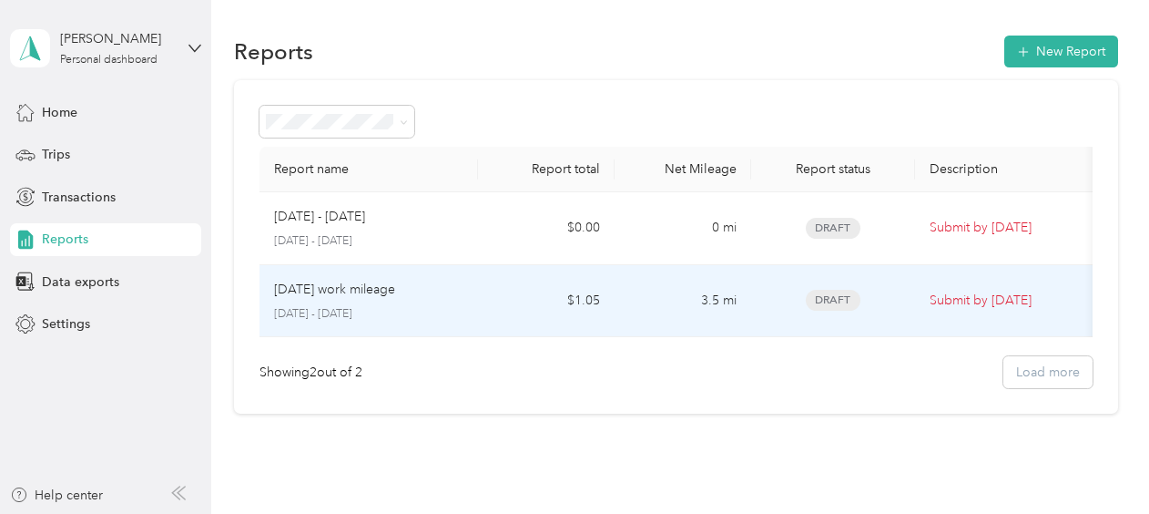
click at [495, 290] on td "$1.05" at bounding box center [546, 301] width 137 height 73
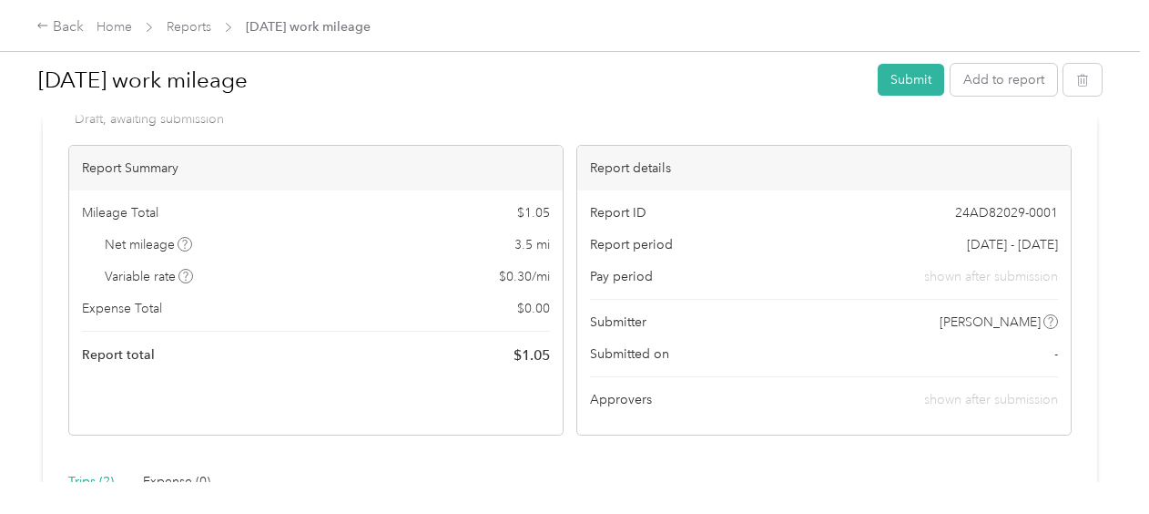
scroll to position [136, 0]
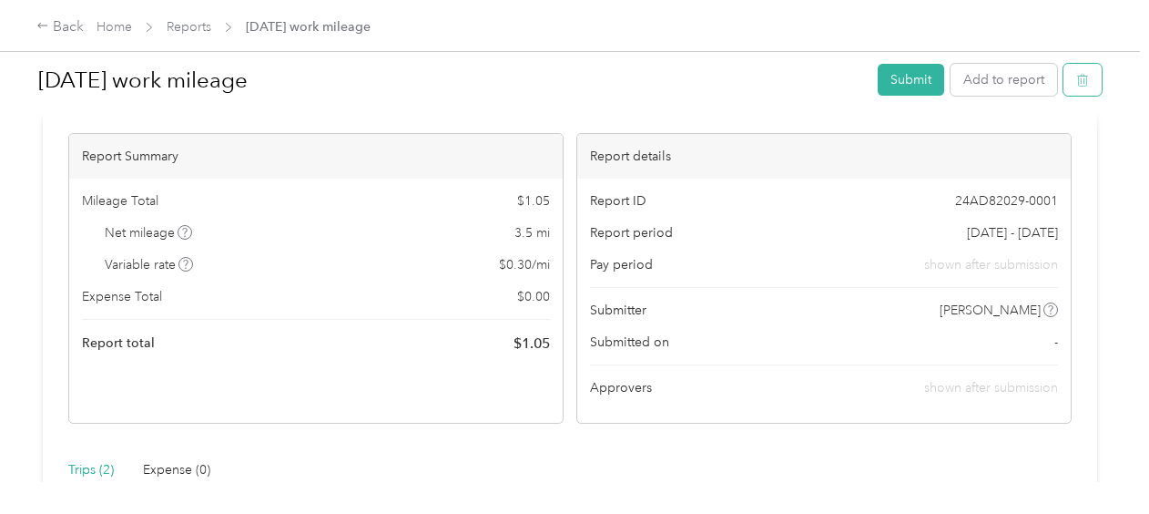
click at [1086, 73] on button "button" at bounding box center [1083, 80] width 38 height 32
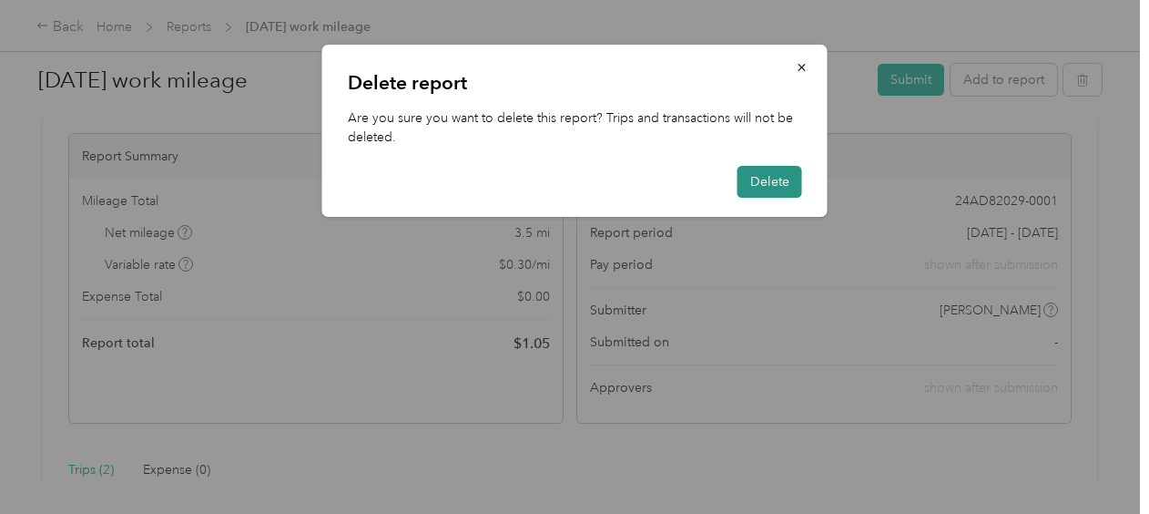
click at [778, 178] on button "Delete" at bounding box center [770, 182] width 65 height 32
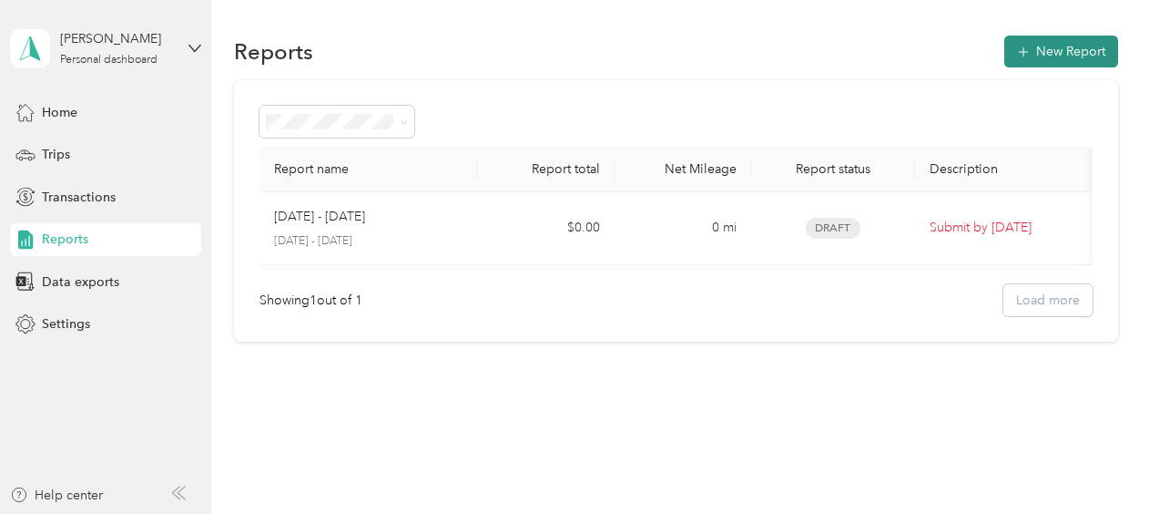
click at [1031, 60] on button "New Report" at bounding box center [1062, 52] width 114 height 32
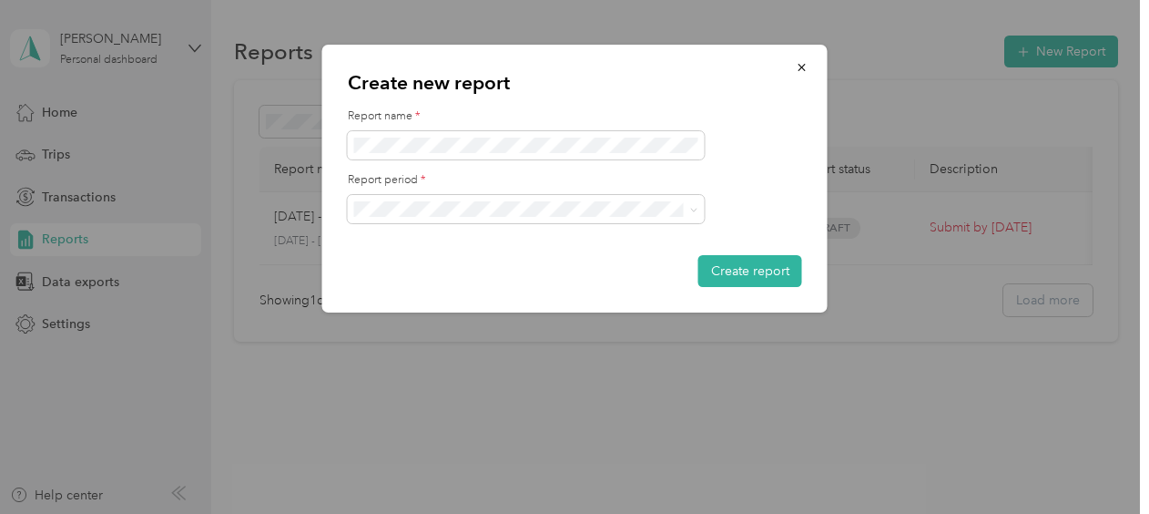
click at [472, 270] on div "[DATE] - [DATE]" at bounding box center [527, 272] width 332 height 19
click at [712, 270] on button "Create report" at bounding box center [751, 271] width 104 height 32
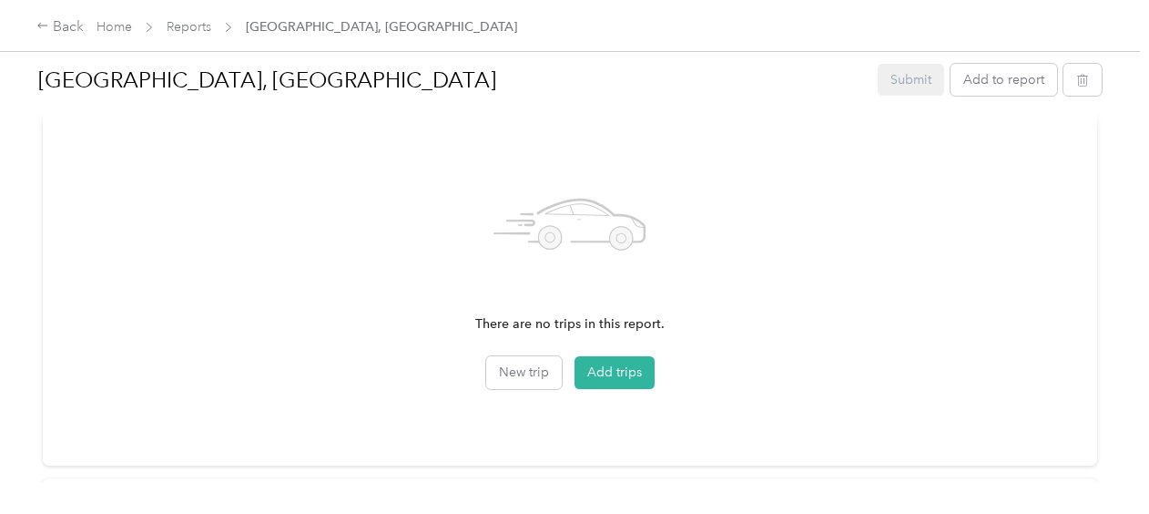
scroll to position [551, 0]
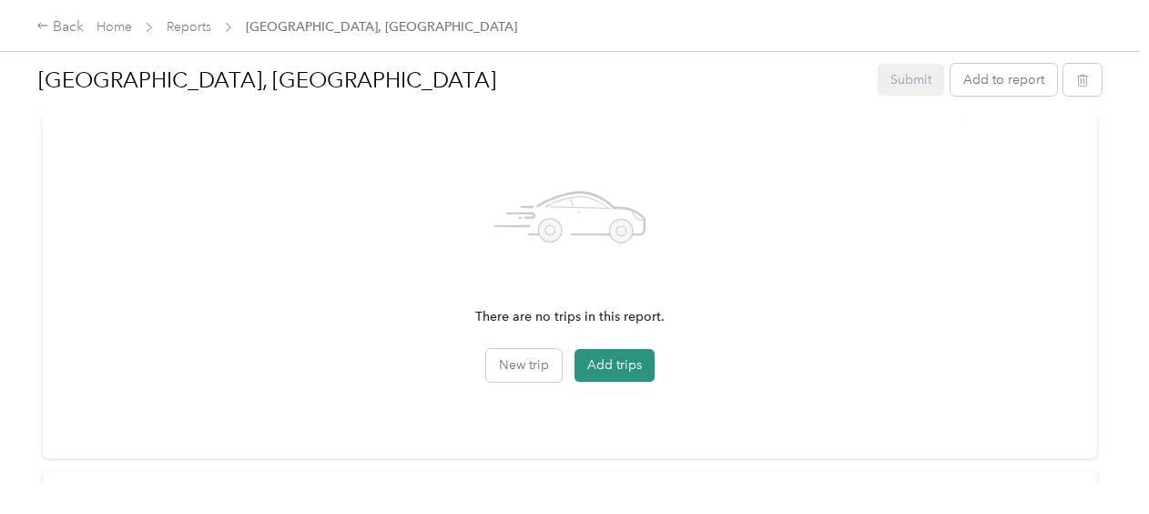
click at [630, 355] on button "Add trips" at bounding box center [615, 365] width 80 height 33
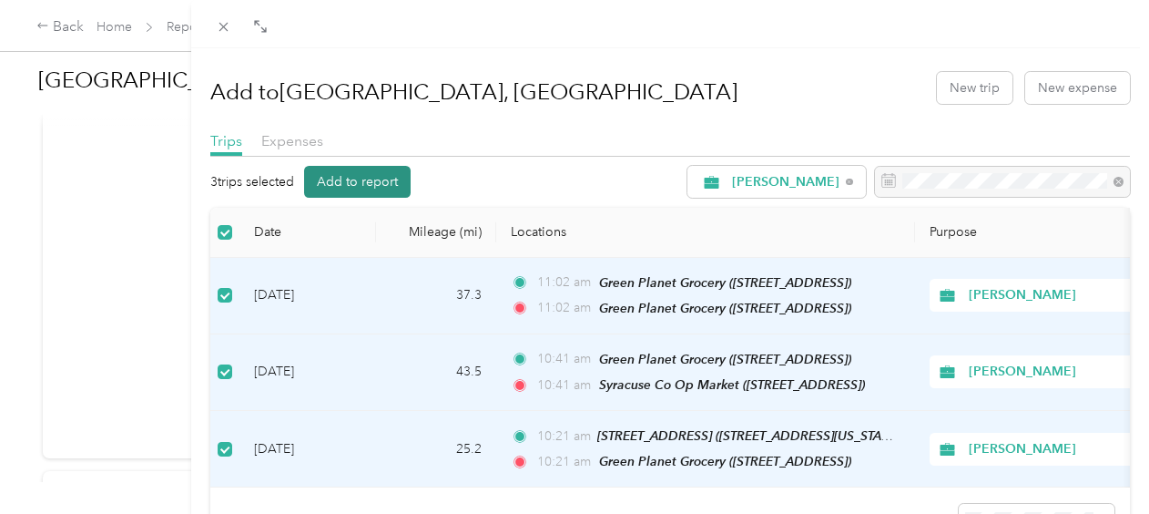
click at [344, 184] on button "Add to report" at bounding box center [357, 182] width 107 height 32
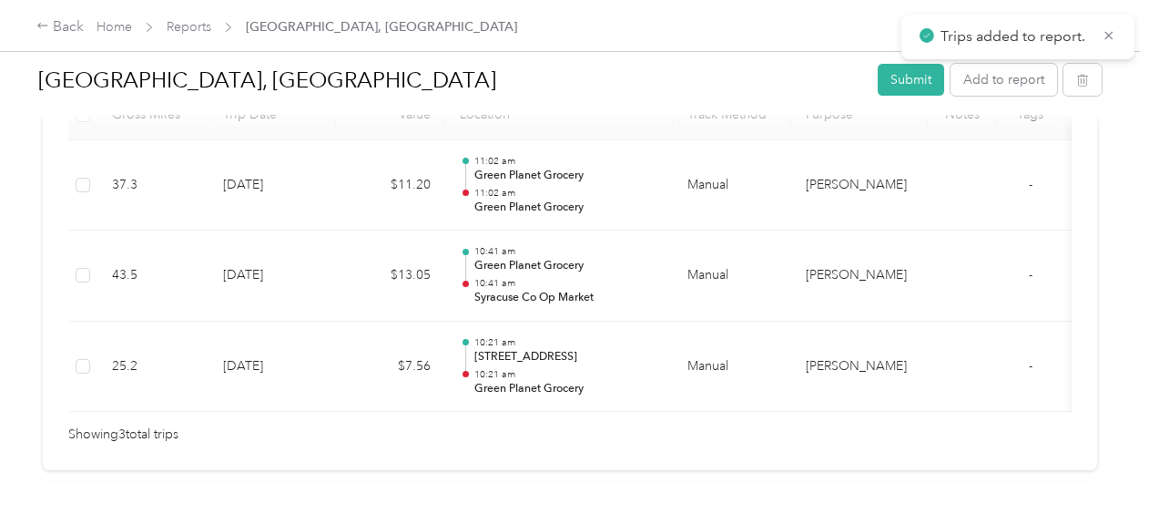
click at [1088, 186] on div "Due in 3 days. Submit this report by Oct. 4, 2025 Draft Draft, awaiting submiss…" at bounding box center [570, 29] width 1055 height 883
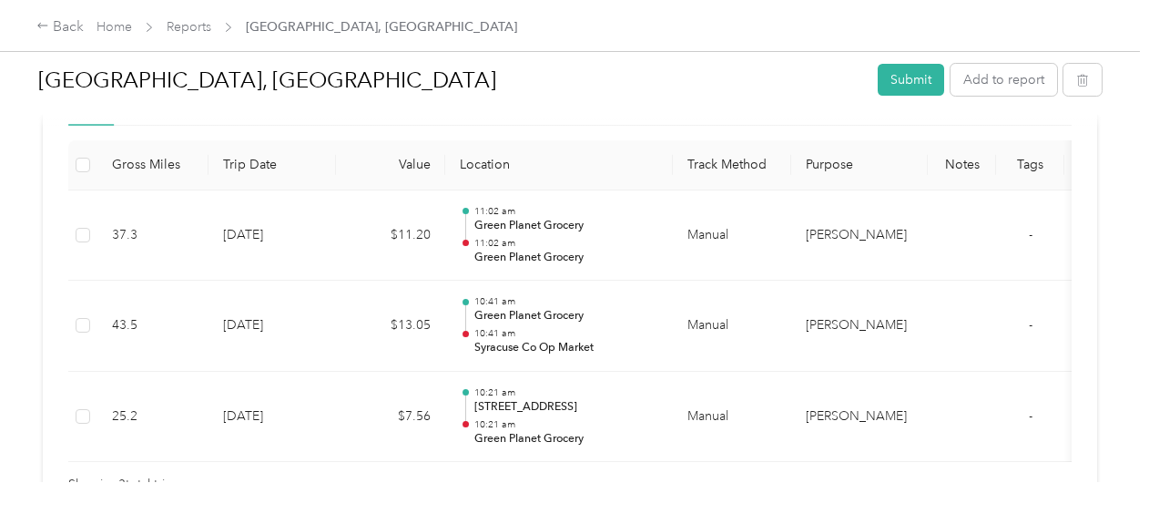
scroll to position [516, 0]
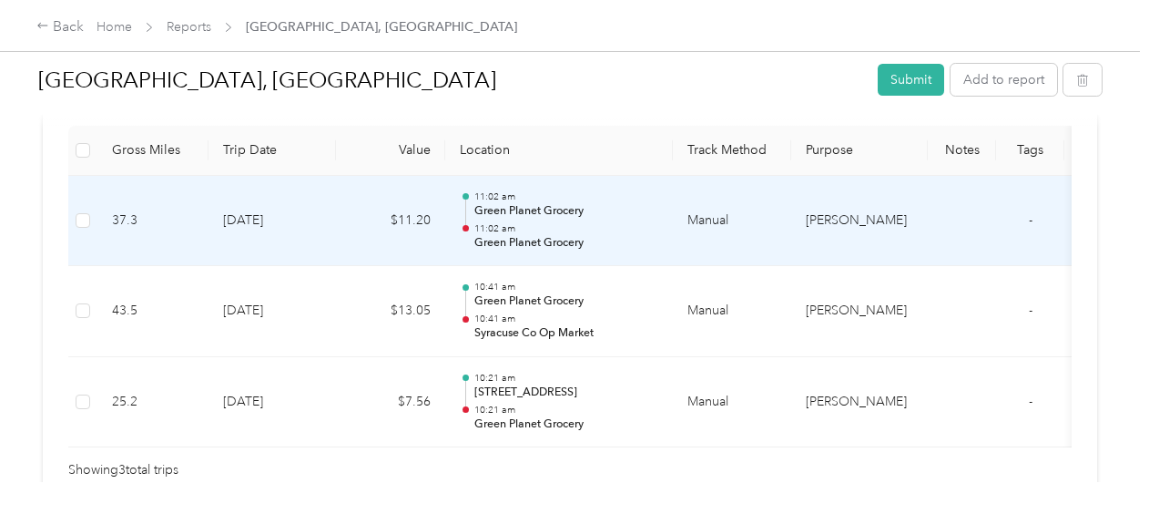
click at [638, 240] on p "Green Planet Grocery" at bounding box center [567, 243] width 184 height 16
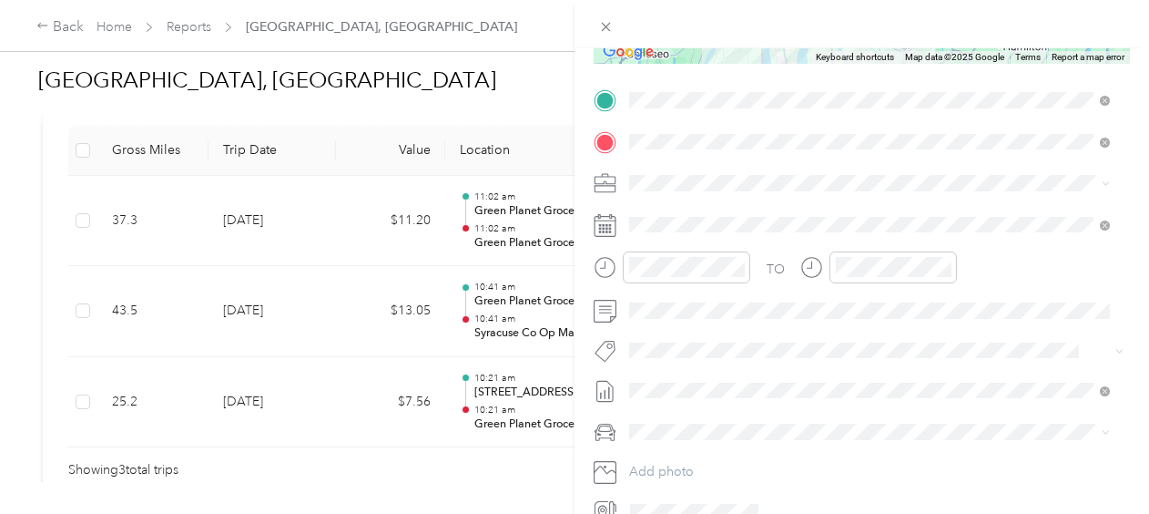
scroll to position [359, 0]
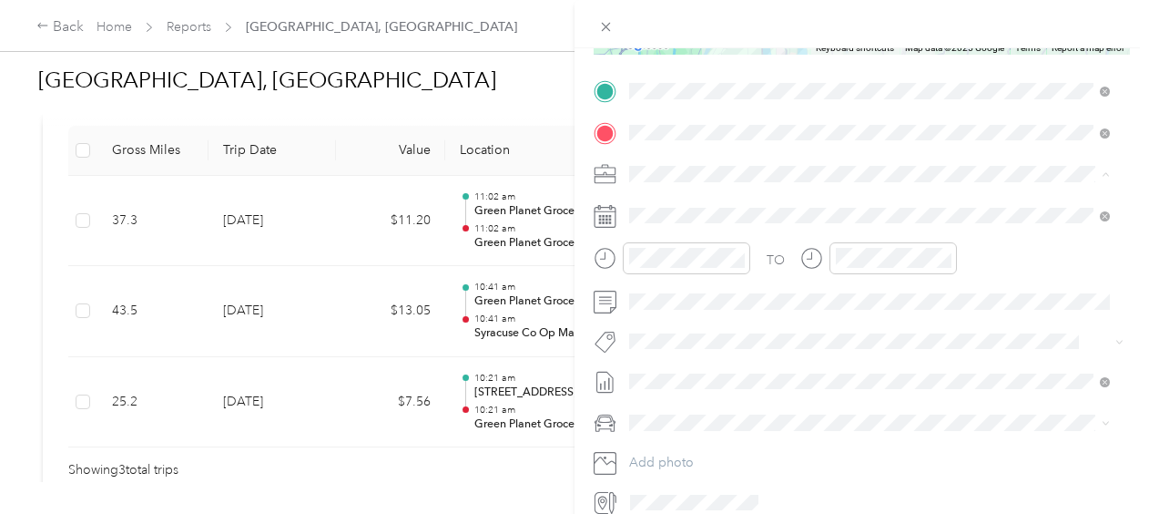
click at [659, 206] on span "[PERSON_NAME]" at bounding box center [686, 205] width 101 height 15
click at [605, 87] on icon at bounding box center [605, 92] width 16 height 16
click at [614, 23] on span at bounding box center [607, 27] width 26 height 26
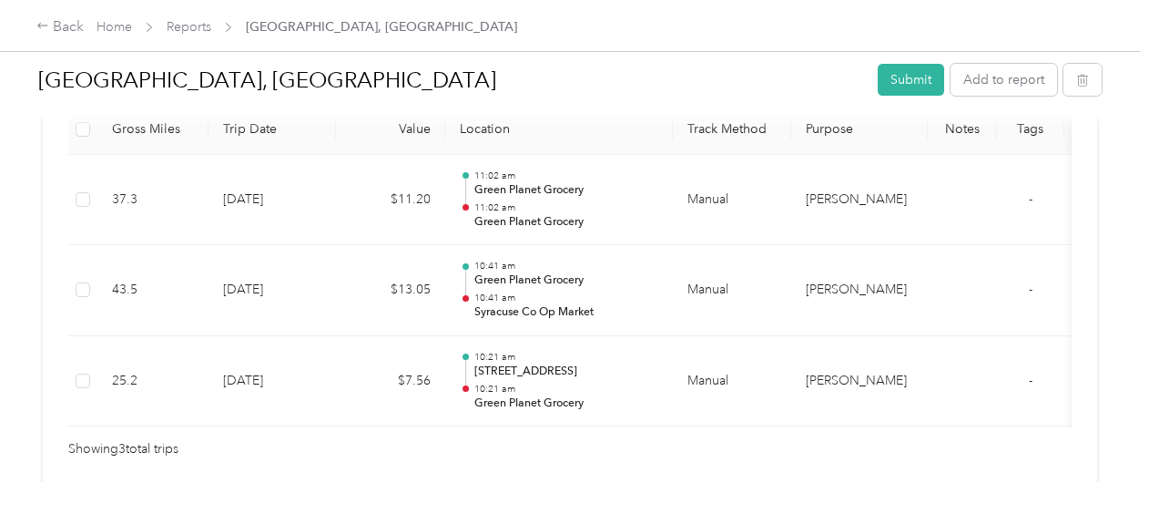
scroll to position [538, 0]
click at [86, 128] on div at bounding box center [570, 119] width 1064 height 19
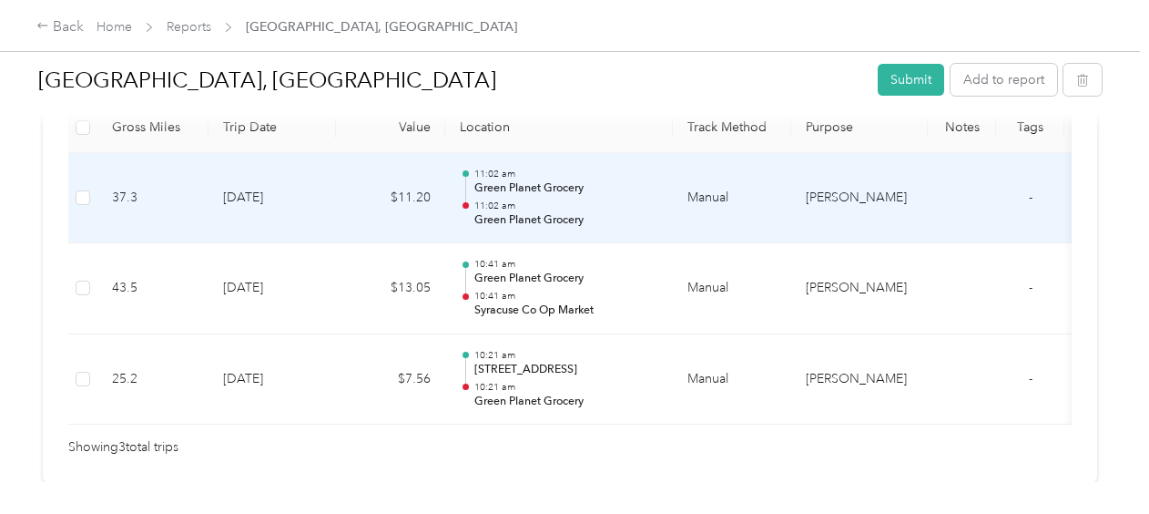
click at [91, 191] on td at bounding box center [82, 198] width 29 height 91
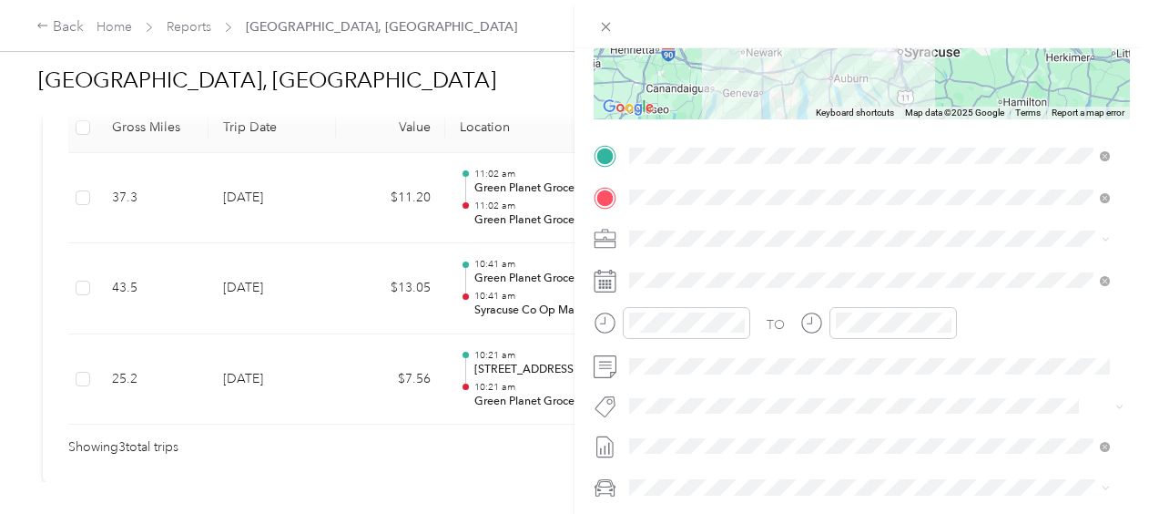
scroll to position [297, 0]
click at [490, 362] on div "Trip details Save This trip cannot be edited because it is either under review,…" at bounding box center [574, 257] width 1149 height 514
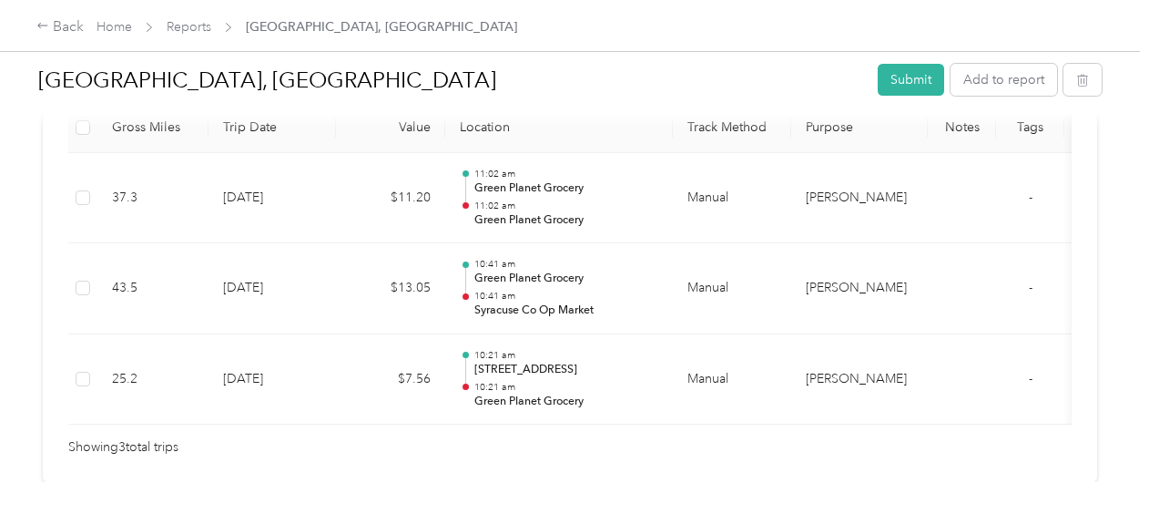
click at [490, 362] on div "Trip details Save This trip cannot be edited because it is either under review,…" at bounding box center [631, 257] width 1149 height 514
click at [111, 26] on link "Home" at bounding box center [115, 26] width 36 height 15
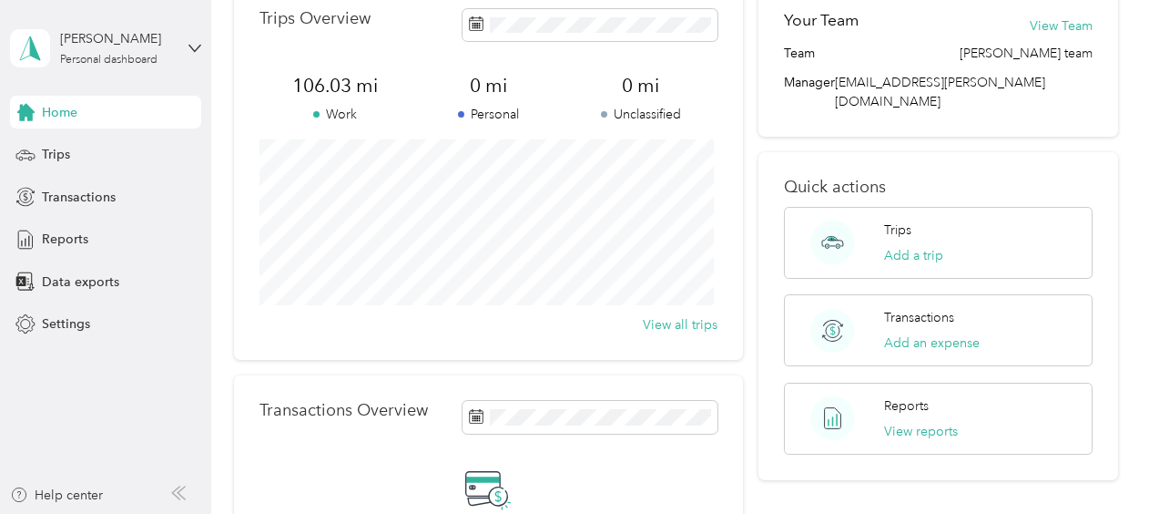
scroll to position [97, 0]
click at [56, 154] on span "Trips" at bounding box center [56, 154] width 28 height 19
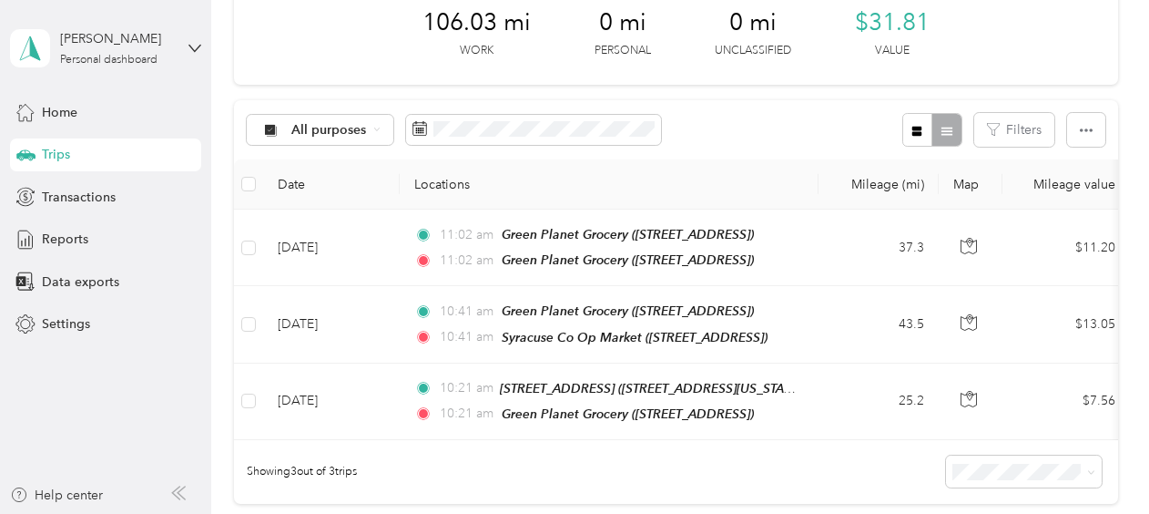
click at [794, 462] on div "Showing 3 out of 3 trips" at bounding box center [676, 472] width 884 height 64
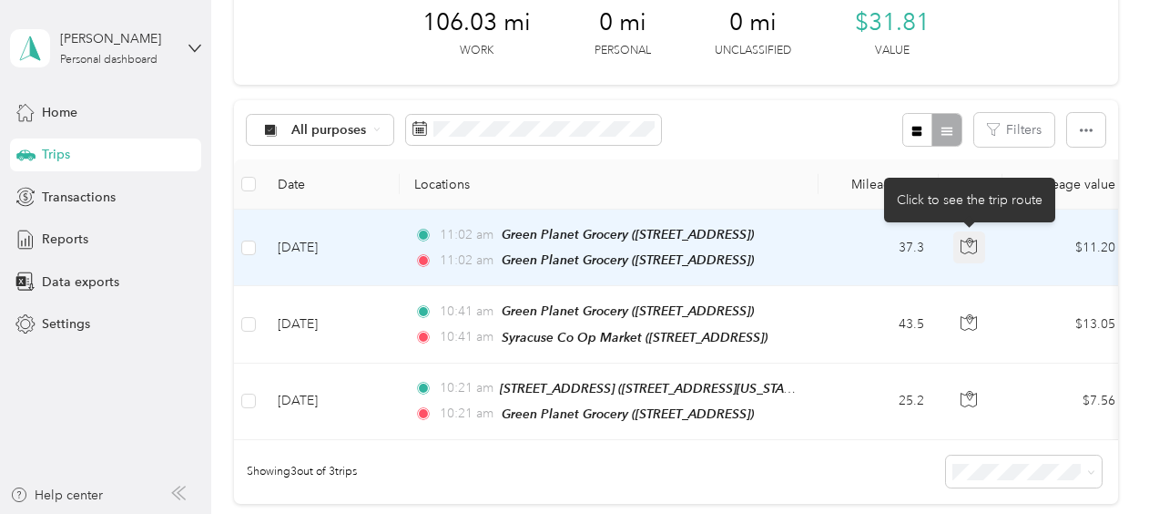
click at [969, 242] on icon "button" at bounding box center [969, 242] width 5 height 9
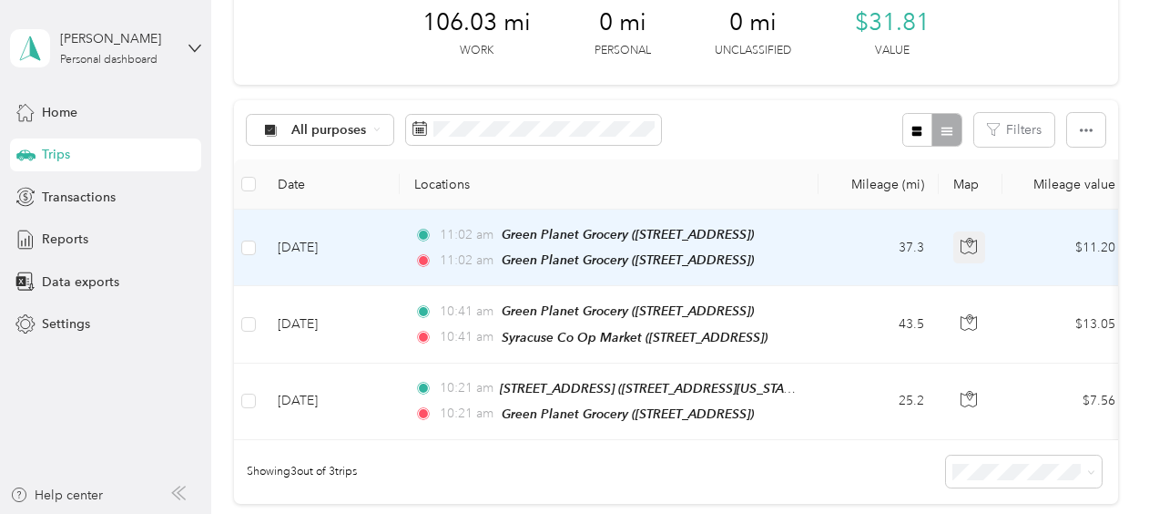
click at [969, 242] on icon "button" at bounding box center [969, 242] width 5 height 9
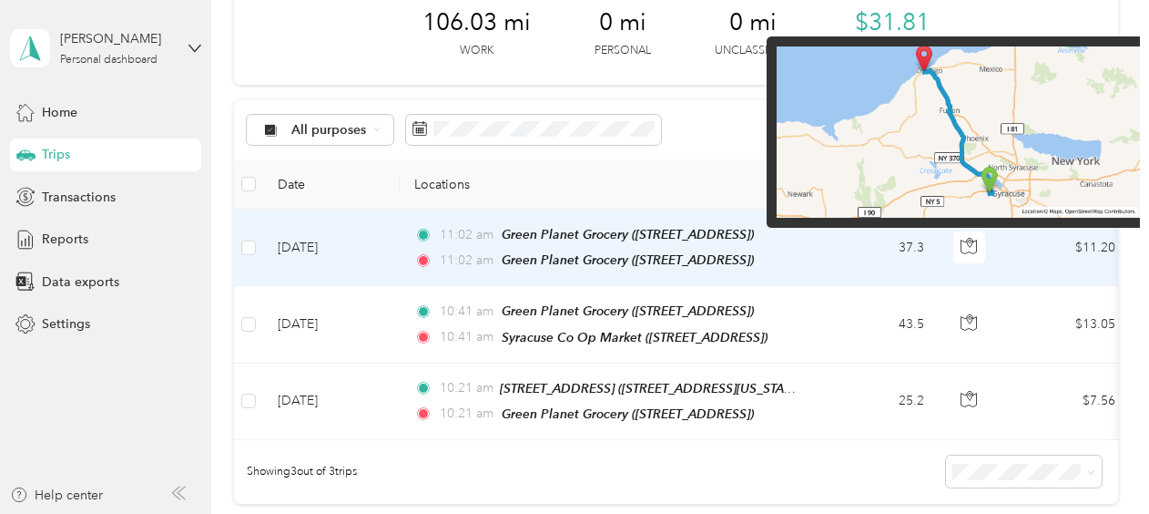
click at [953, 144] on img at bounding box center [958, 131] width 363 height 171
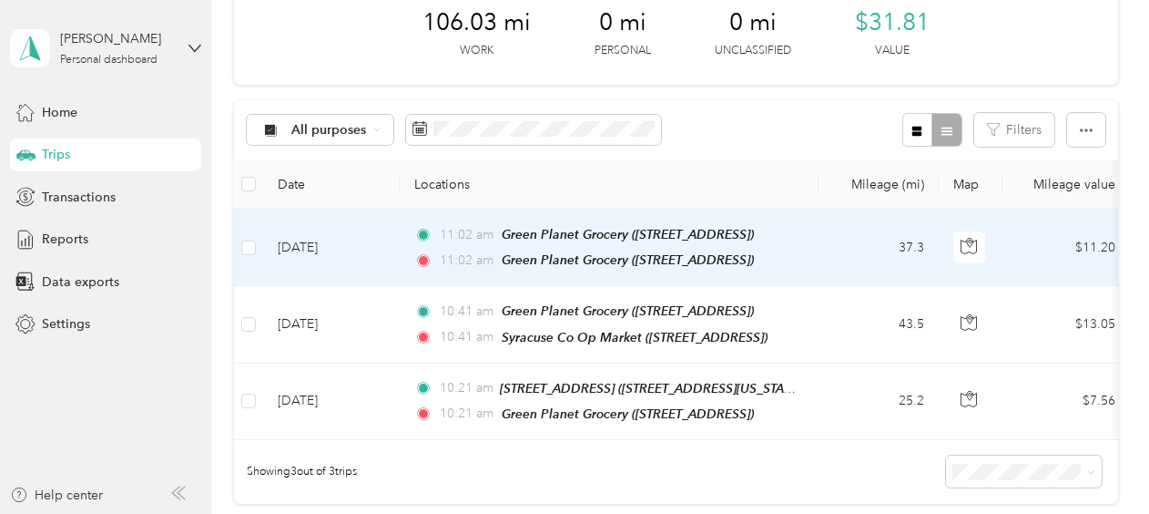
click at [874, 279] on td "37.3" at bounding box center [879, 247] width 120 height 77
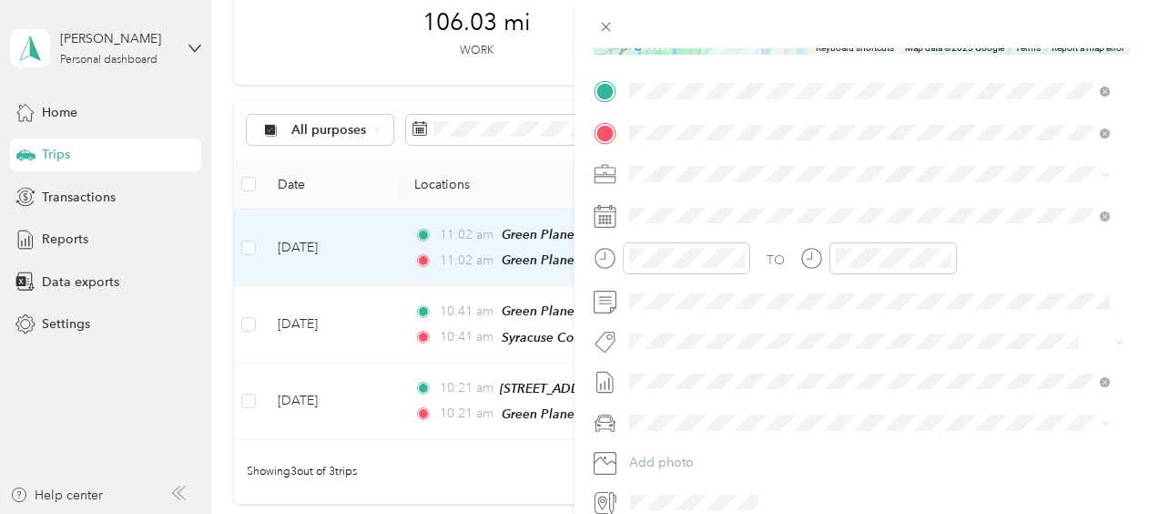
scroll to position [442, 0]
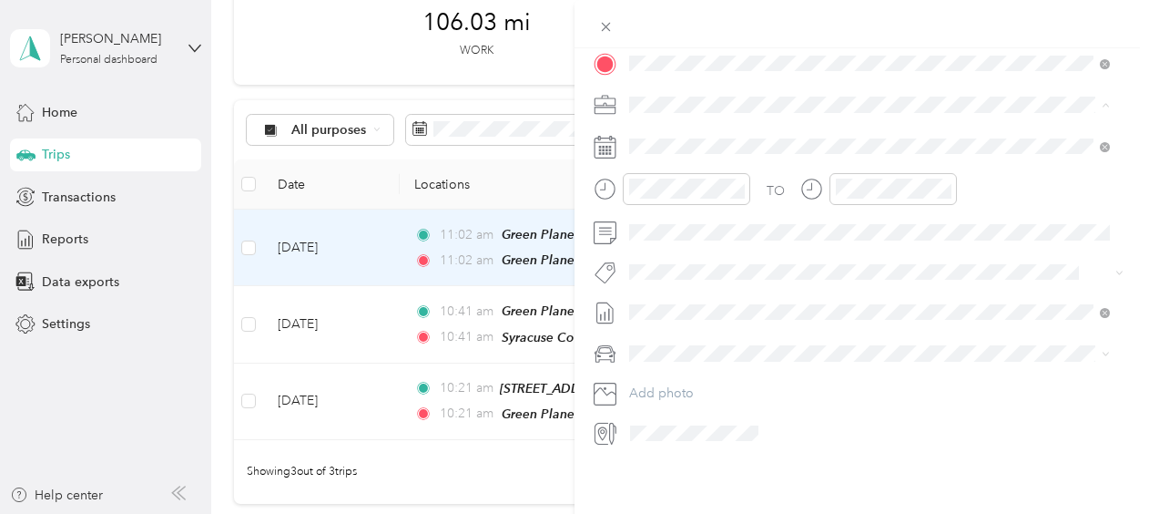
click at [661, 124] on span "[PERSON_NAME]" at bounding box center [686, 122] width 101 height 15
click at [741, 381] on button "Add photo" at bounding box center [876, 394] width 507 height 26
click at [534, 48] on div "Trip details Save This trip cannot be edited because it is either under review,…" at bounding box center [574, 257] width 1149 height 514
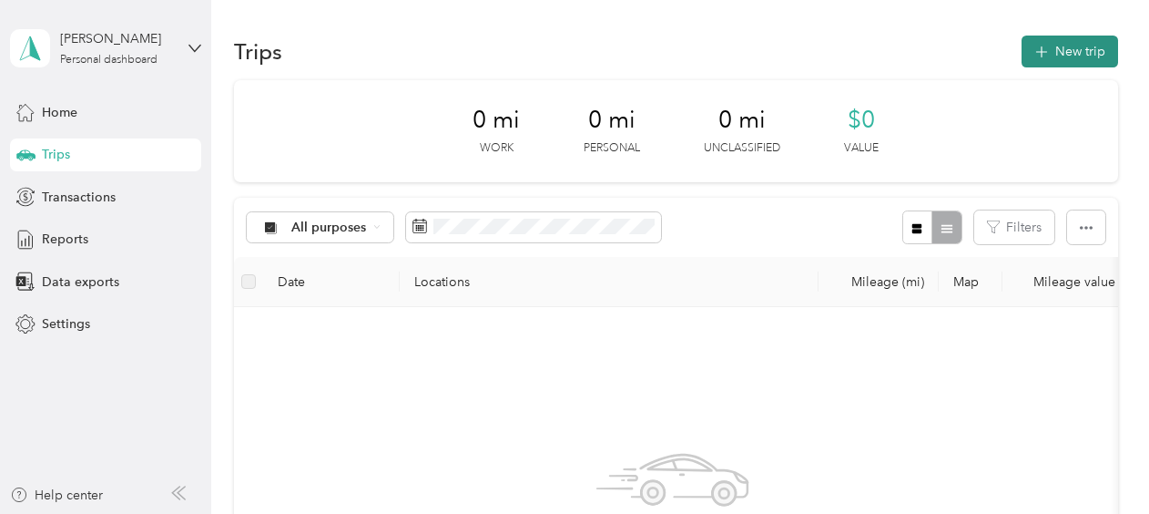
click at [1080, 55] on button "New trip" at bounding box center [1070, 52] width 97 height 32
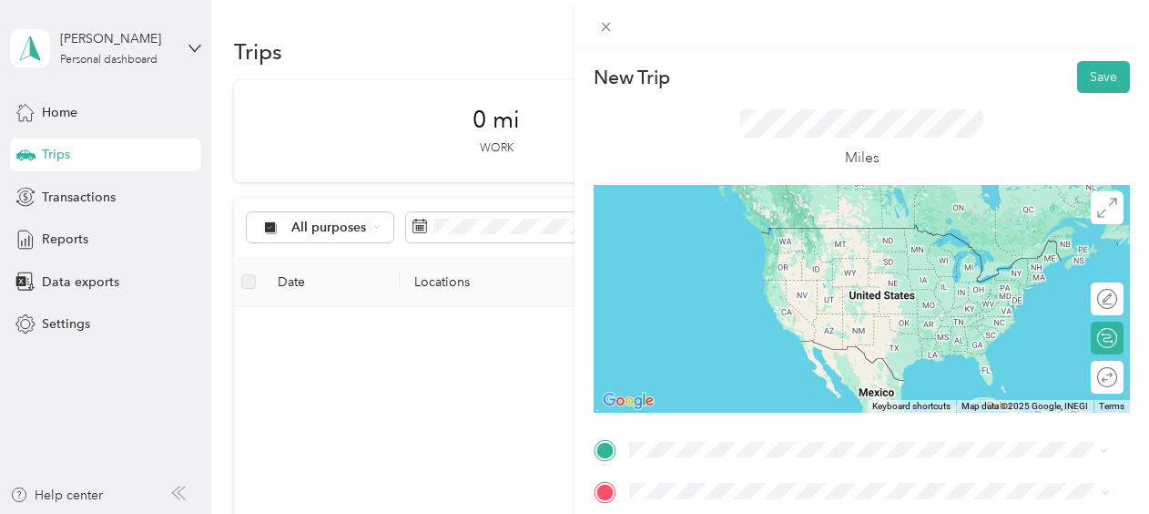
click at [62, 111] on div "New Trip Save This trip cannot be edited because it is either under review, app…" at bounding box center [574, 257] width 1149 height 514
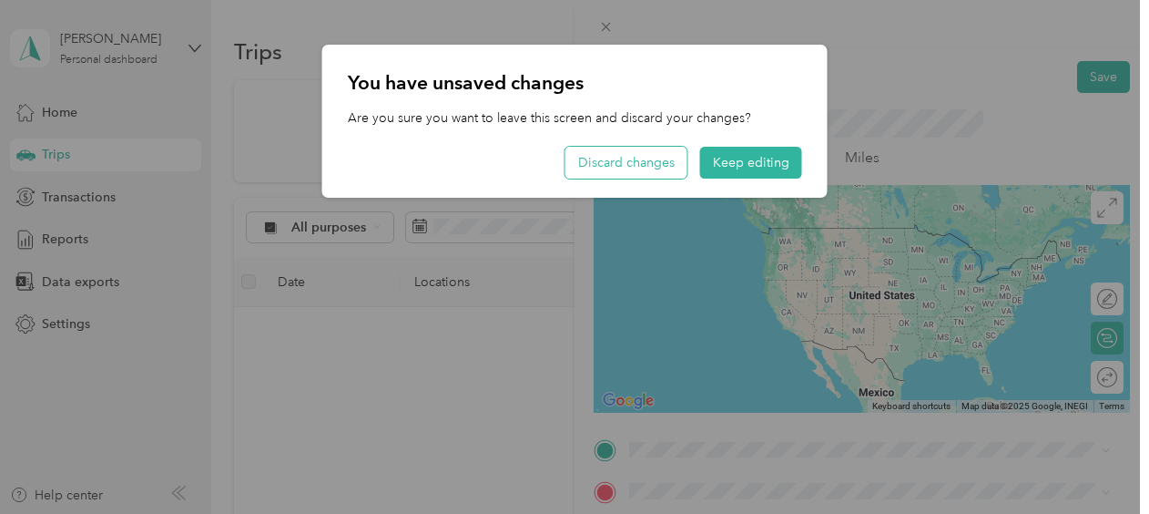
click at [661, 159] on button "Discard changes" at bounding box center [627, 163] width 122 height 32
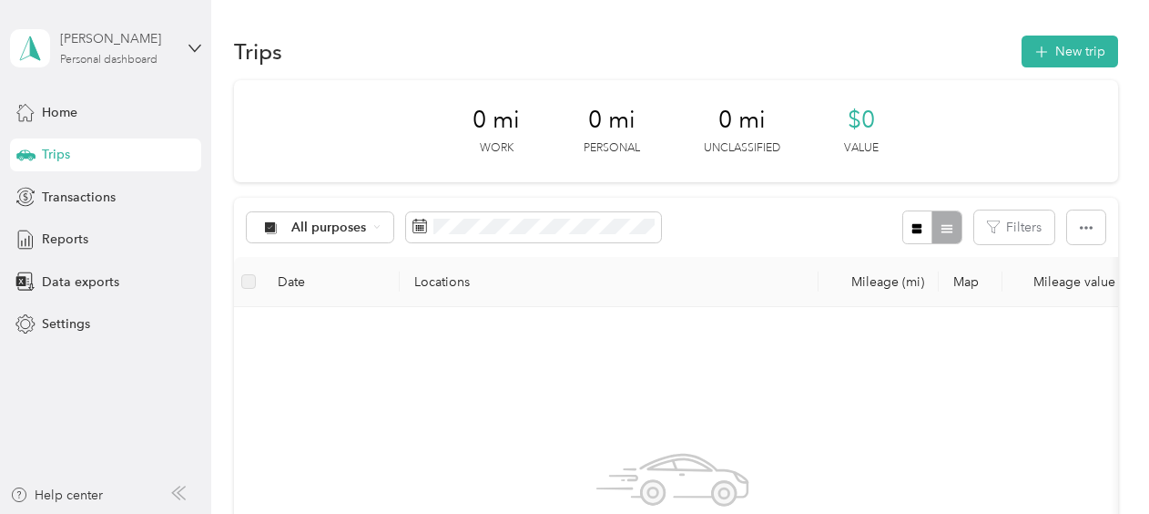
click at [127, 47] on div "[PERSON_NAME]" at bounding box center [117, 38] width 114 height 19
click at [123, 399] on aside "[PERSON_NAME] Personal dashboard Home Trips Transactions Reports Data exports S…" at bounding box center [105, 257] width 211 height 514
click at [56, 329] on span "Settings" at bounding box center [66, 323] width 48 height 19
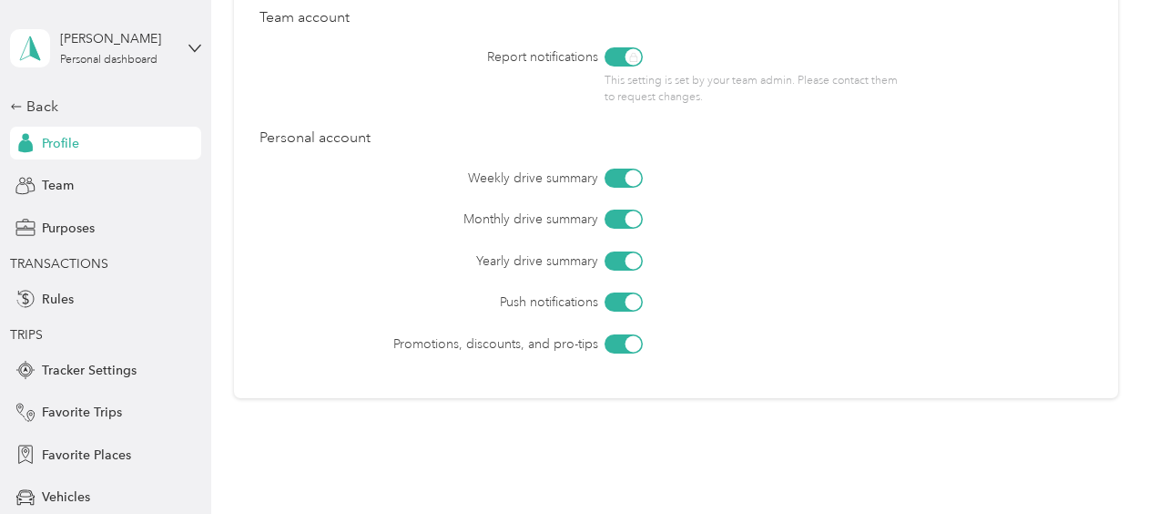
scroll to position [955, 0]
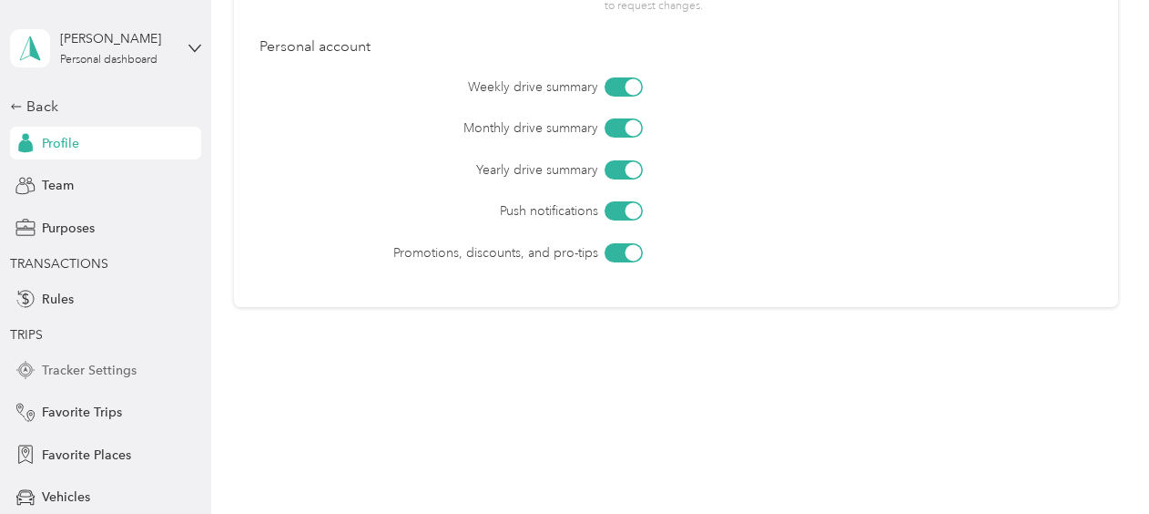
click at [58, 375] on span "Tracker Settings" at bounding box center [89, 370] width 95 height 19
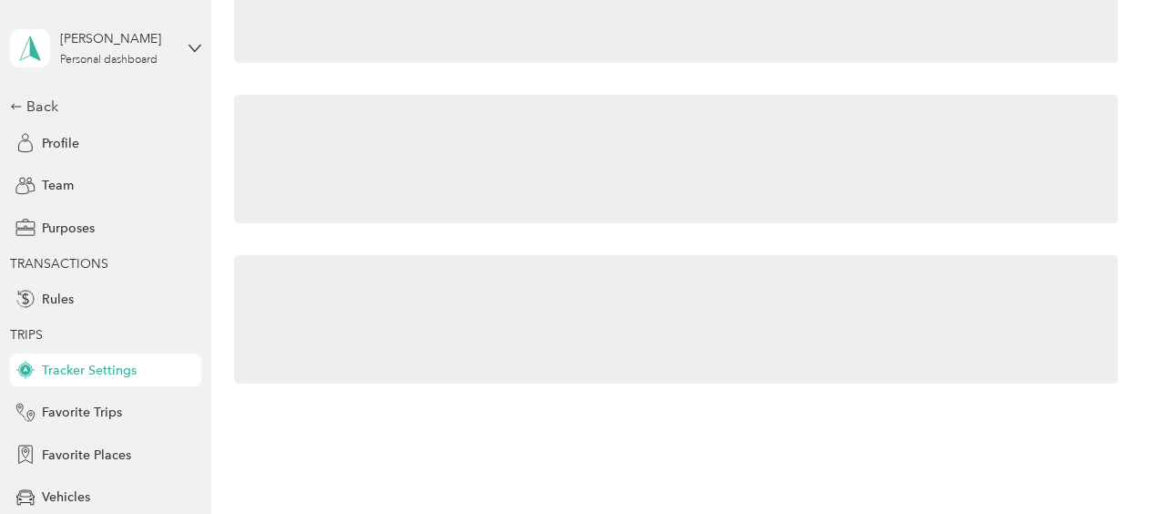
scroll to position [96, 0]
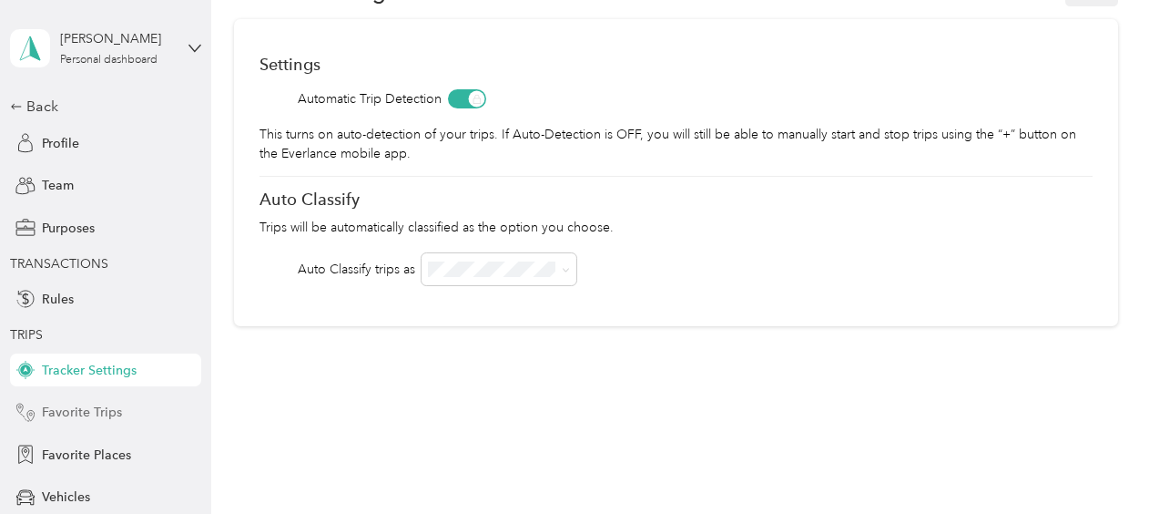
click at [62, 415] on span "Favorite Trips" at bounding box center [82, 412] width 80 height 19
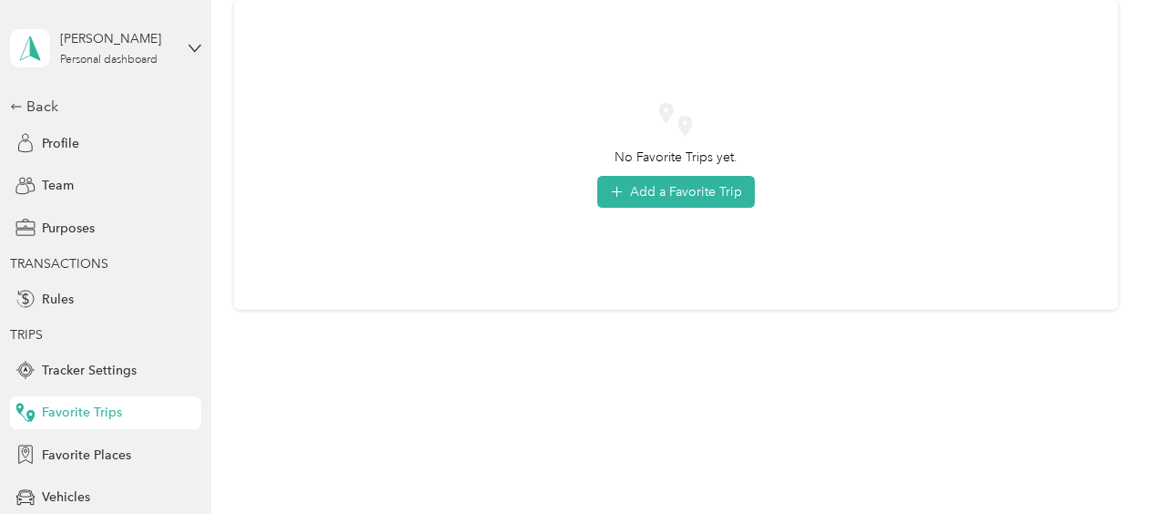
scroll to position [116, 0]
click at [62, 455] on span "Favorite Places" at bounding box center [86, 454] width 89 height 19
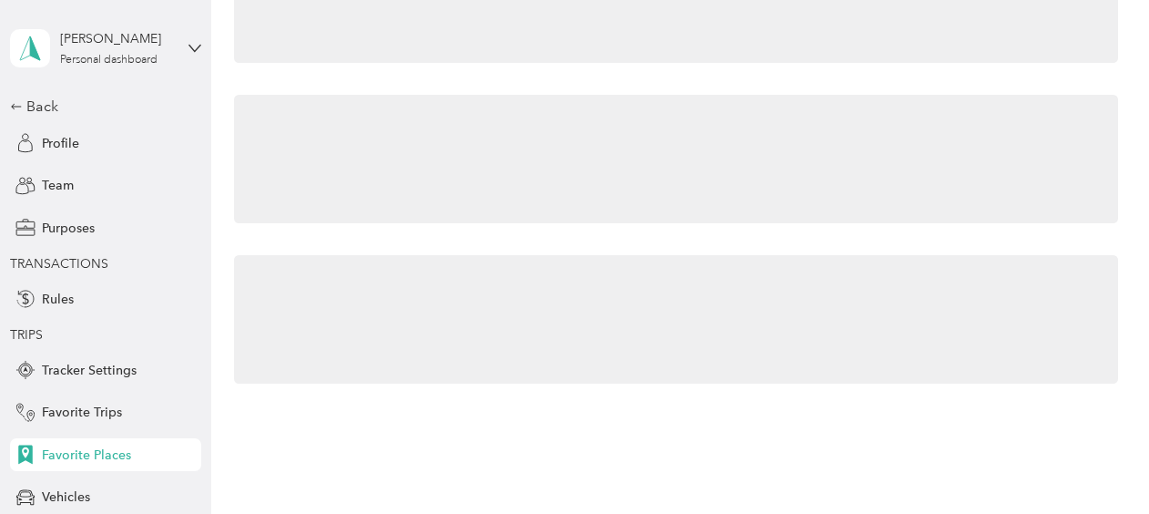
click at [62, 455] on span "Favorite Places" at bounding box center [86, 454] width 89 height 19
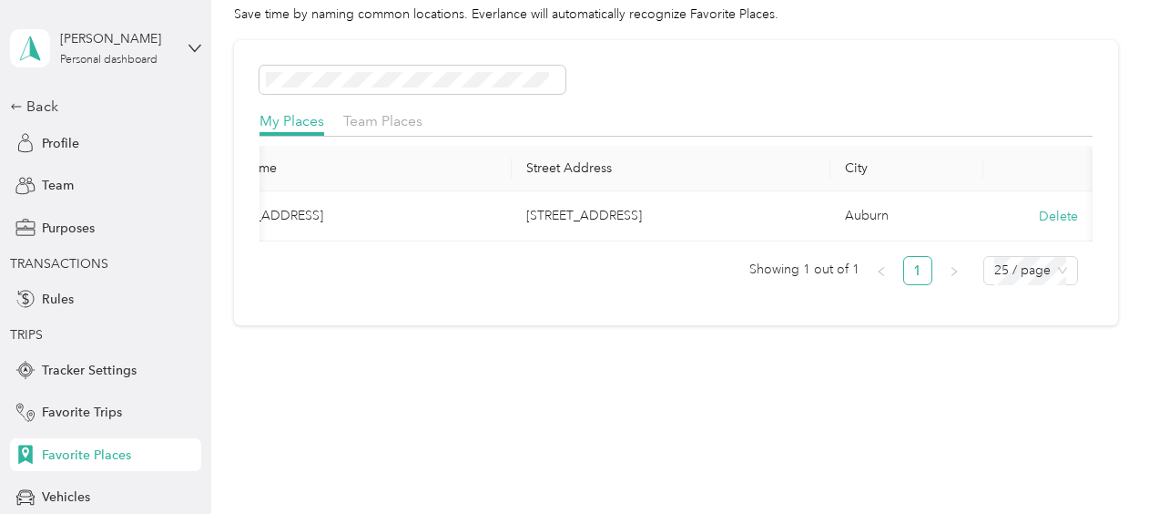
scroll to position [122, 0]
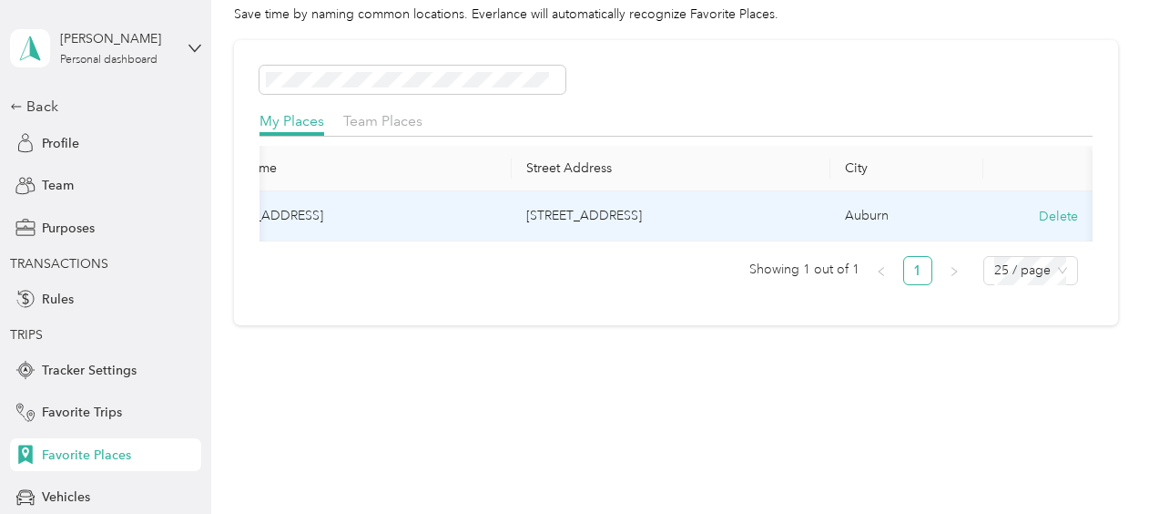
click at [308, 200] on td "[STREET_ADDRESS]" at bounding box center [352, 216] width 319 height 50
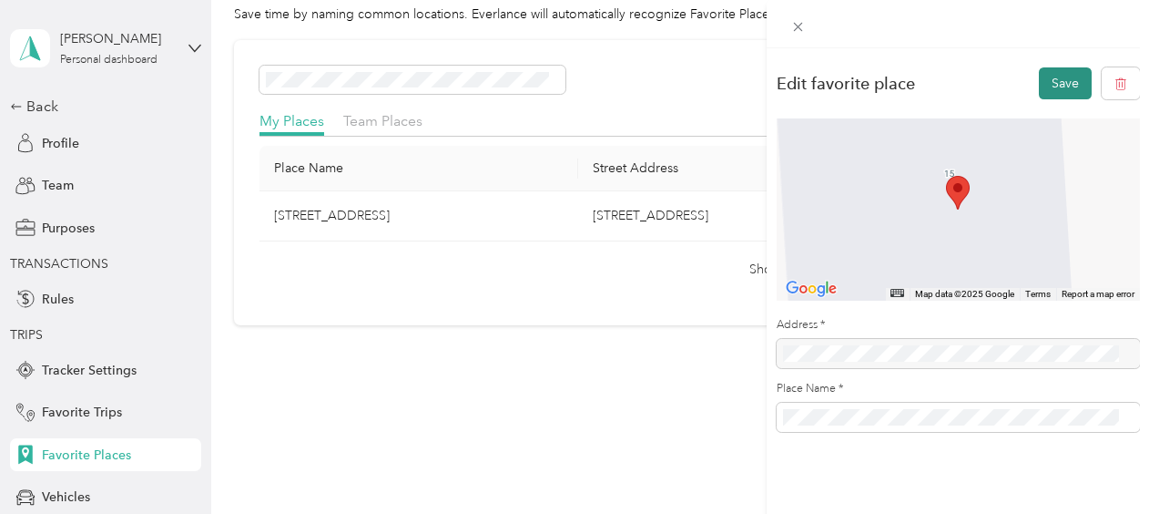
click at [1048, 86] on button "Save" at bounding box center [1065, 83] width 53 height 32
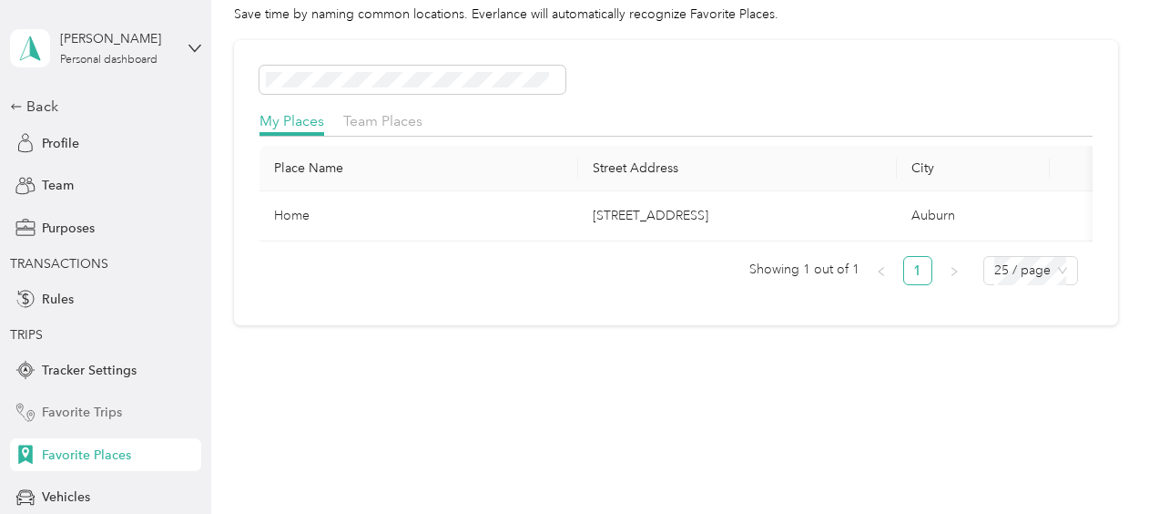
click at [64, 410] on span "Favorite Trips" at bounding box center [82, 412] width 80 height 19
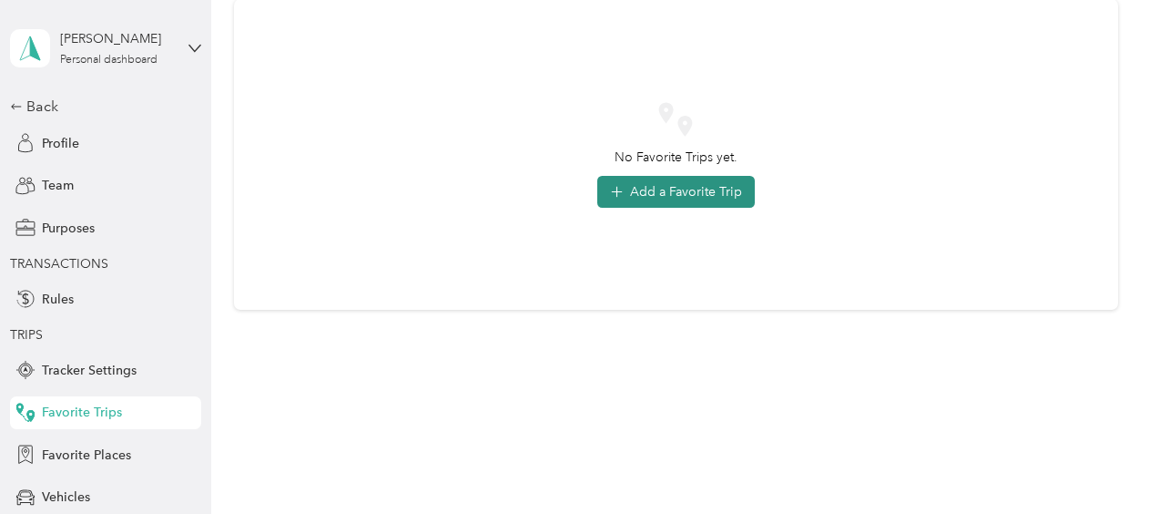
click at [666, 190] on button "Add a Favorite Trip" at bounding box center [676, 192] width 158 height 32
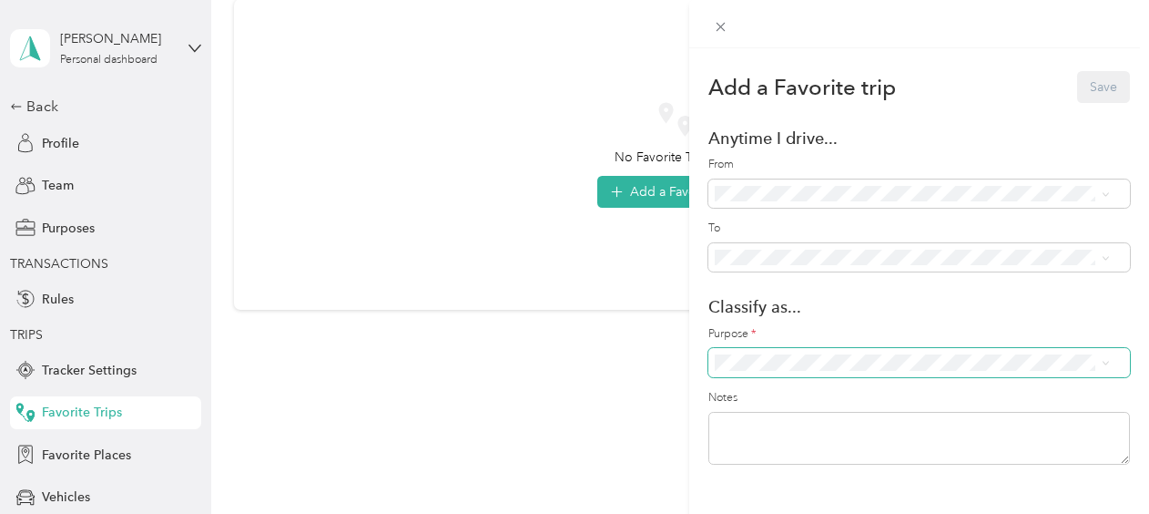
click at [1108, 362] on icon at bounding box center [1105, 364] width 5 height 4
click at [885, 396] on span "[PERSON_NAME]" at bounding box center [929, 393] width 350 height 19
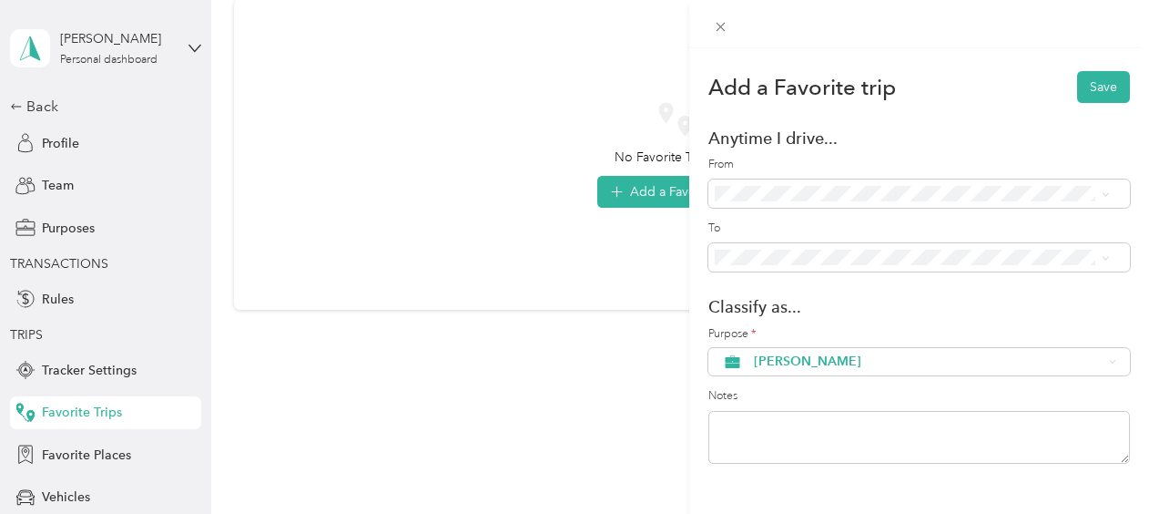
click at [601, 257] on div "Add a Favorite trip Save Anytime I drive... From To Classify as... Purpose * [P…" at bounding box center [574, 257] width 1149 height 514
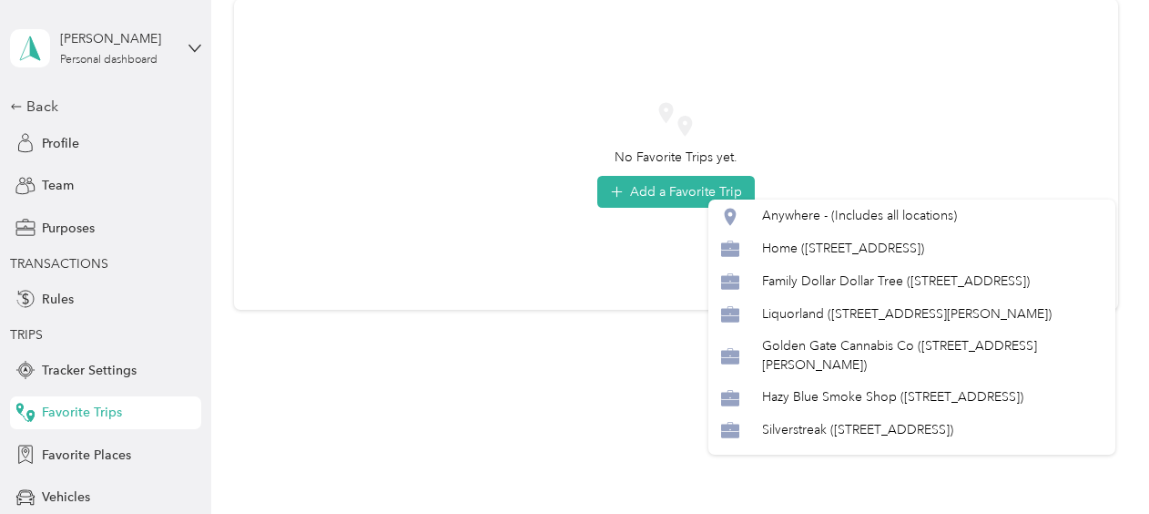
click at [601, 513] on div "Add a Favorite trip Save Anytime I drive... From To Classify as... Purpose * [P…" at bounding box center [570, 514] width 1140 height 0
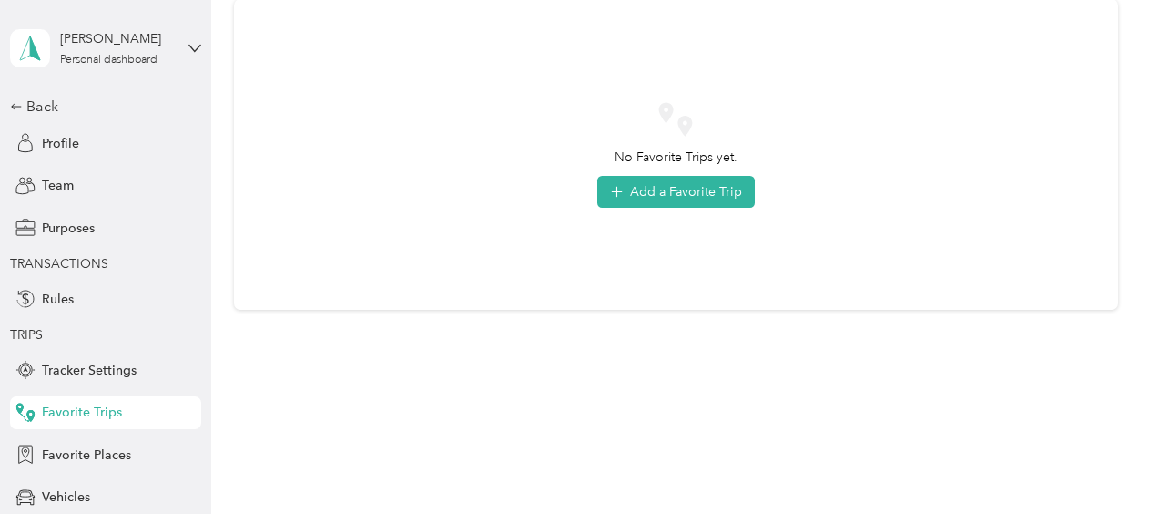
drag, startPoint x: 601, startPoint y: 257, endPoint x: 465, endPoint y: 383, distance: 185.6
click at [465, 383] on div "Home Settings Favorite Trips Favorite Trips New No Favorite Trips yet. Add a Fa…" at bounding box center [675, 154] width 929 height 540
click at [69, 373] on span "Tracker Settings" at bounding box center [89, 370] width 95 height 19
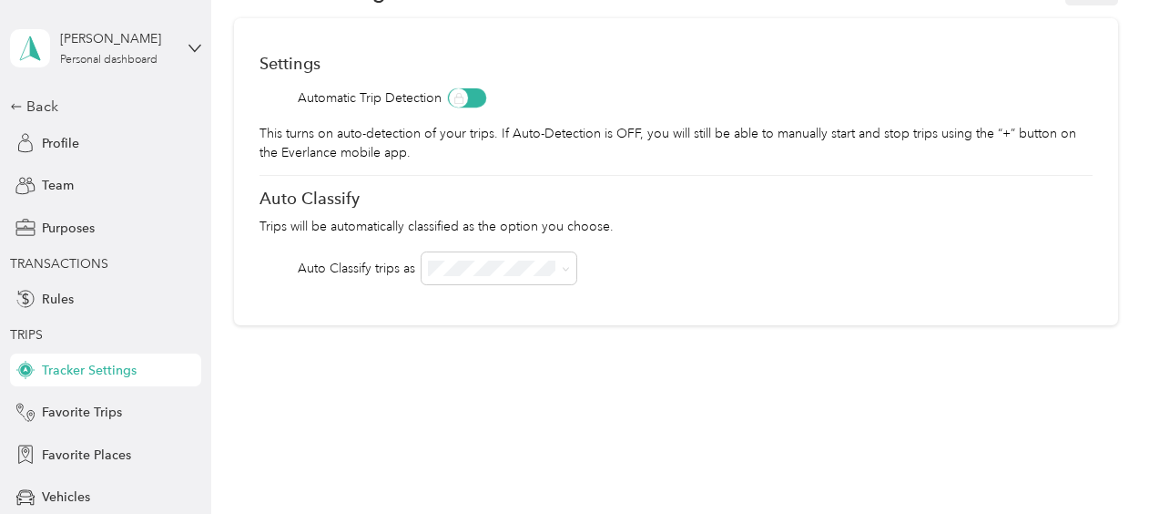
scroll to position [96, 0]
click at [568, 268] on icon at bounding box center [566, 270] width 8 height 8
click at [470, 297] on span "[PERSON_NAME]" at bounding box center [484, 299] width 101 height 15
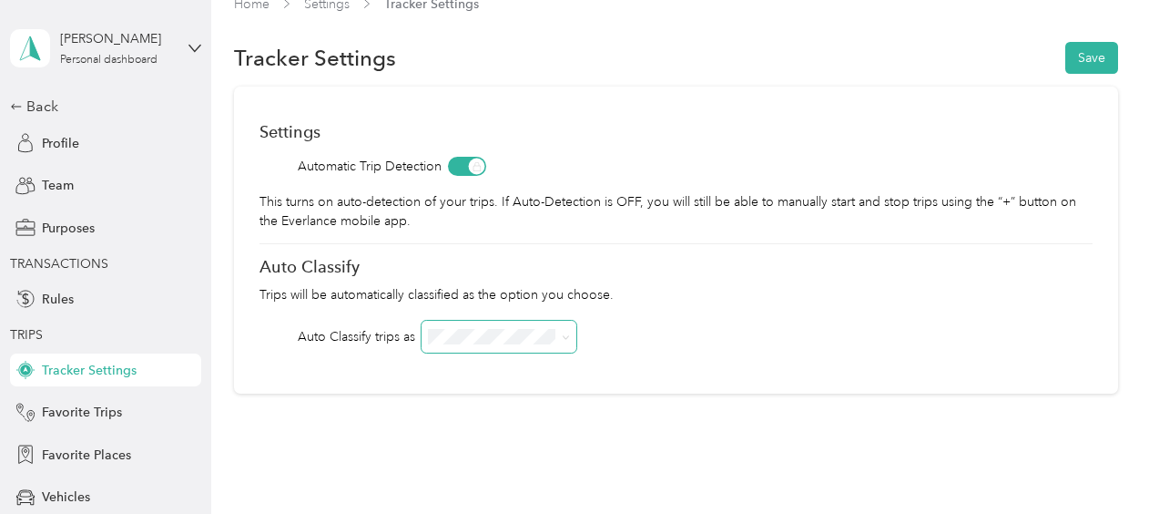
scroll to position [25, 0]
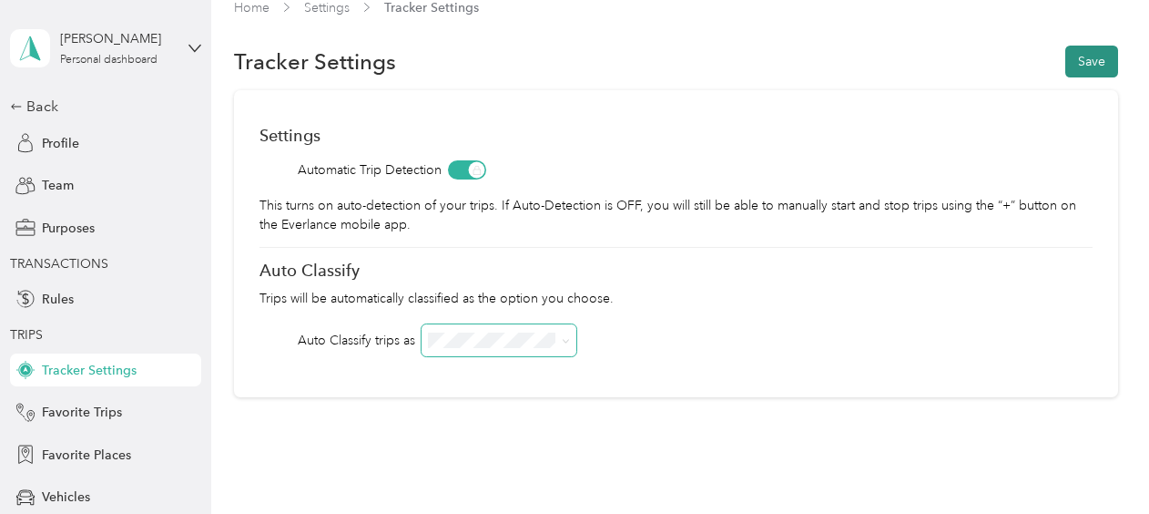
click at [1106, 62] on button "Save" at bounding box center [1092, 62] width 53 height 32
click at [38, 100] on div "Back" at bounding box center [101, 107] width 182 height 22
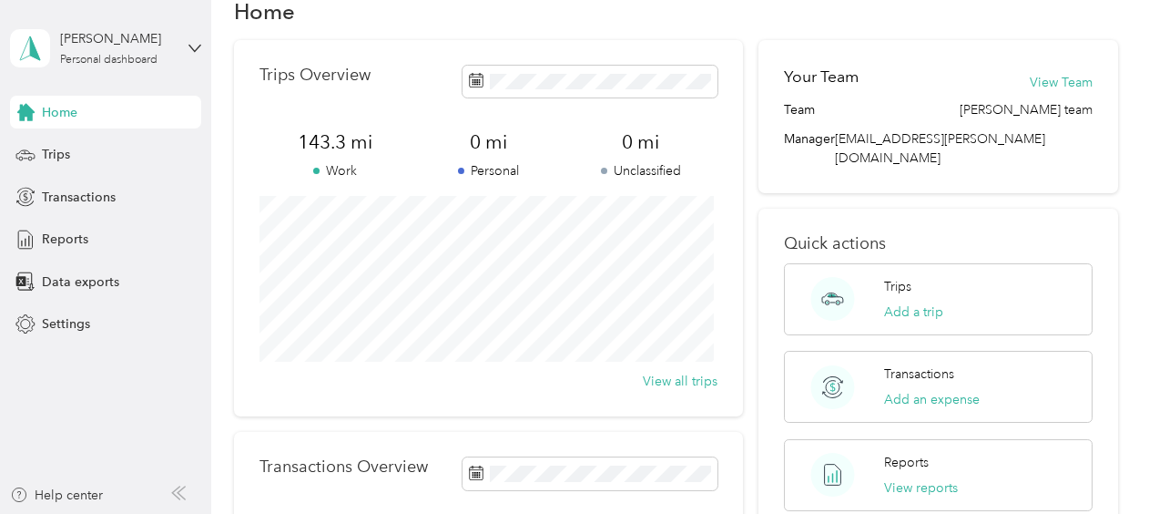
scroll to position [43, 0]
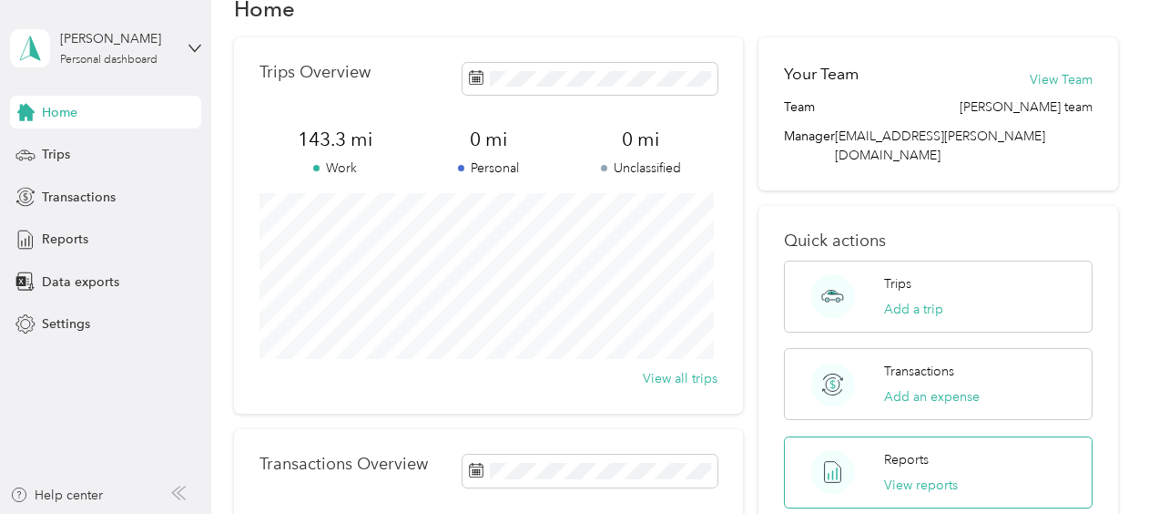
click at [909, 450] on p "Reports" at bounding box center [906, 459] width 45 height 19
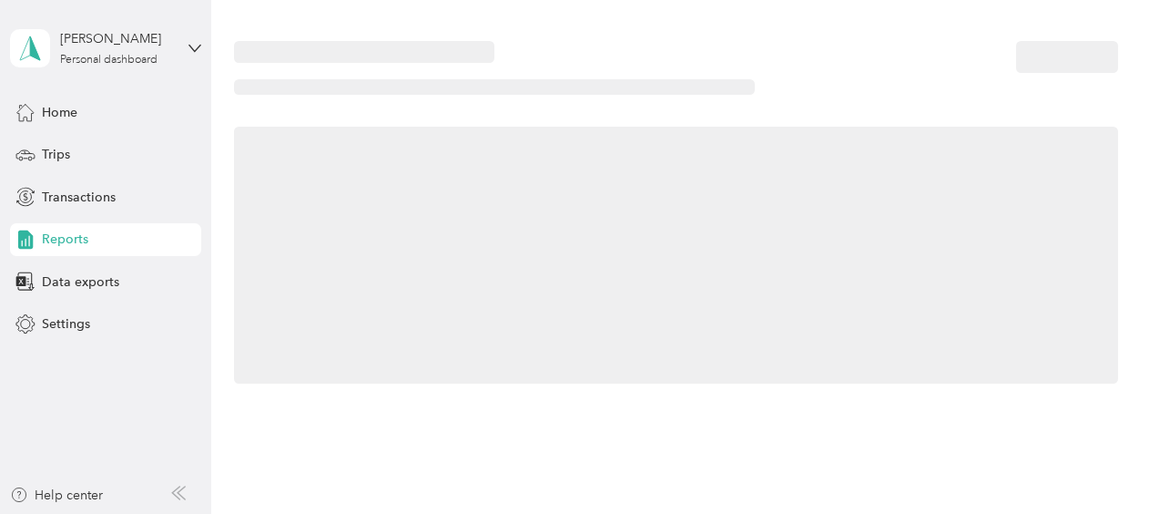
scroll to position [43, 0]
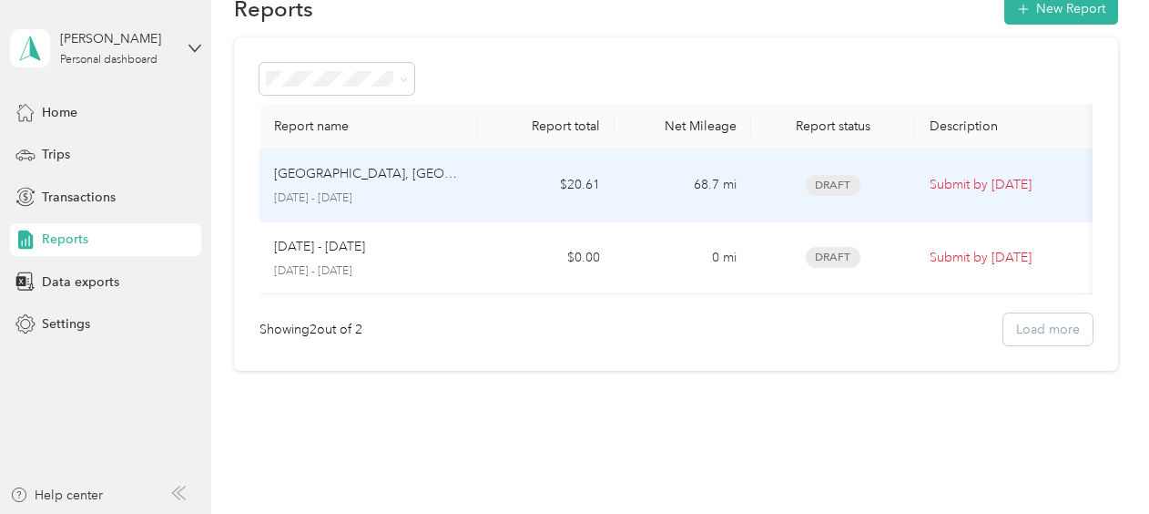
click at [933, 193] on p "Submit by [DATE]" at bounding box center [1006, 185] width 153 height 20
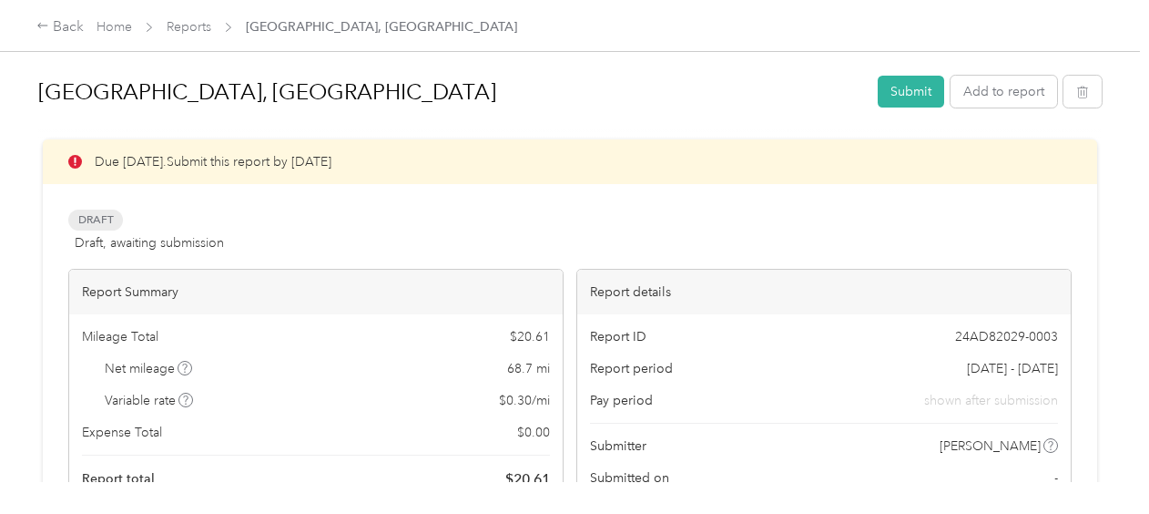
click at [410, 352] on div "Mileage Total $ 20.61 Net mileage 68.7 mi Variable rate $ 0.30 / mi Expense Tot…" at bounding box center [316, 408] width 494 height 189
click at [1087, 95] on button "button" at bounding box center [1083, 92] width 38 height 32
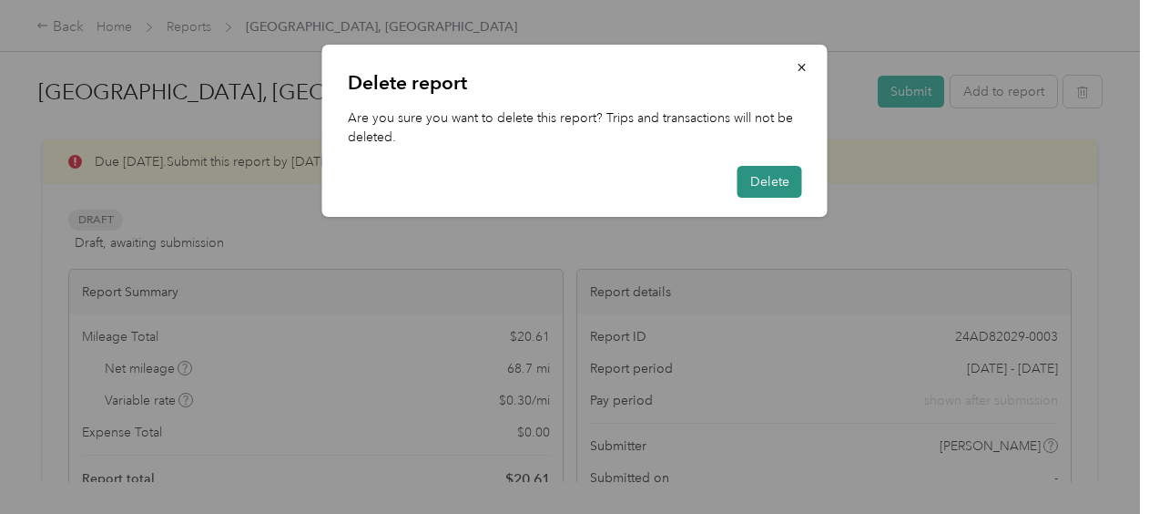
click at [781, 181] on button "Delete" at bounding box center [770, 182] width 65 height 32
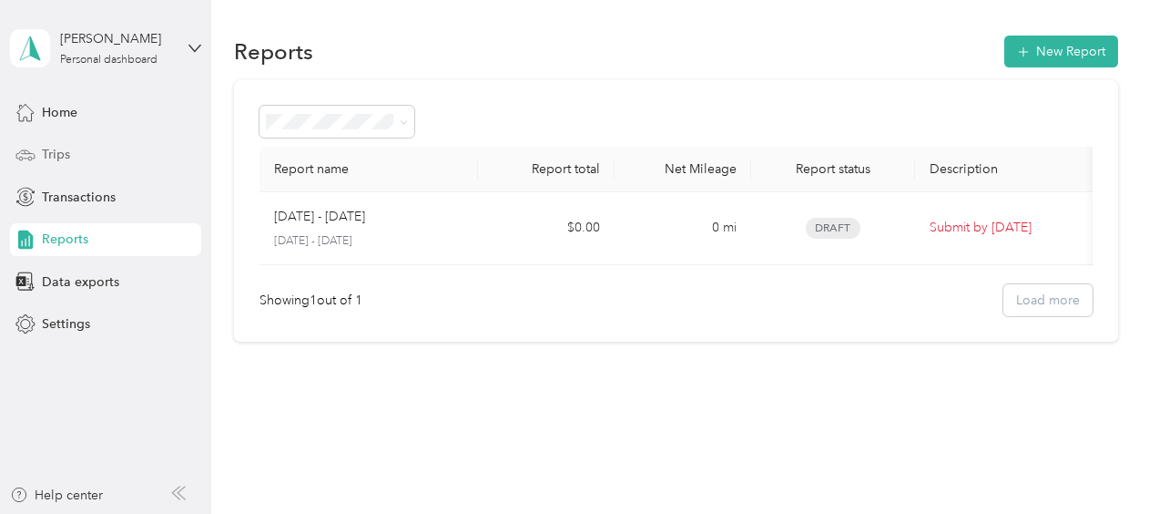
click at [48, 160] on span "Trips" at bounding box center [56, 154] width 28 height 19
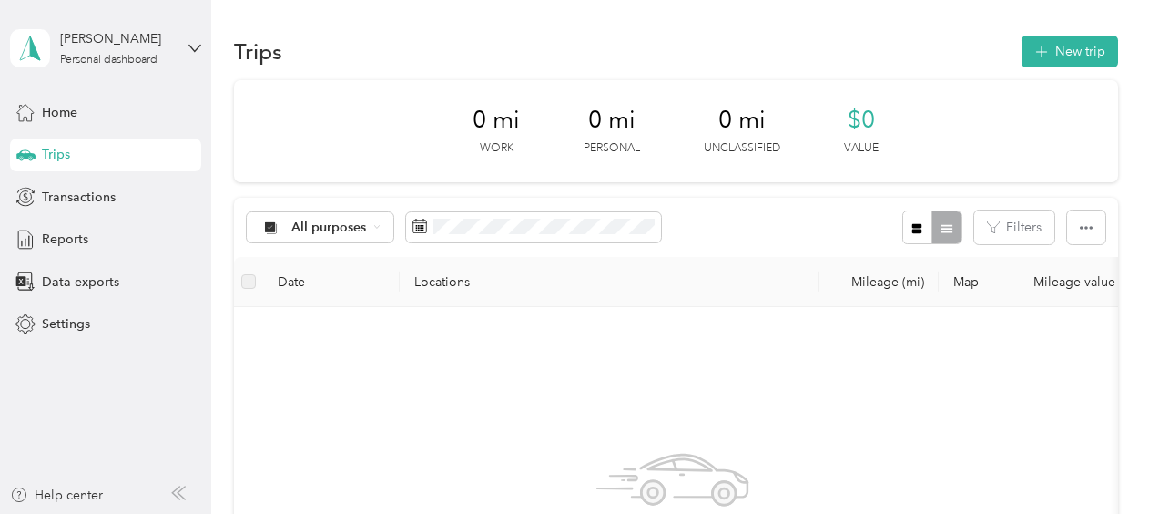
click at [188, 388] on aside "[PERSON_NAME] Personal dashboard Home Trips Transactions Reports Data exports S…" at bounding box center [105, 257] width 211 height 514
click at [57, 106] on span "Home" at bounding box center [60, 112] width 36 height 19
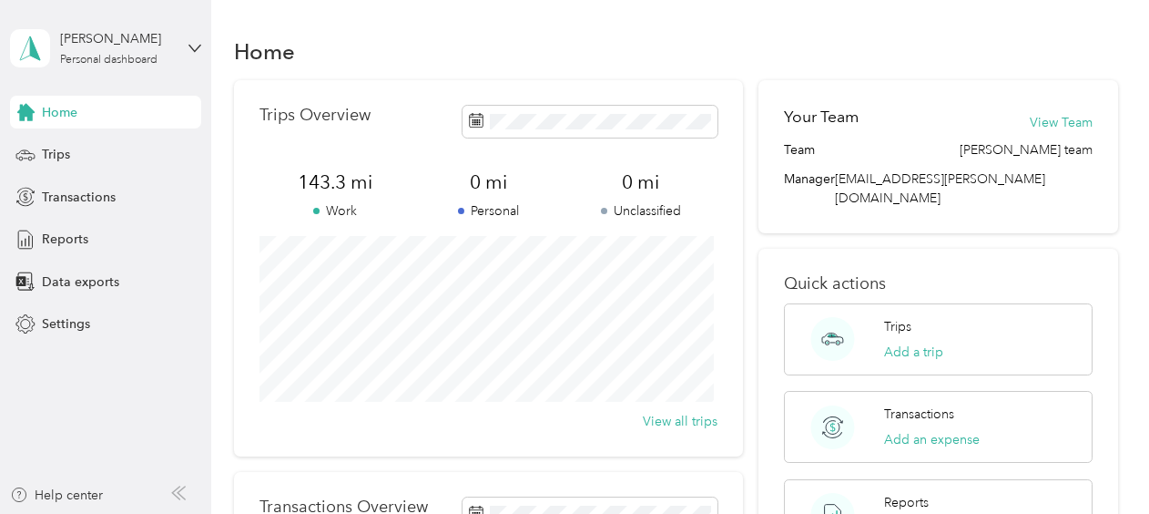
click at [324, 175] on span "143.3 mi" at bounding box center [336, 182] width 153 height 26
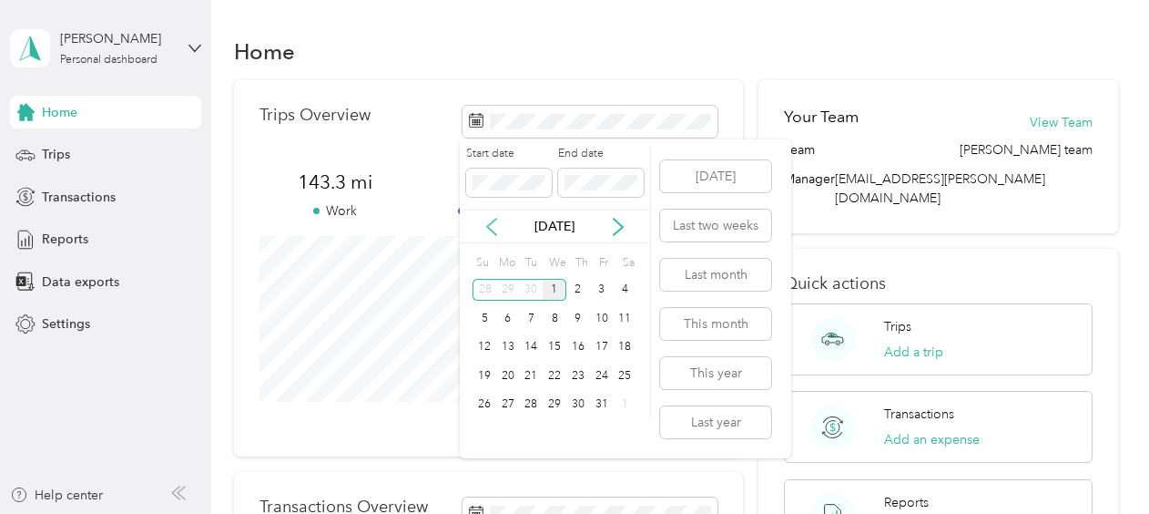
click at [496, 218] on icon at bounding box center [492, 227] width 18 height 18
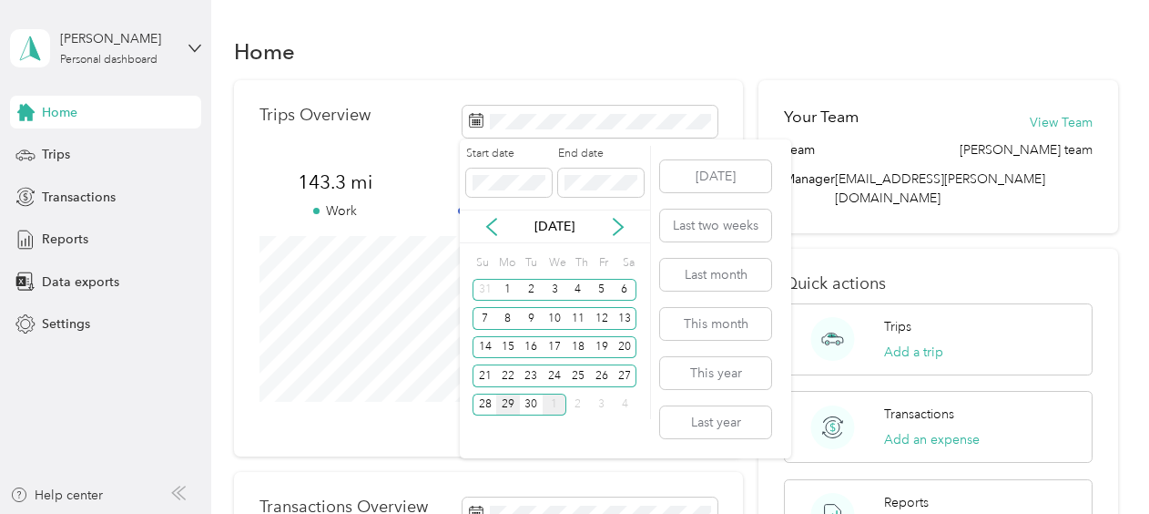
drag, startPoint x: 487, startPoint y: 403, endPoint x: 498, endPoint y: 399, distance: 11.8
click at [498, 399] on div "28 29 30 1 2 3 4" at bounding box center [555, 404] width 164 height 29
click at [498, 399] on div "29" at bounding box center [508, 404] width 24 height 23
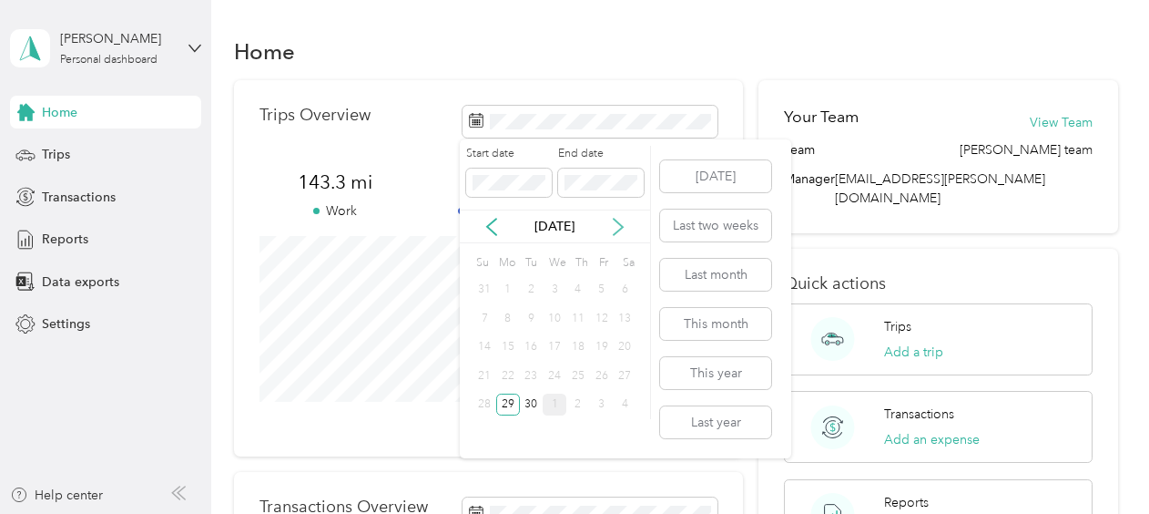
click at [619, 225] on icon at bounding box center [618, 227] width 18 height 18
click at [596, 289] on div "3" at bounding box center [602, 290] width 24 height 23
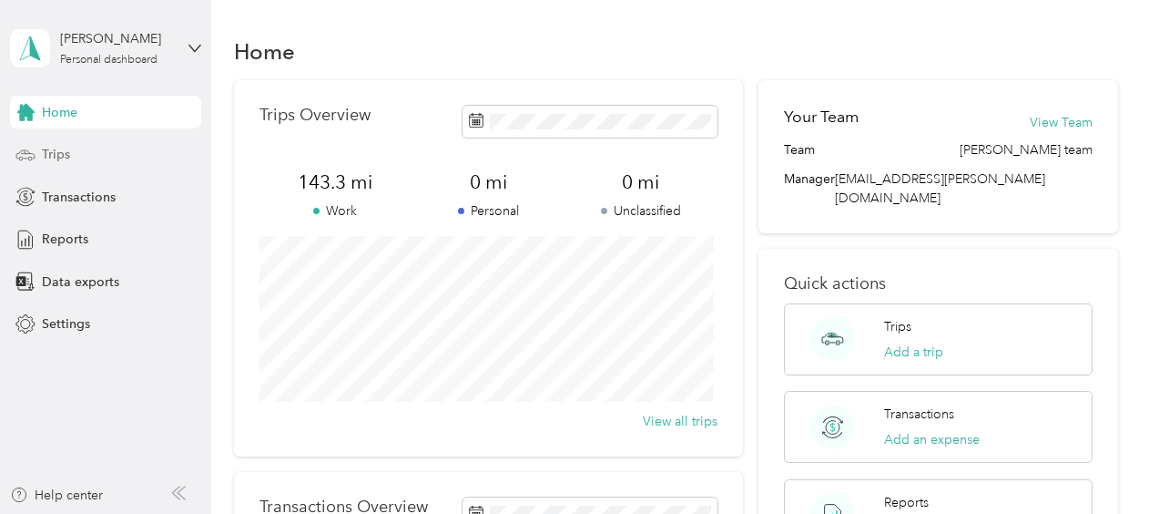
click at [47, 163] on span "Trips" at bounding box center [56, 154] width 28 height 19
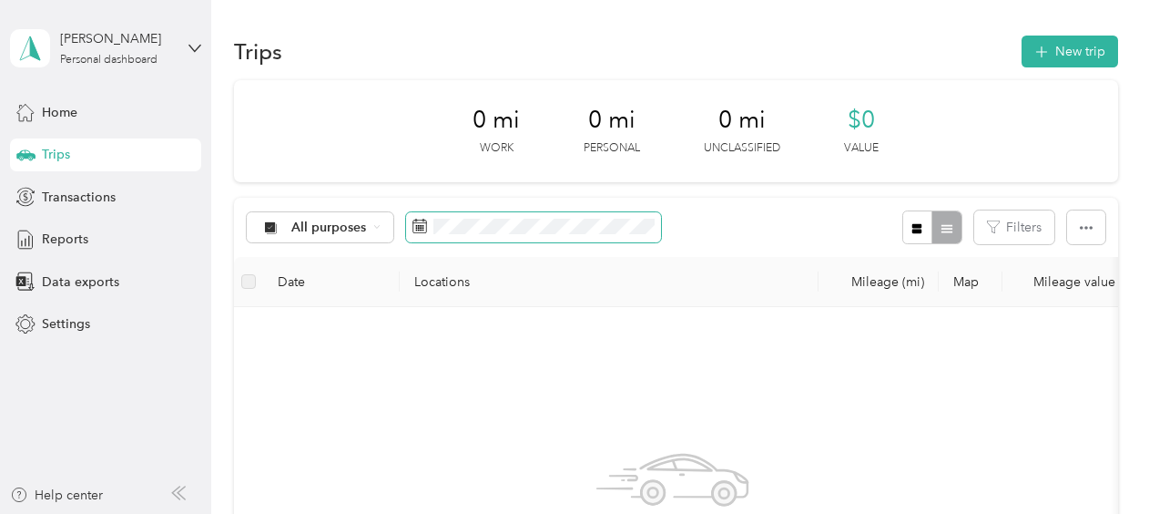
click at [423, 224] on icon at bounding box center [420, 226] width 15 height 15
click at [67, 112] on span "Home" at bounding box center [60, 112] width 36 height 19
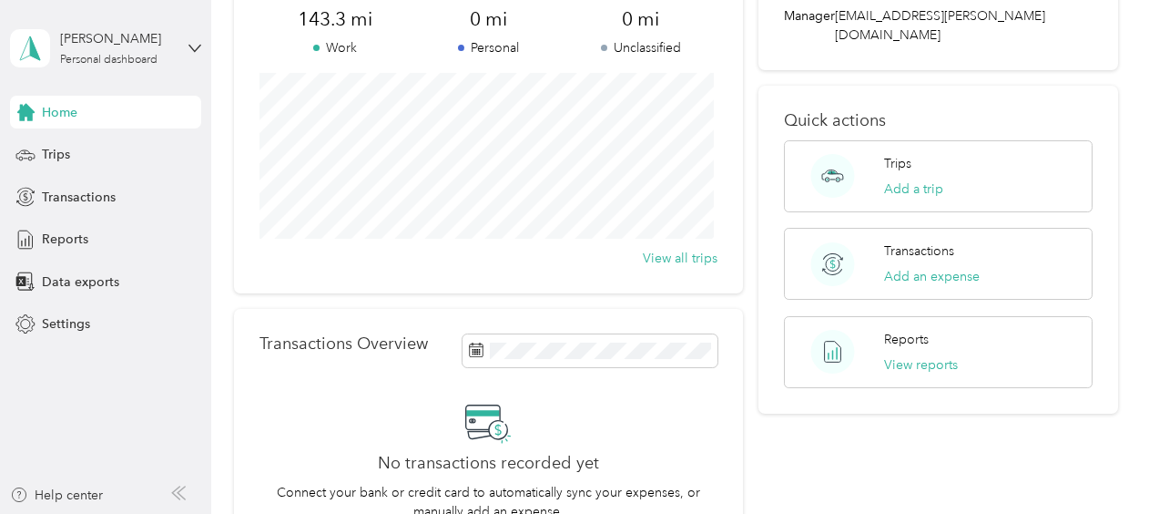
scroll to position [144, 0]
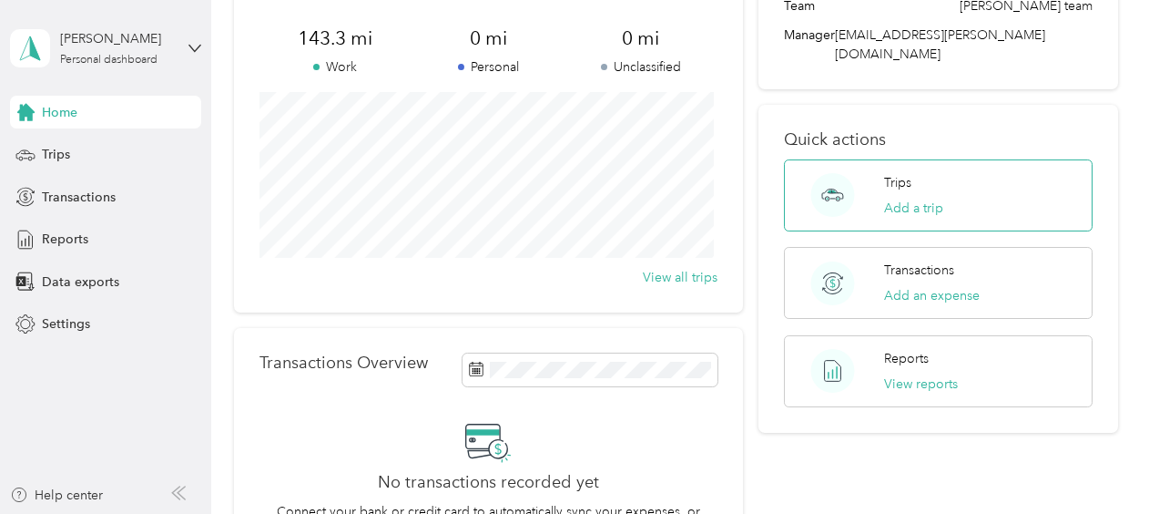
click at [889, 173] on p "Trips" at bounding box center [897, 182] width 27 height 19
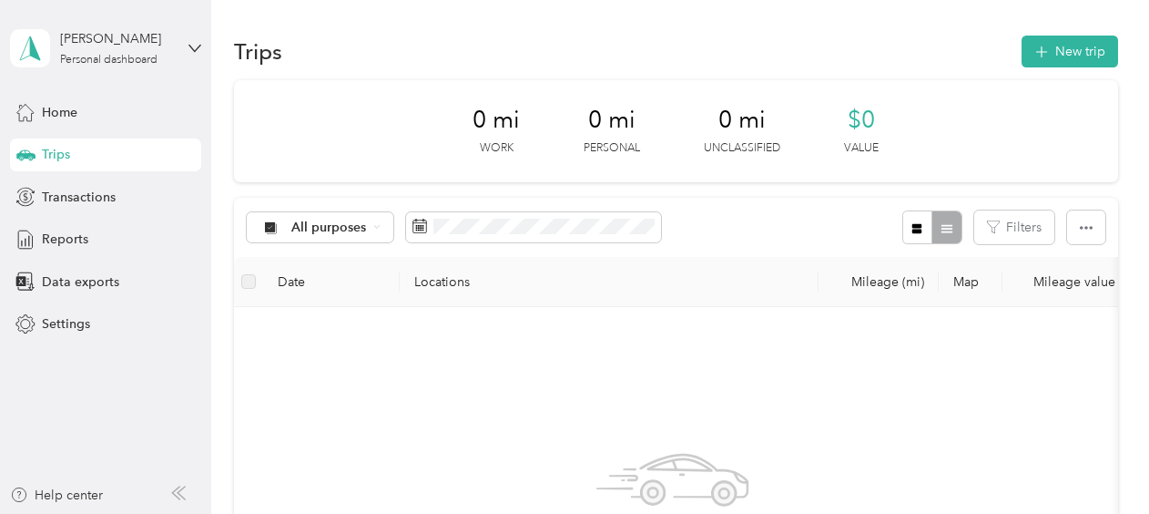
click at [49, 149] on span "Trips" at bounding box center [56, 154] width 28 height 19
click at [64, 104] on span "Home" at bounding box center [60, 112] width 36 height 19
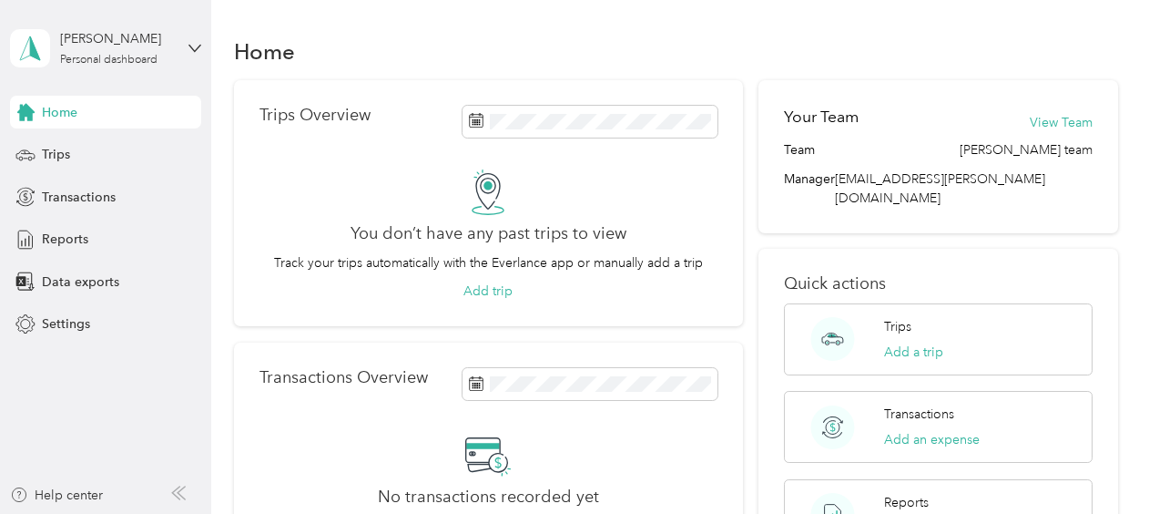
click at [328, 311] on div "Trips Overview You don’t have any past trips to view Track your trips automatic…" at bounding box center [488, 203] width 509 height 247
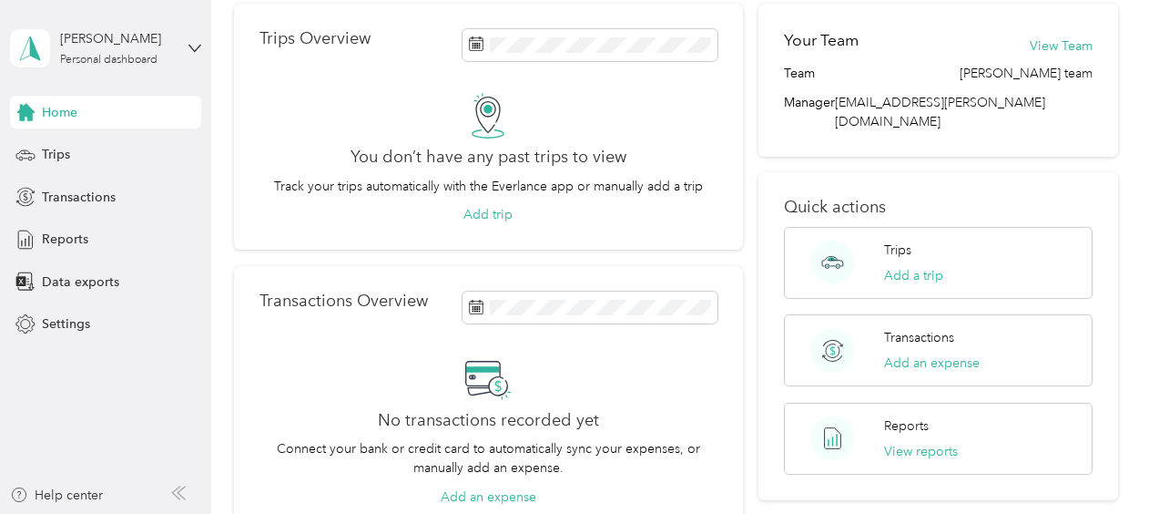
scroll to position [20, 0]
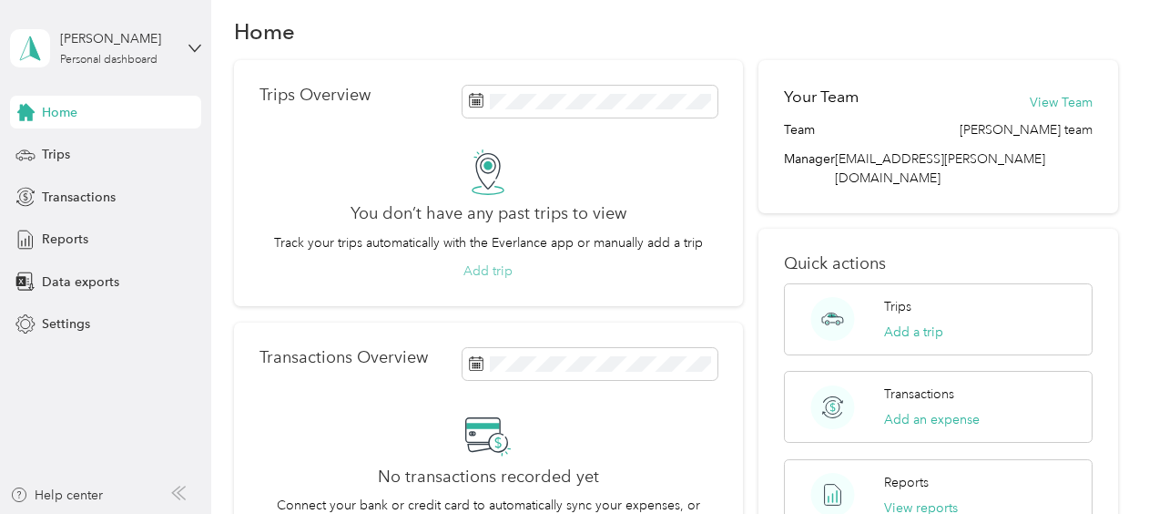
click at [486, 271] on button "Add trip" at bounding box center [488, 270] width 49 height 19
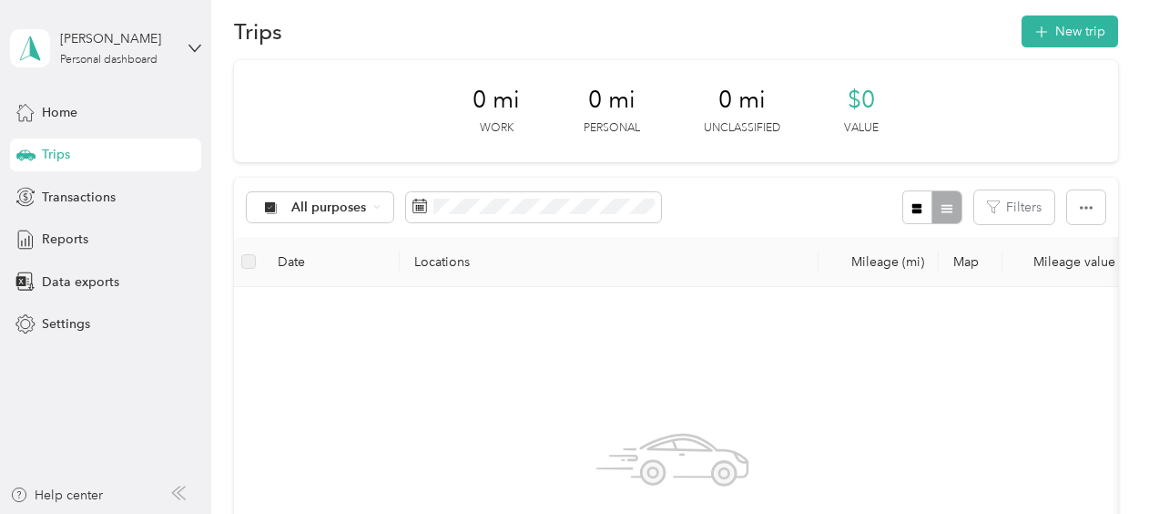
drag, startPoint x: 334, startPoint y: 362, endPoint x: 465, endPoint y: 361, distance: 131.2
click at [465, 361] on div "No trips yet. Add a trip" at bounding box center [674, 518] width 850 height 434
click at [188, 306] on div "Home Trips Transactions Reports Data exports Settings" at bounding box center [105, 218] width 191 height 245
